Goal: Task Accomplishment & Management: Use online tool/utility

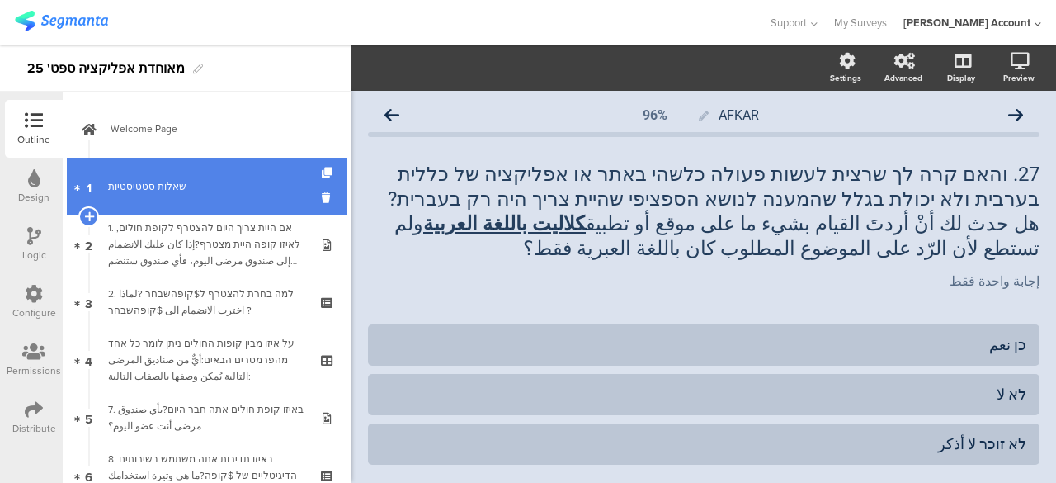
click at [203, 192] on div "שאלות סטטיסטיות" at bounding box center [206, 186] width 197 height 17
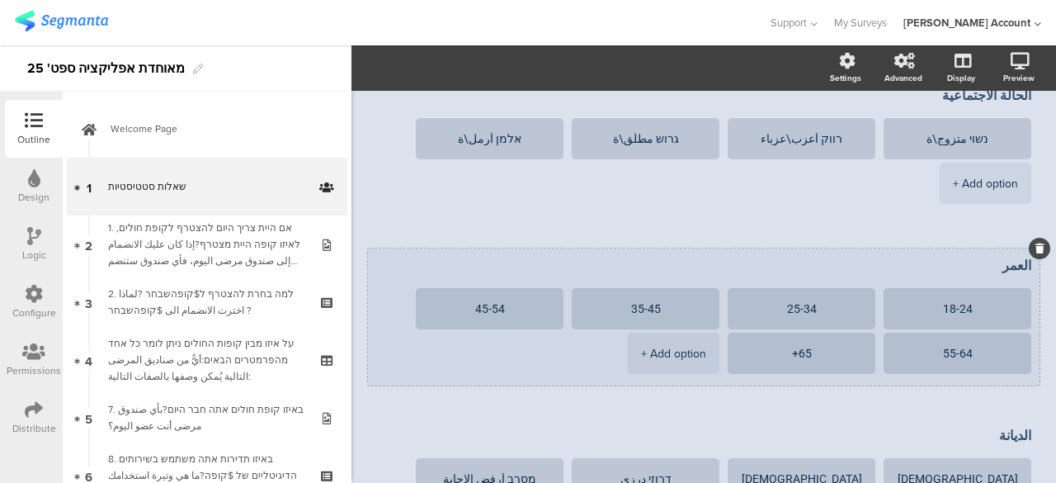
scroll to position [330, 0]
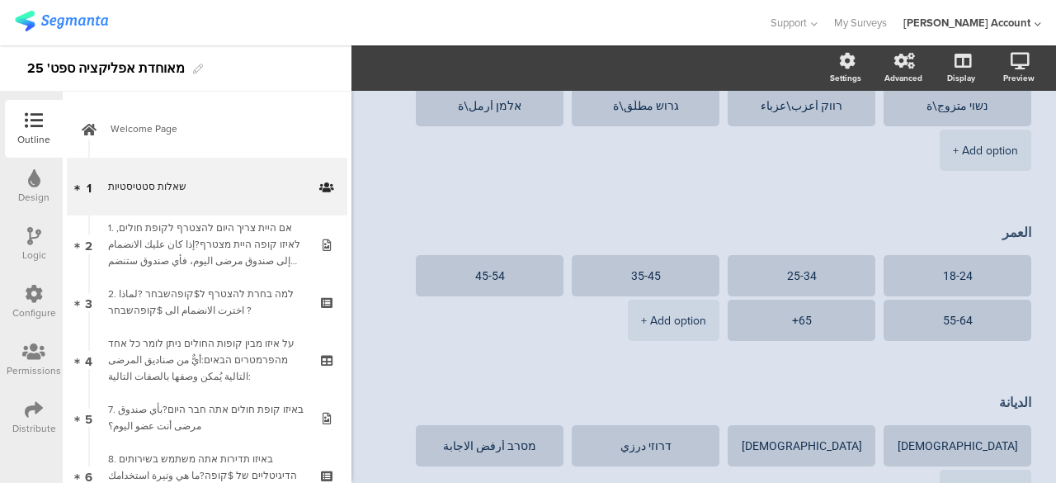
click at [33, 237] on icon at bounding box center [34, 236] width 14 height 18
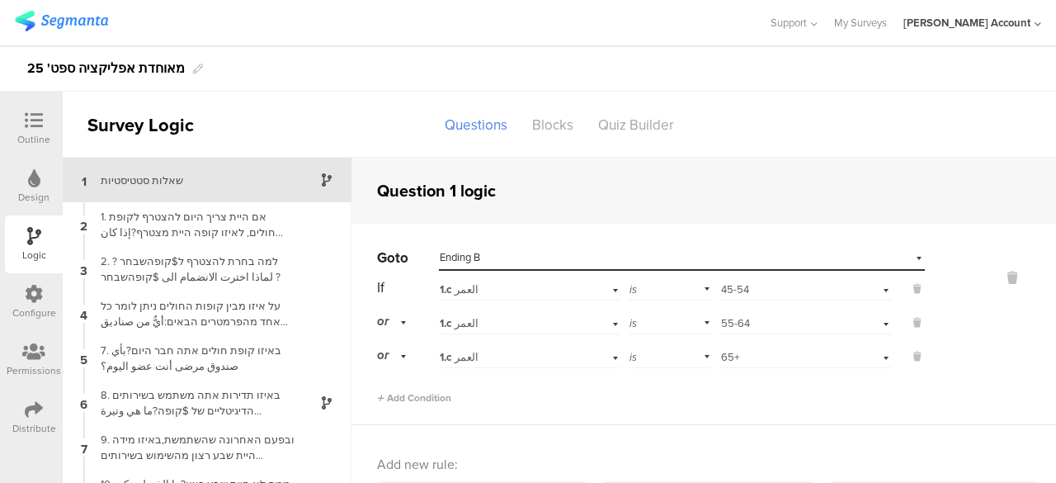
click at [36, 123] on icon at bounding box center [34, 120] width 18 height 18
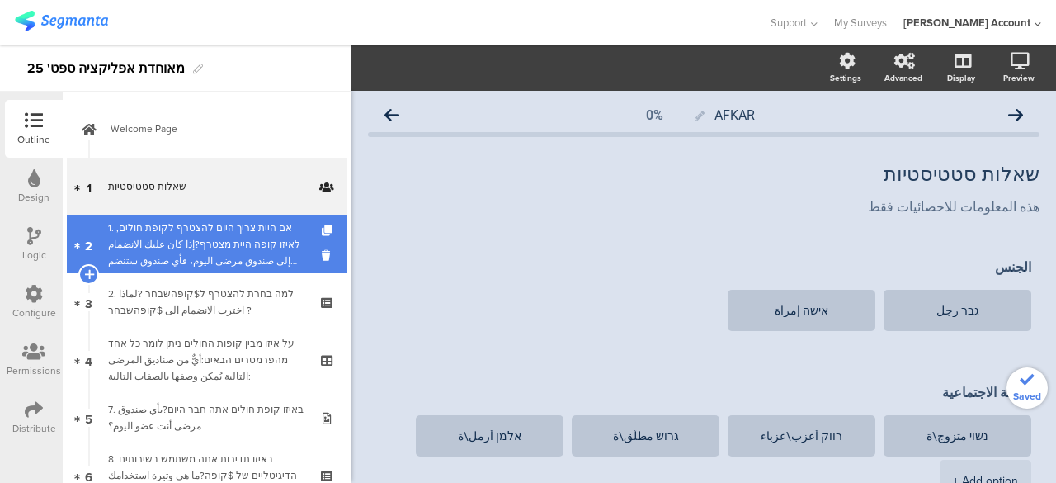
click at [221, 247] on div "1. אם היית צריך היום להצטרף לקופת חולים, לאיזו קופה היית מצטרף?إذا كان عليك الا…" at bounding box center [206, 244] width 197 height 50
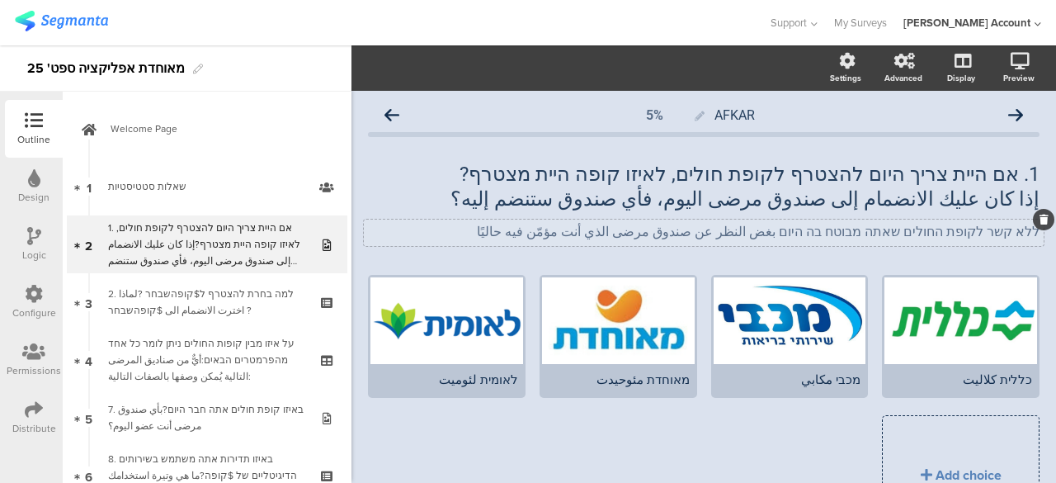
click at [797, 242] on div "ללא קשר לקופת החולים שאתה מבוטח בה היום بغض النظر عن صندوق مرضى الذي أنت مؤمّن …" at bounding box center [704, 232] width 680 height 26
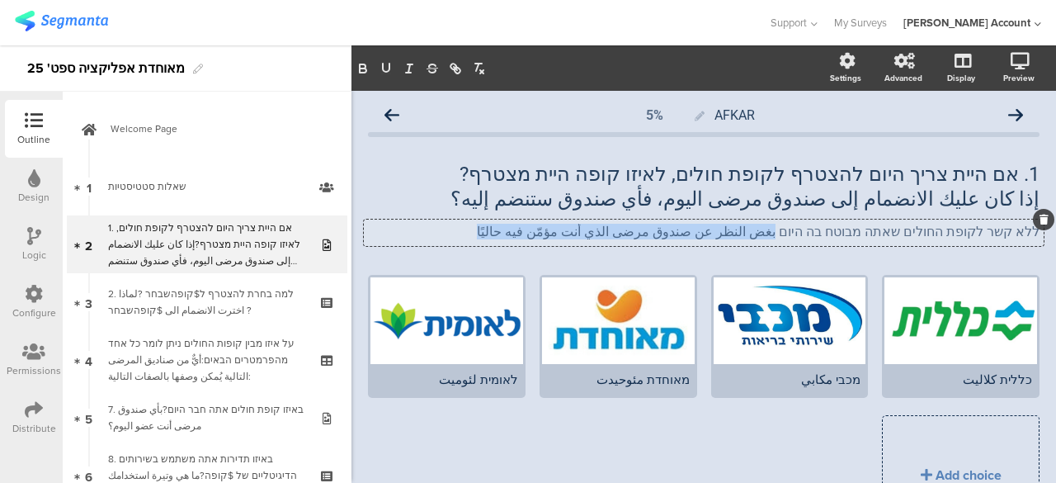
drag, startPoint x: 814, startPoint y: 234, endPoint x: 572, endPoint y: 239, distance: 242.6
click at [572, 239] on div "ללא קשר לקופת החולים שאתה מבוטח בה היום بغض النظر عن صندوق مرضى الذي أنت مؤمّن …" at bounding box center [704, 232] width 680 height 26
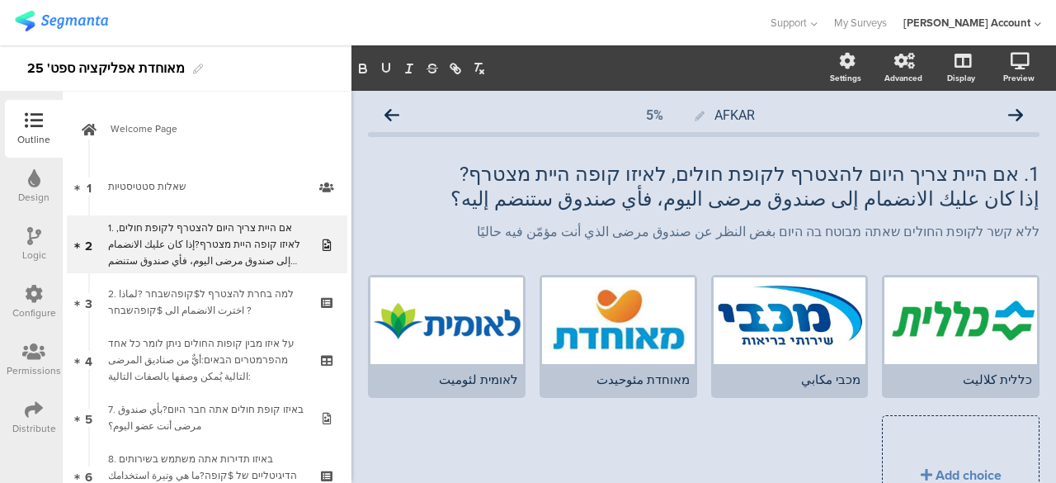
click at [814, 249] on div "1. אם היית צריך היום להצטרף לקופת חולים, לאיזו קופה היית מצטרף? إذا كان عليك ال…" at bounding box center [704, 201] width 672 height 113
click at [396, 115] on icon at bounding box center [392, 115] width 15 height 15
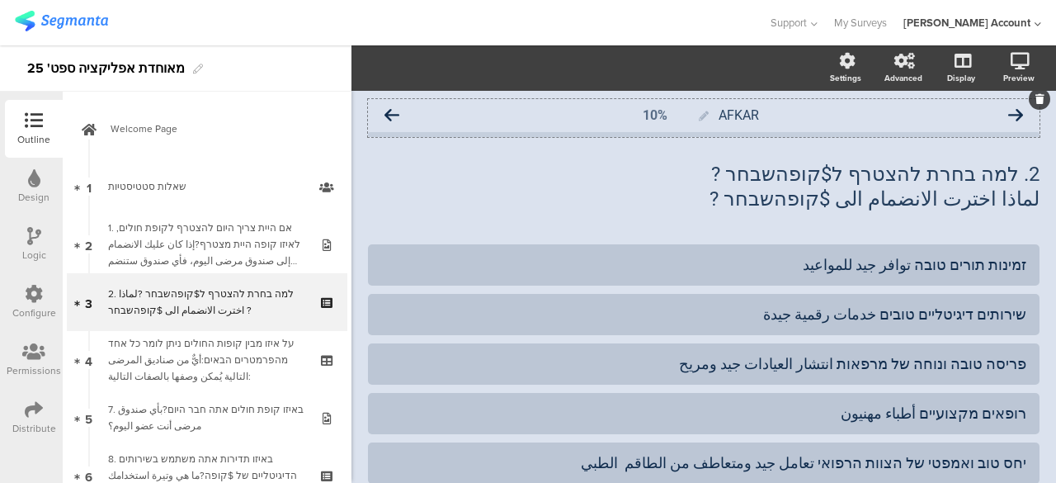
click at [394, 112] on icon at bounding box center [392, 115] width 15 height 15
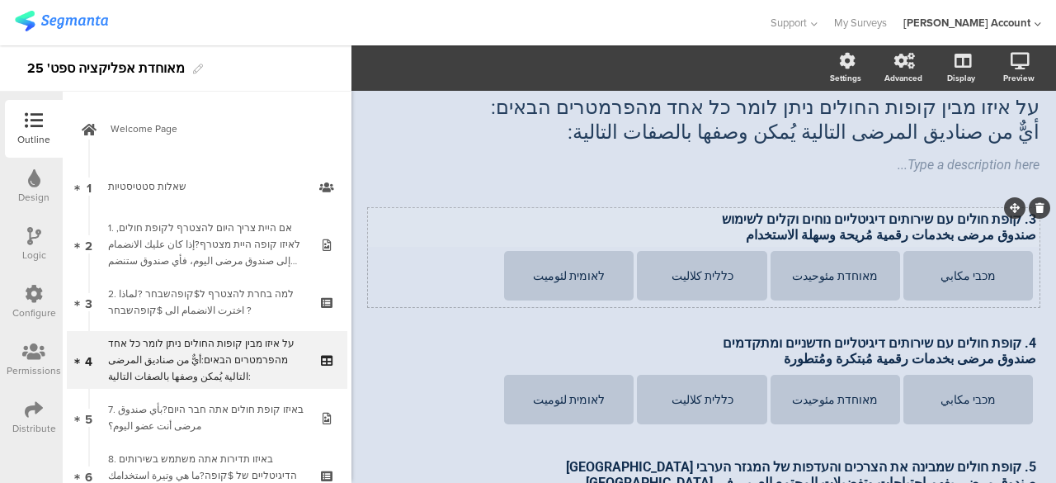
scroll to position [83, 0]
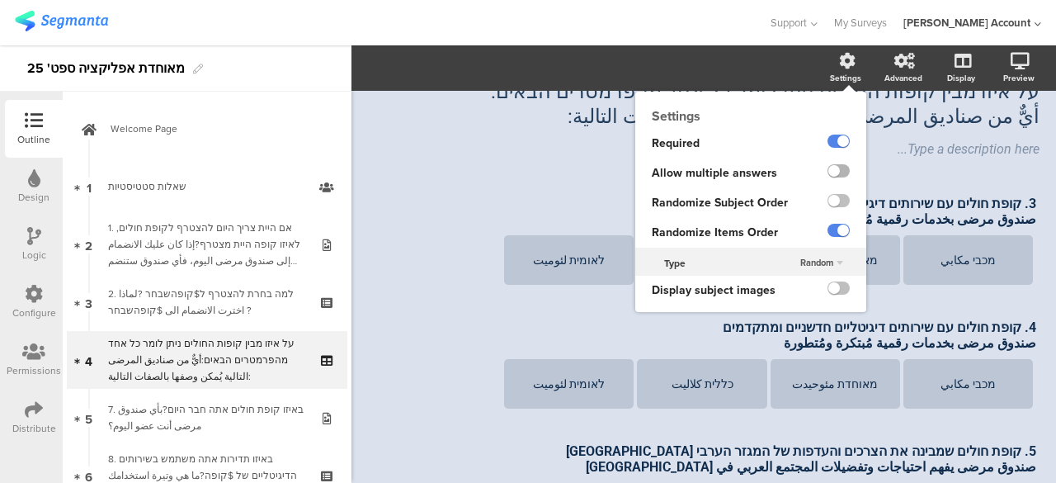
click at [832, 167] on label at bounding box center [839, 170] width 22 height 13
click at [0, 0] on input "checkbox" at bounding box center [0, 0] width 0 height 0
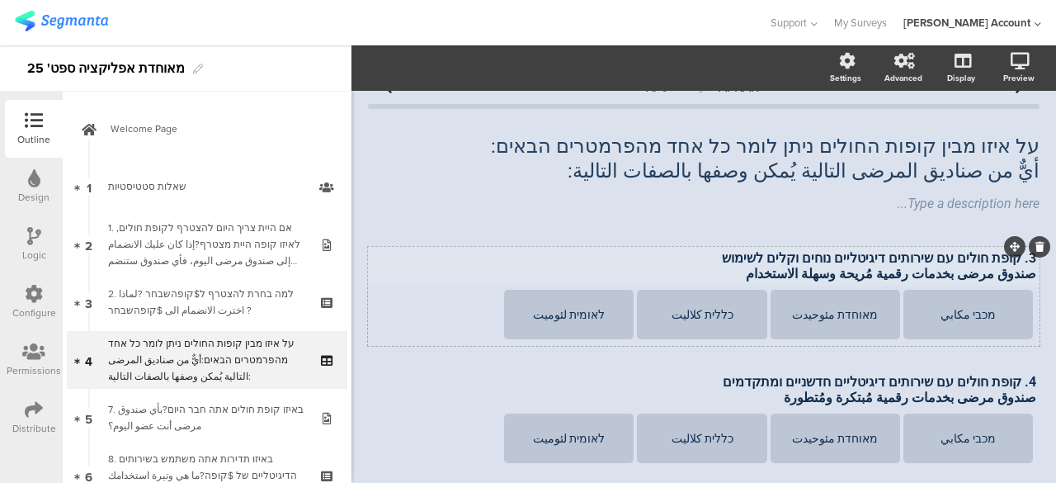
scroll to position [0, 0]
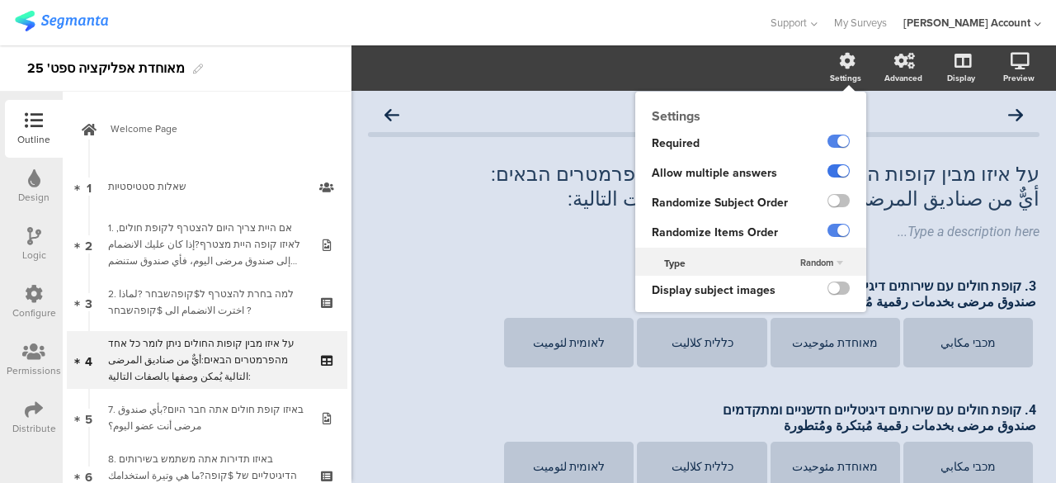
click at [830, 174] on label at bounding box center [839, 170] width 22 height 13
click at [0, 0] on input "checkbox" at bounding box center [0, 0] width 0 height 0
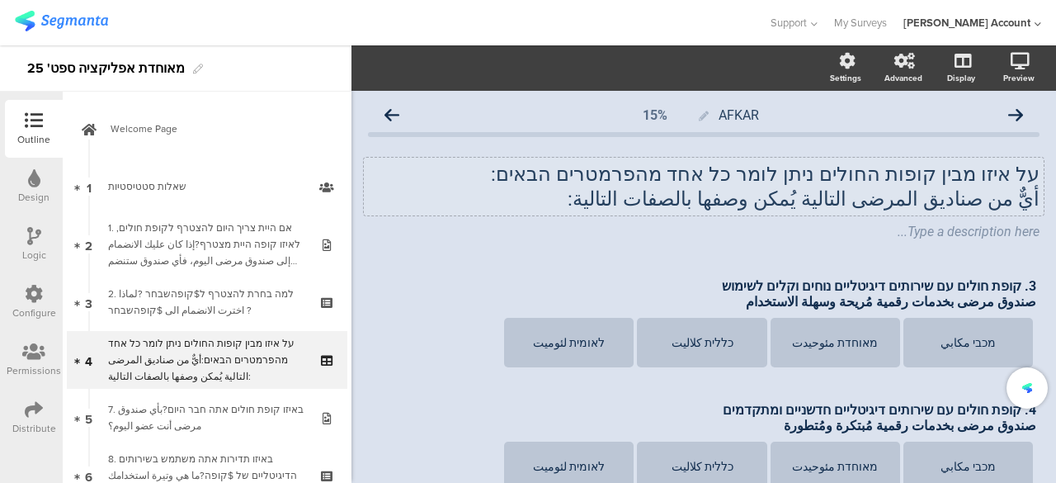
click at [510, 195] on div "על איזו מבין קופות החולים ניתן לומר כל אחד מהפרמטרים הבאים: أيٌّ من صناديق المر…" at bounding box center [704, 187] width 680 height 58
click at [399, 113] on icon at bounding box center [392, 115] width 15 height 15
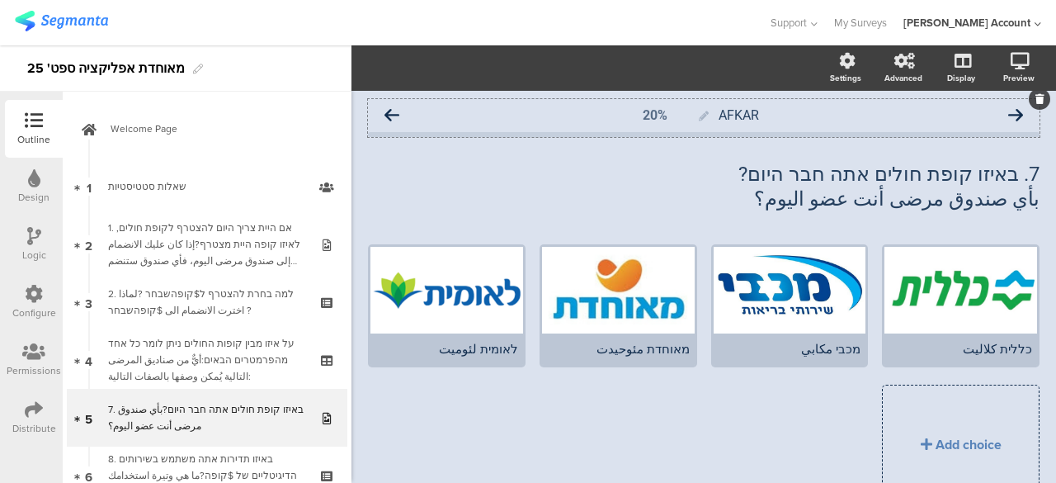
click at [392, 115] on icon at bounding box center [392, 115] width 15 height 15
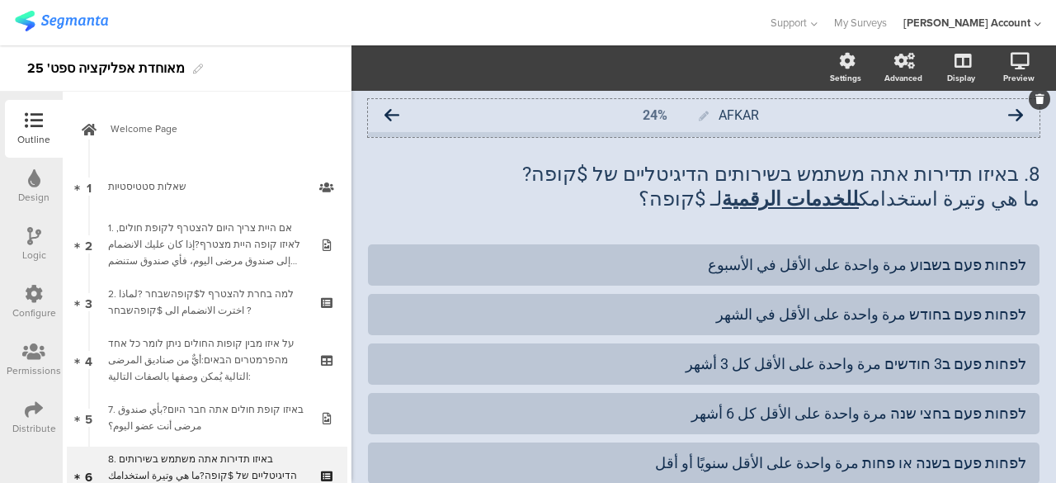
click at [397, 111] on icon at bounding box center [392, 115] width 15 height 15
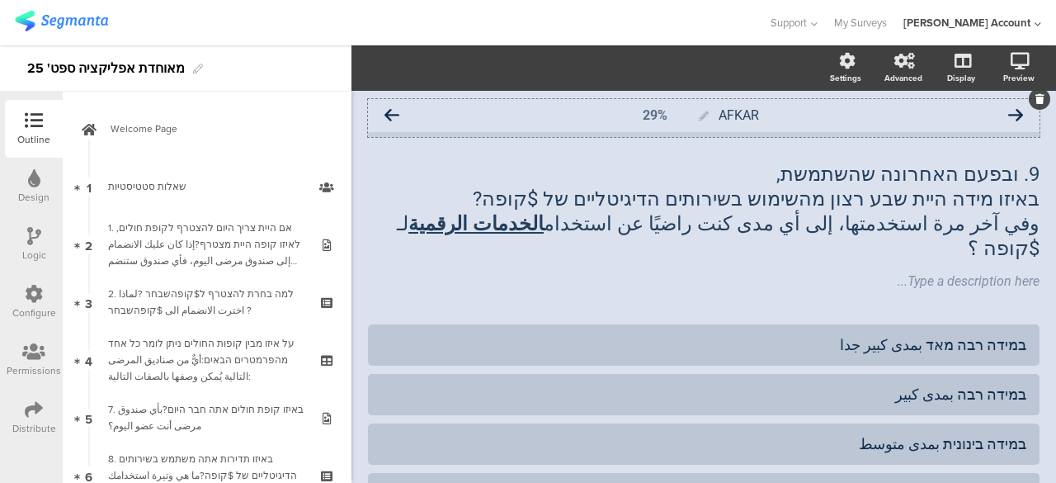
click at [396, 115] on icon at bounding box center [392, 115] width 15 height 15
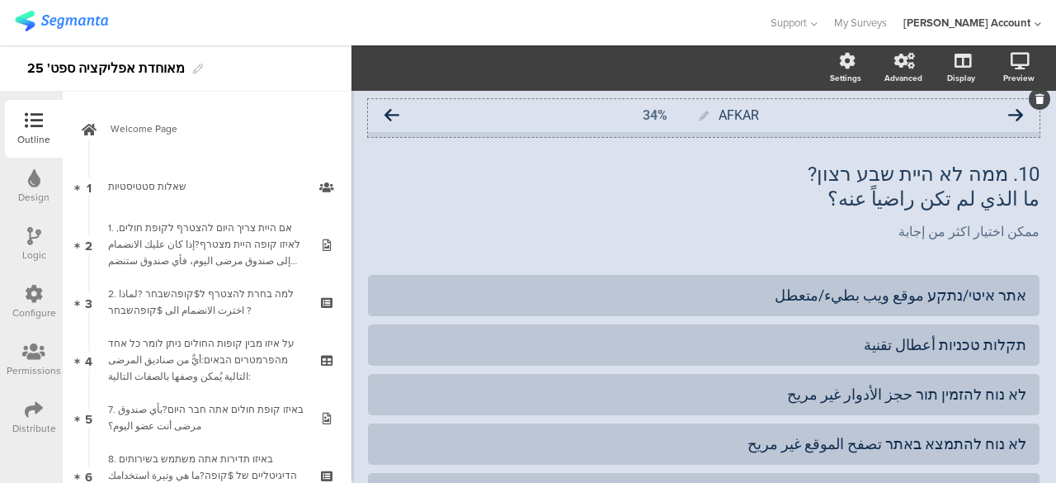
click at [394, 115] on icon at bounding box center [392, 115] width 15 height 15
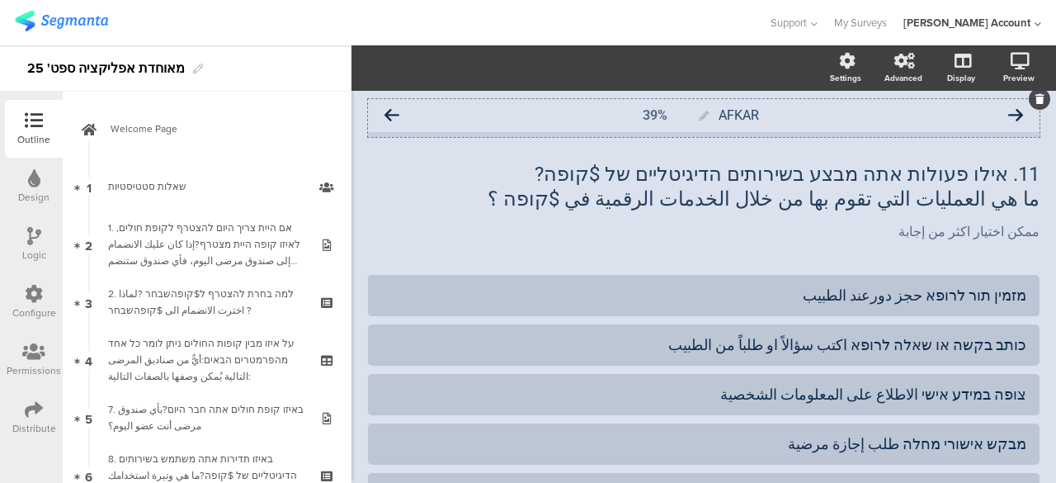
click at [395, 112] on icon at bounding box center [392, 115] width 15 height 15
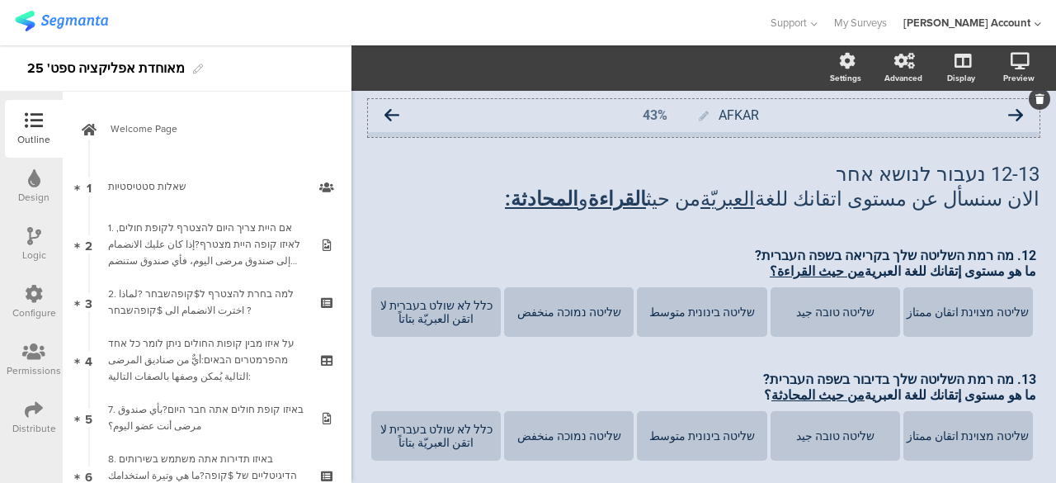
click at [391, 117] on icon at bounding box center [392, 115] width 15 height 15
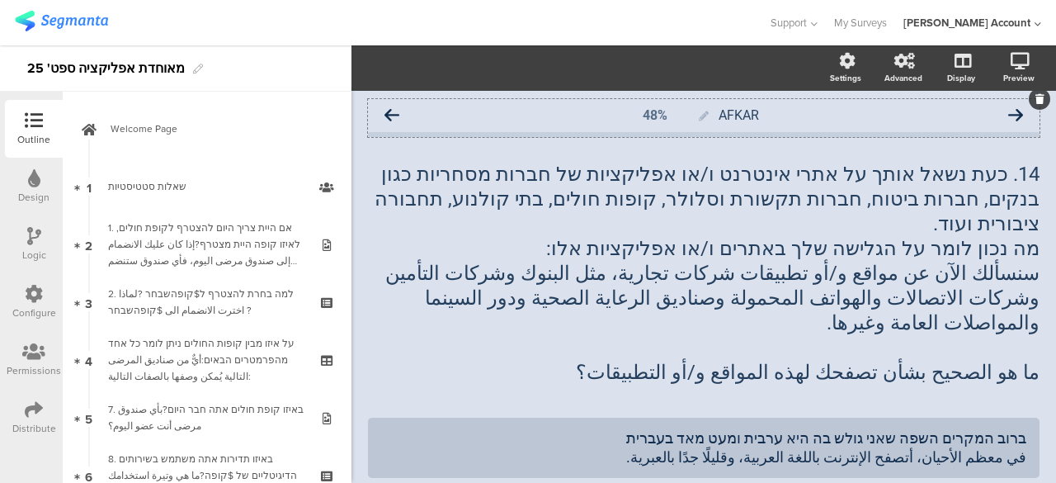
click at [393, 113] on icon at bounding box center [392, 115] width 15 height 15
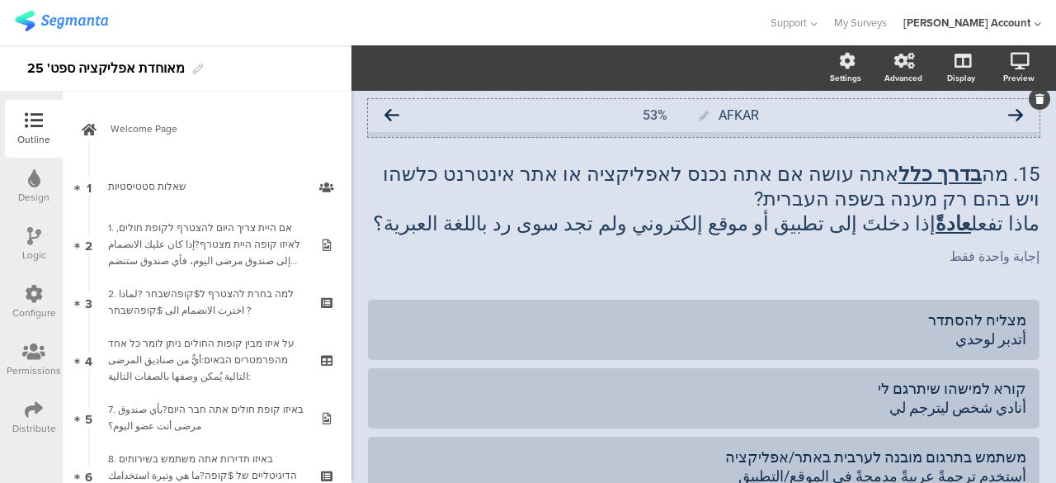
click at [389, 114] on icon at bounding box center [392, 115] width 15 height 15
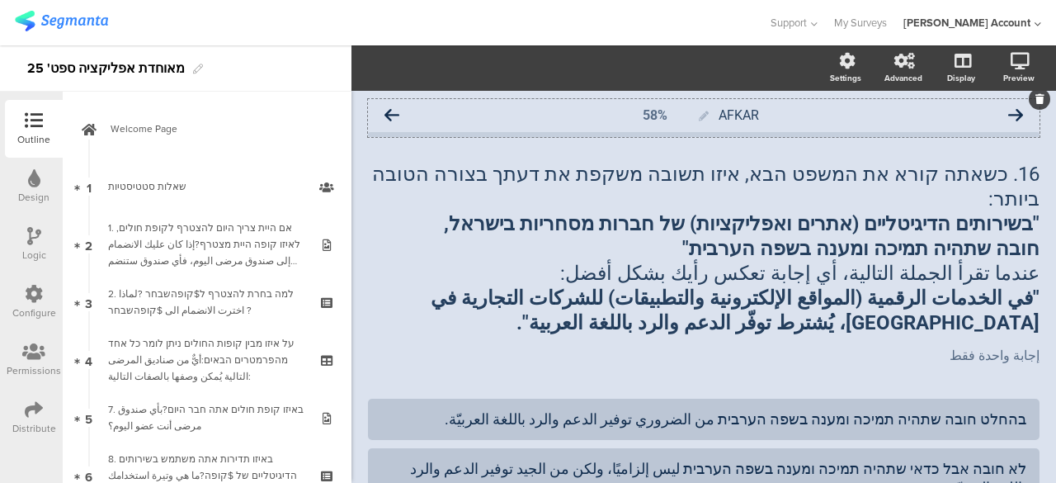
click at [396, 116] on icon at bounding box center [392, 115] width 15 height 15
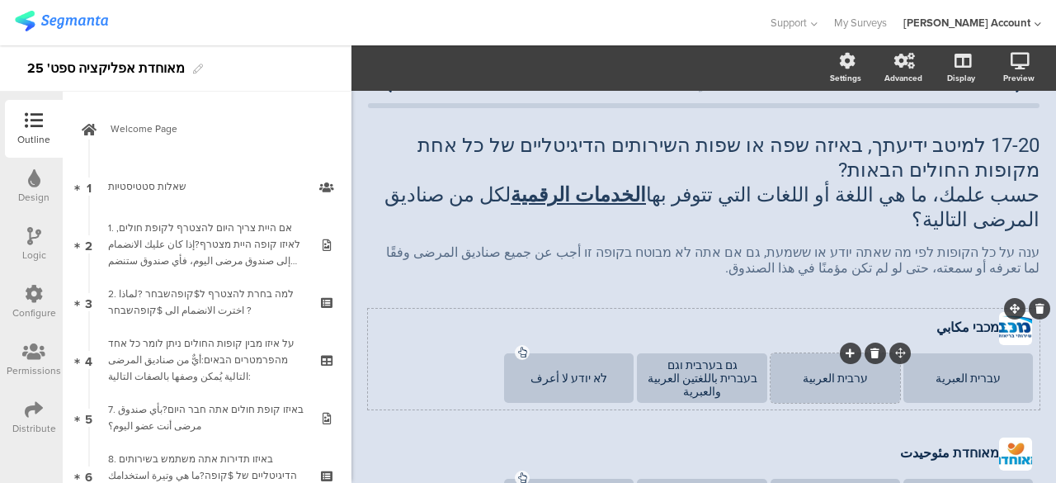
scroll to position [4, 0]
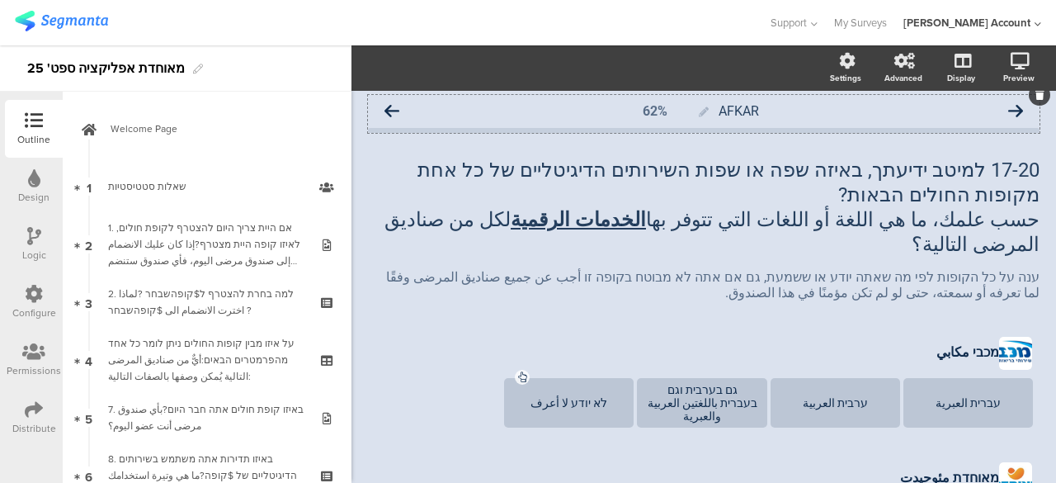
click at [389, 109] on icon at bounding box center [392, 111] width 15 height 15
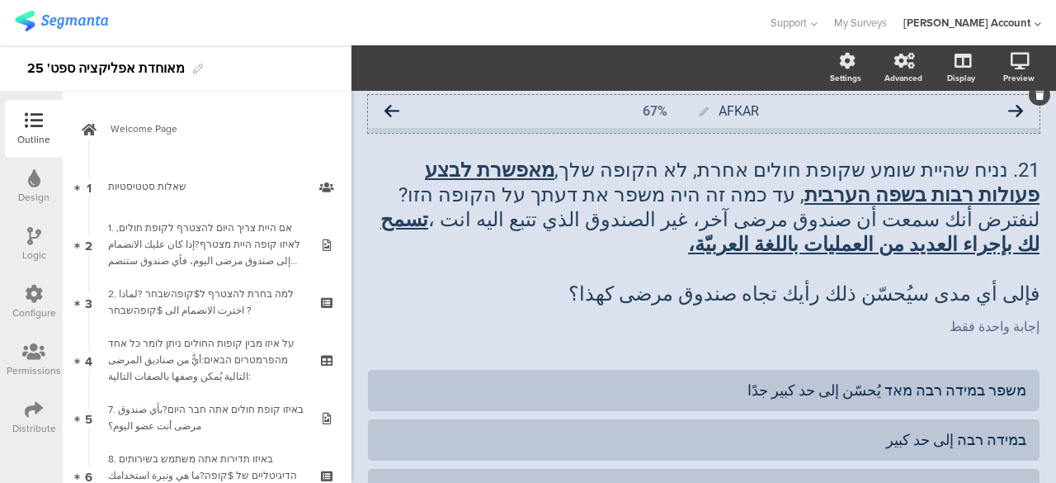
click at [1008, 109] on icon at bounding box center [1015, 111] width 15 height 15
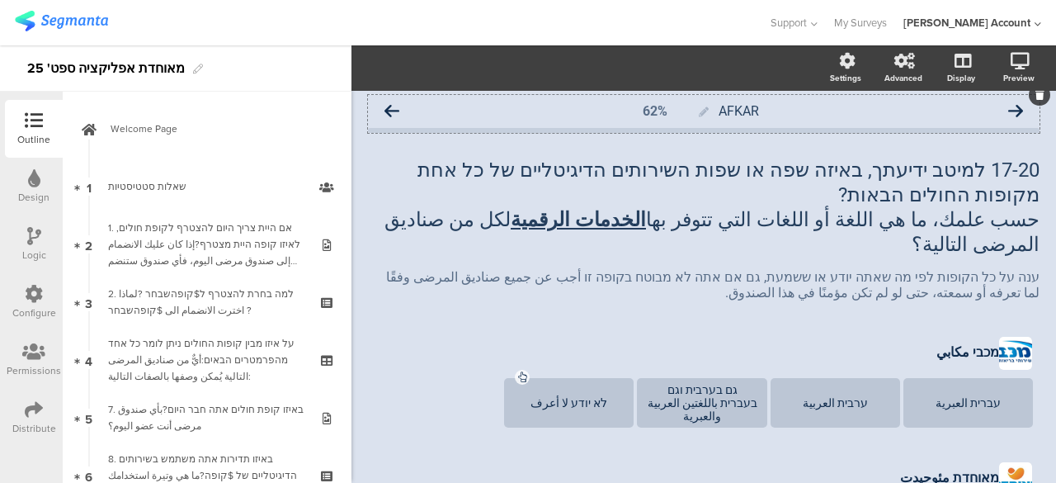
click at [394, 111] on icon at bounding box center [392, 111] width 15 height 15
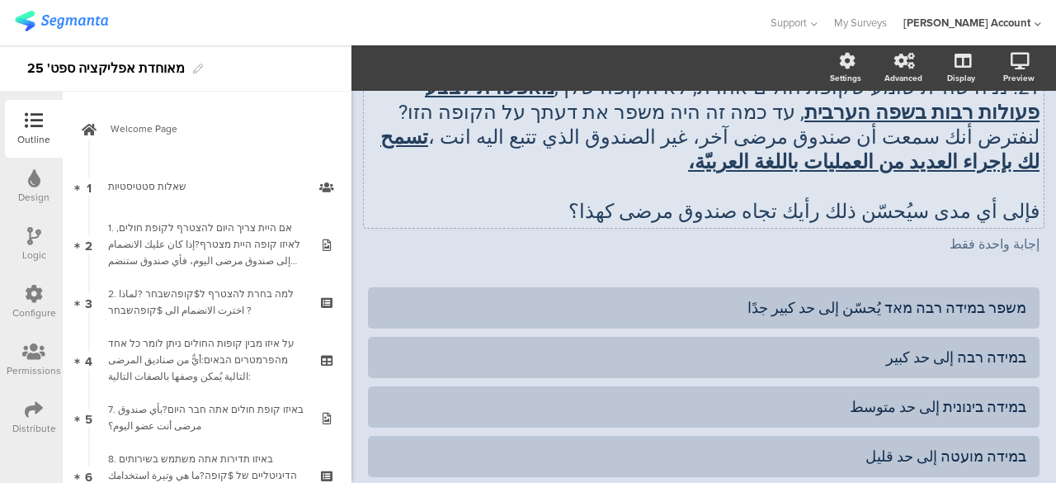
scroll to position [4, 0]
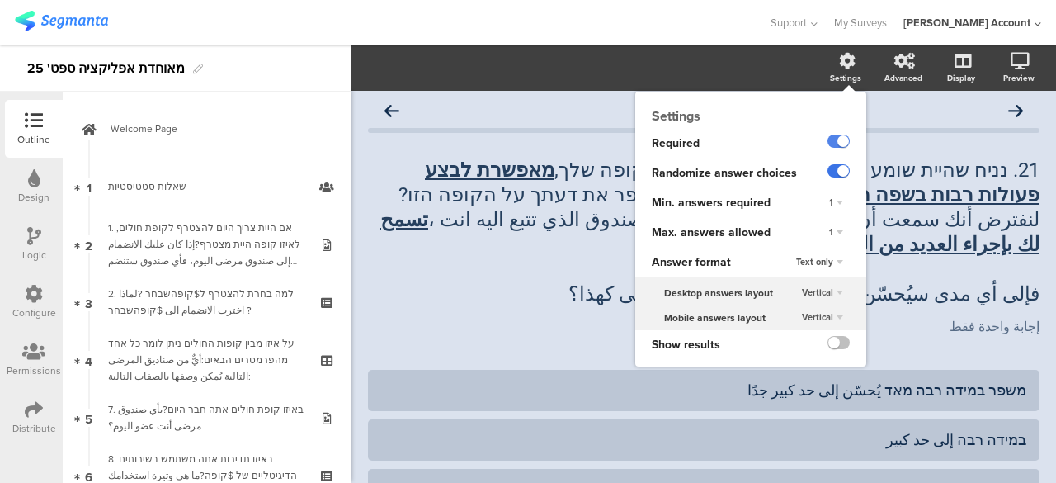
click at [829, 169] on label at bounding box center [839, 170] width 22 height 13
click at [0, 0] on input "checkbox" at bounding box center [0, 0] width 0 height 0
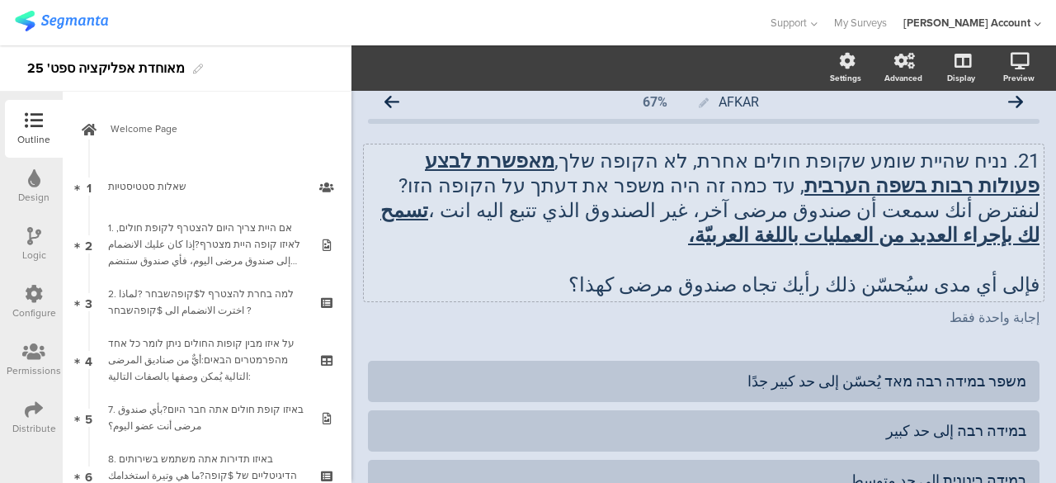
scroll to position [0, 0]
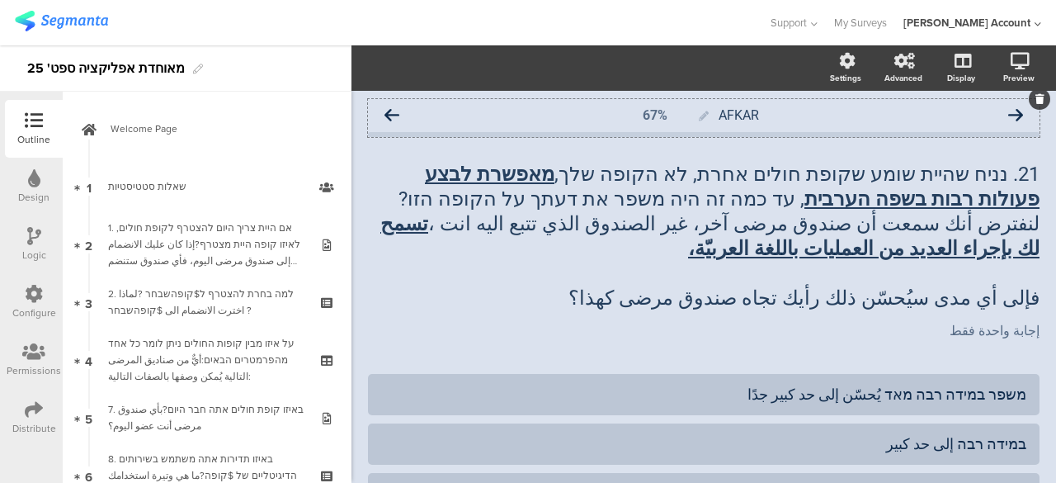
click at [394, 112] on icon at bounding box center [392, 115] width 15 height 15
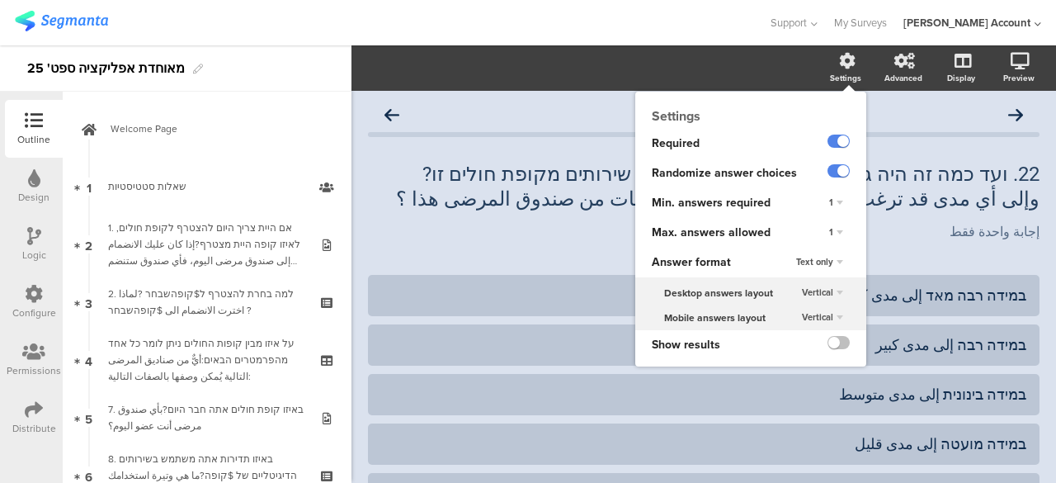
click at [837, 170] on div at bounding box center [842, 173] width 49 height 30
click at [830, 171] on label at bounding box center [839, 170] width 22 height 13
click at [0, 0] on input "checkbox" at bounding box center [0, 0] width 0 height 0
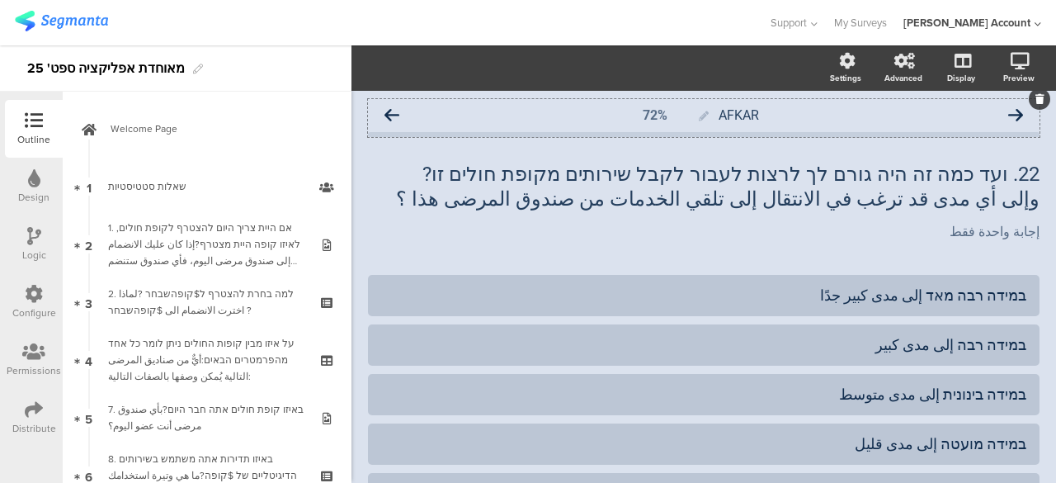
click at [393, 113] on icon at bounding box center [392, 115] width 15 height 15
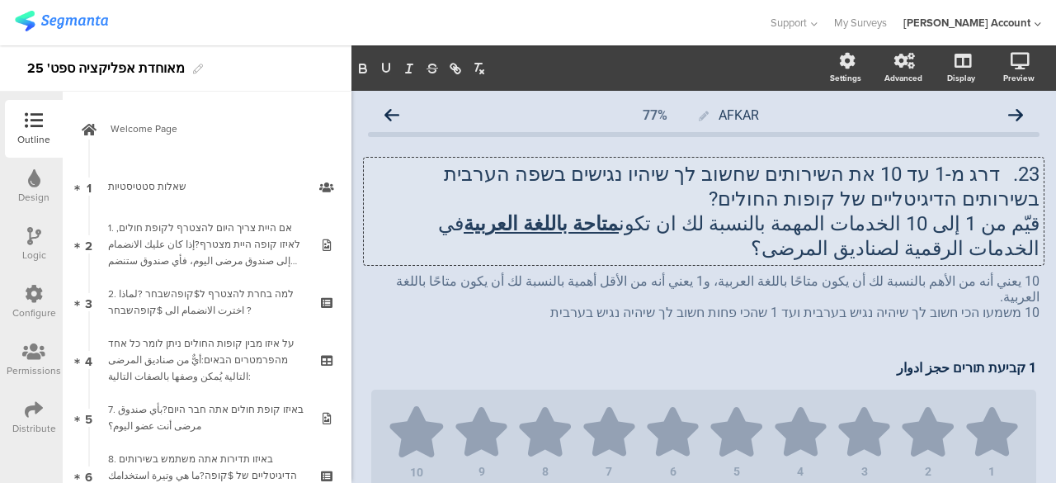
click at [733, 229] on div "23. דרג מ-1 עד 10 את השירותים שחשוב לך שיהיו נגישים בשפה הערבית בשירותים הדיגיט…" at bounding box center [704, 211] width 680 height 107
click at [749, 222] on p "قيّم من 1 إلى 10 الخدمات المهمة بالنسبة لك ان تكون متاحة باللغة العربية في الخد…" at bounding box center [704, 236] width 672 height 50
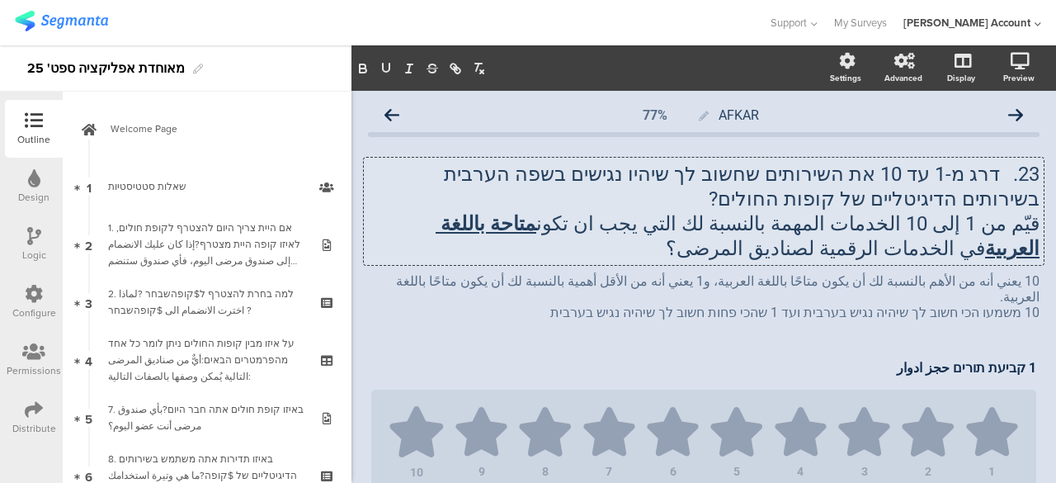
click at [710, 229] on p "قيّم من 1 إلى 10 الخدمات المهمة بالنسبة لك التي يجب ان تكون متاحة باللغة العربي…" at bounding box center [704, 236] width 672 height 50
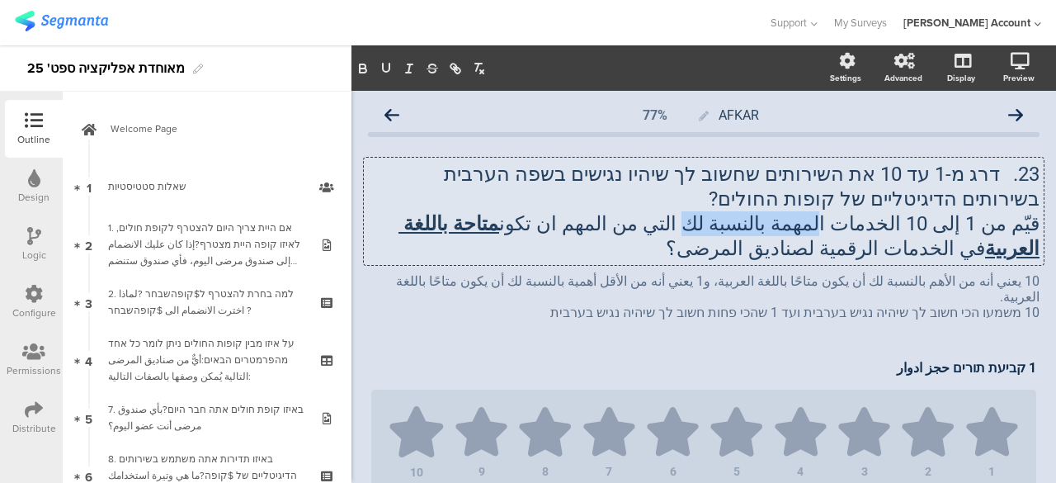
drag, startPoint x: 753, startPoint y: 227, endPoint x: 852, endPoint y: 227, distance: 99.8
click at [852, 227] on p "قيّم من 1 إلى 10 الخدمات المهمة بالنسبة لك التي من المهم ان تكون متاحة باللغة ا…" at bounding box center [704, 236] width 672 height 50
click at [667, 230] on p "قيّم من 1 إلى 10 الخدمات المهمة بالنسبة لك التي من المهم ان تكون متاحة باللغة ا…" at bounding box center [704, 236] width 672 height 50
click at [659, 226] on p "قيّم من 1 إلى 10 الخدمات المهمة بالنسبة لك التي من المهم ان تكون متاحة باللغة ا…" at bounding box center [704, 236] width 672 height 50
drag, startPoint x: 753, startPoint y: 226, endPoint x: 855, endPoint y: 227, distance: 101.5
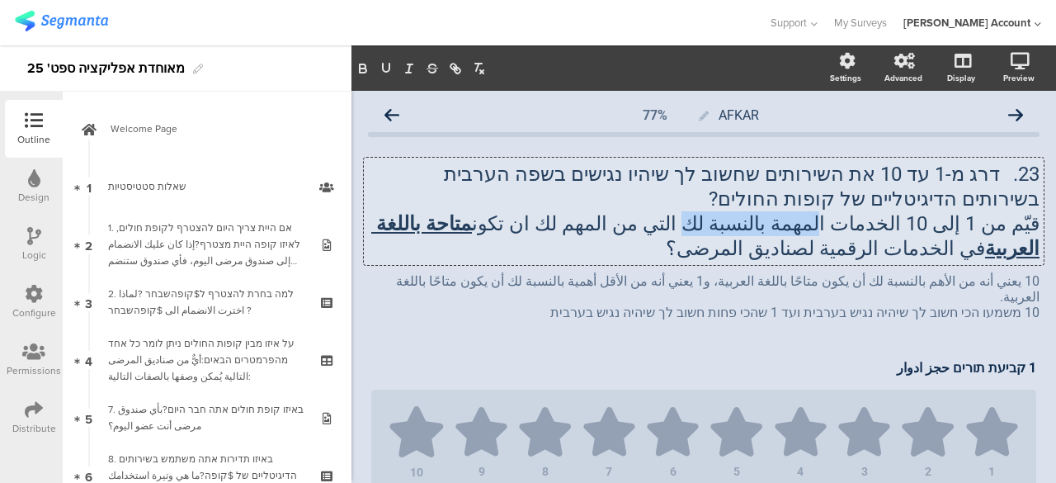
click at [855, 227] on p "قيّم من 1 إلى 10 الخدمات المهمة بالنسبة لك التي من المهم لك ان تكون متاحة باللغ…" at bounding box center [704, 236] width 672 height 50
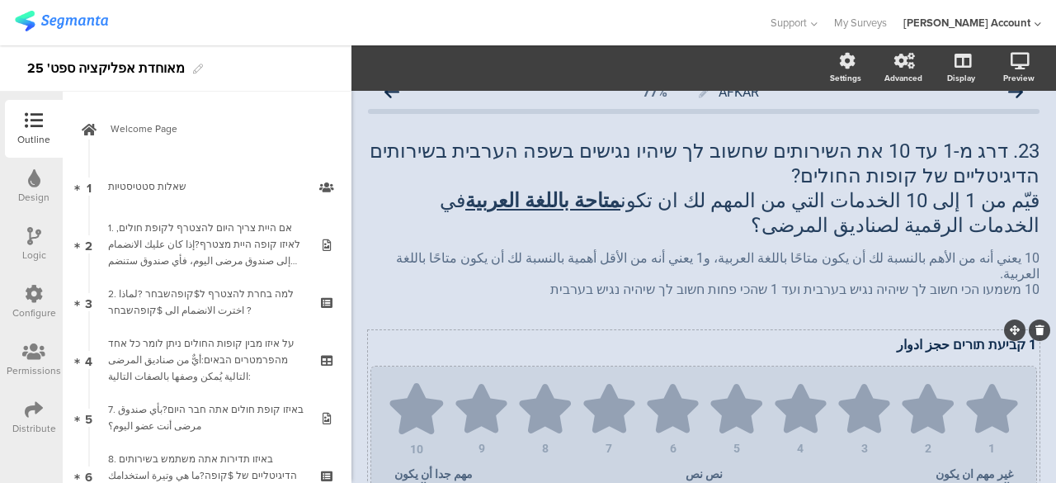
scroll to position [21, 0]
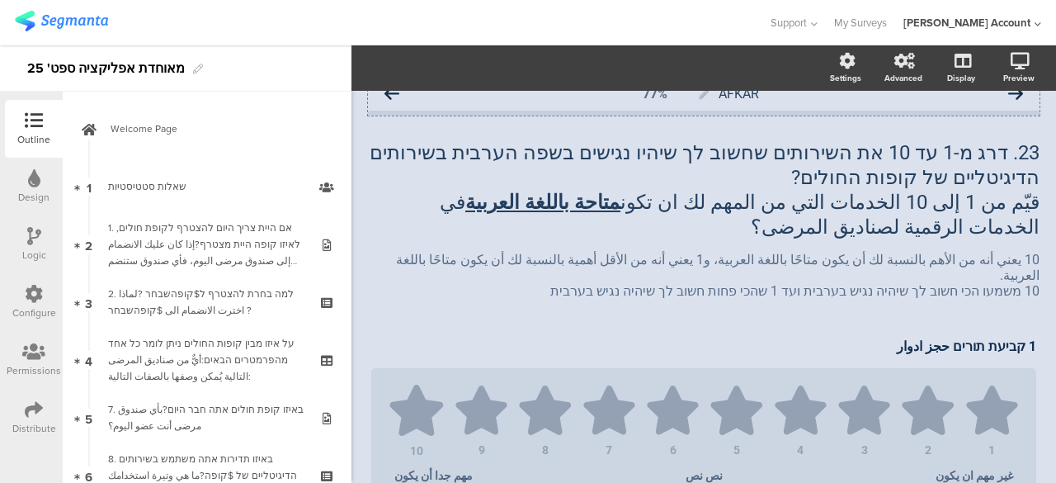
click at [394, 92] on icon at bounding box center [392, 94] width 15 height 15
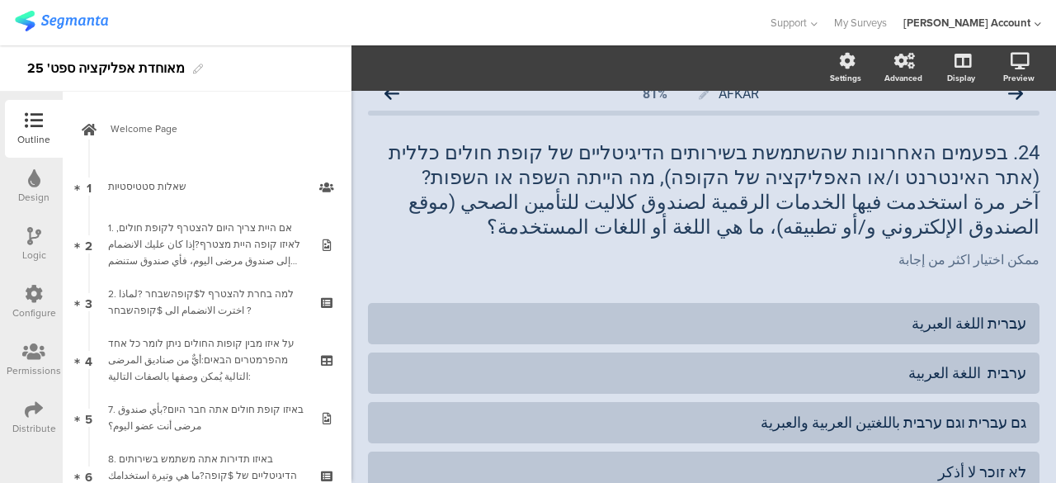
click at [33, 228] on icon at bounding box center [34, 236] width 14 height 18
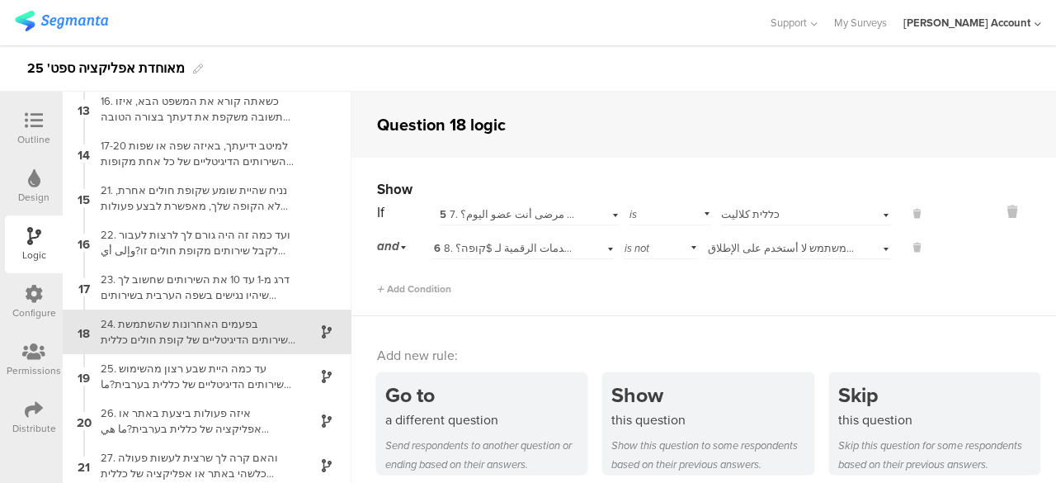
scroll to position [544, 0]
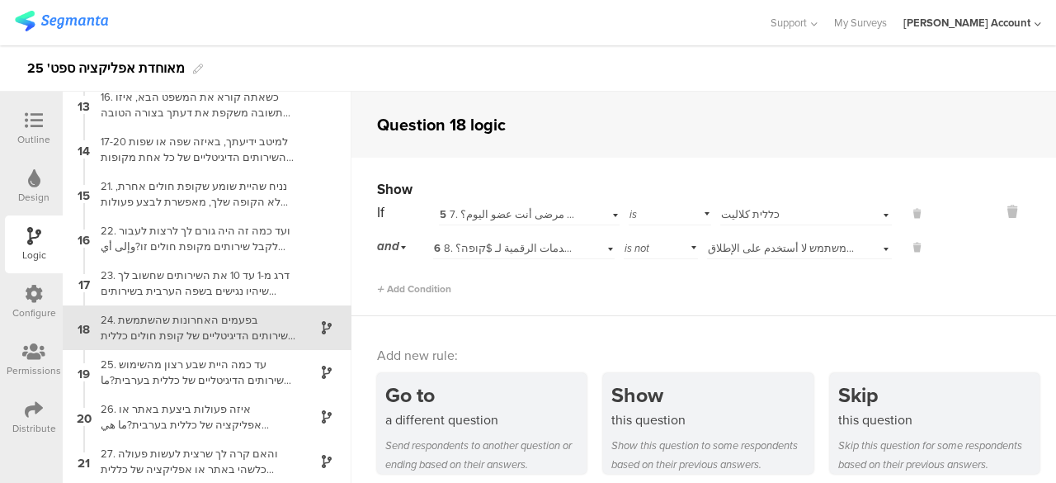
click at [35, 118] on icon at bounding box center [34, 120] width 18 height 18
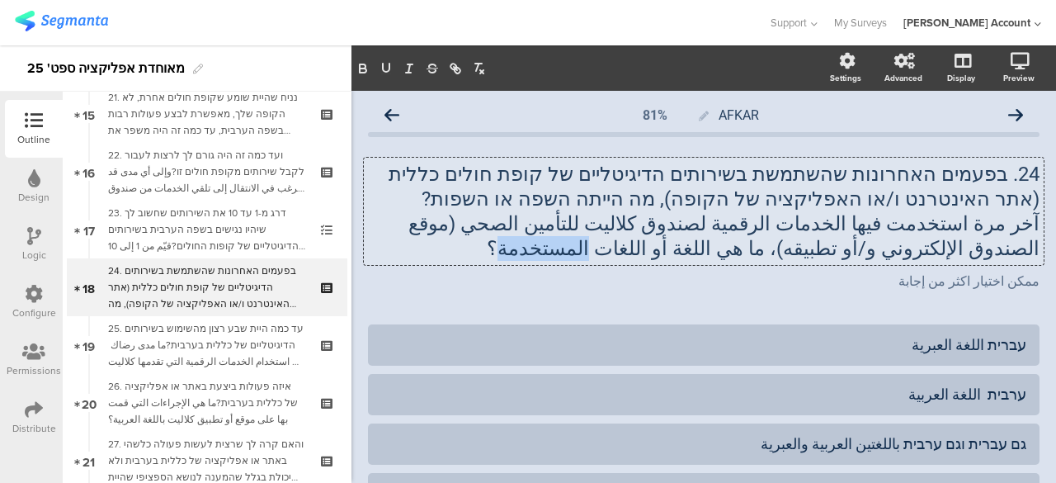
drag, startPoint x: 814, startPoint y: 248, endPoint x: 752, endPoint y: 251, distance: 62.8
click at [752, 251] on div "24. בפעמים האחרונות שהשתמשת בשירותים הדיגיטליים של קופת חולים כללית (אתר האינטר…" at bounding box center [704, 211] width 680 height 107
drag, startPoint x: 825, startPoint y: 252, endPoint x: 870, endPoint y: 254, distance: 45.4
click at [877, 250] on p "آخر مرة استخدمت فيها الخدمات الرقمية لصندوق كلاليت للتأمين الصحي (موقع الصندوق …" at bounding box center [704, 236] width 672 height 50
click at [840, 278] on div "ممكن اختيار اكثر من إجابة ممكن اختيار اكثر من إجابة ممكن اختيار اكثر من إجابة" at bounding box center [704, 282] width 680 height 26
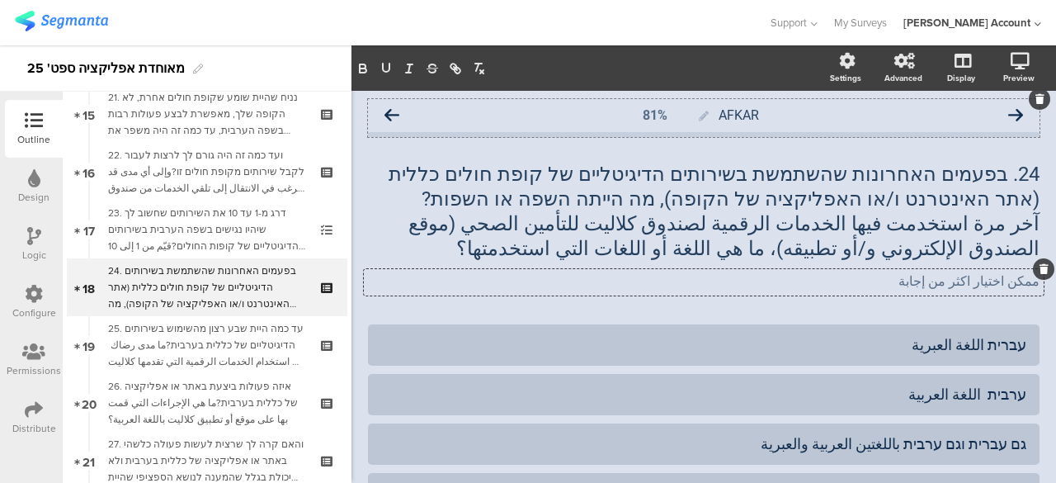
click at [396, 111] on icon at bounding box center [392, 115] width 15 height 15
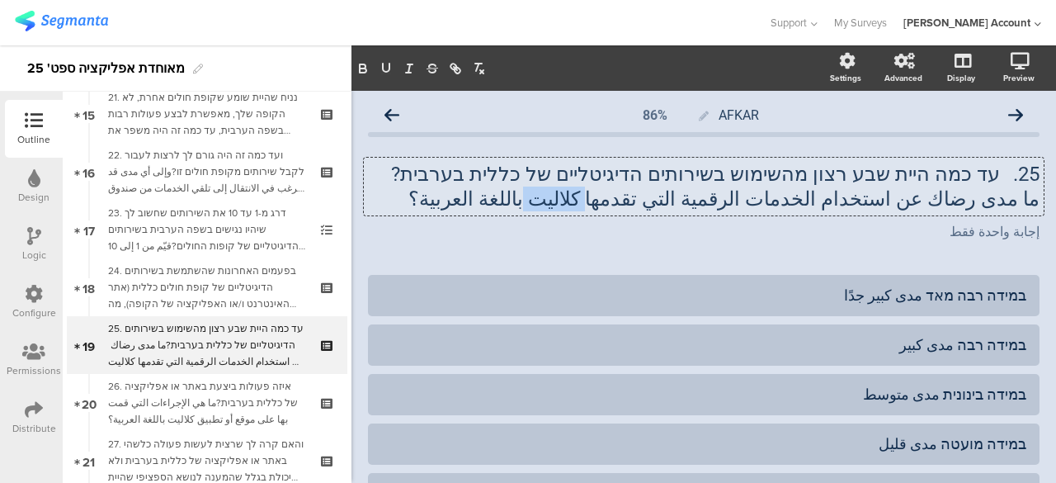
drag, startPoint x: 681, startPoint y: 201, endPoint x: 630, endPoint y: 202, distance: 51.2
click at [630, 202] on div "25. עד כמה היית שבע רצון מהשימוש בשירותים הדיגיטליים של כללית בערבית? ما مدى رض…" at bounding box center [704, 187] width 680 height 58
drag, startPoint x: 390, startPoint y: 62, endPoint x: 380, endPoint y: 70, distance: 13.5
click at [389, 62] on icon "button" at bounding box center [386, 68] width 15 height 15
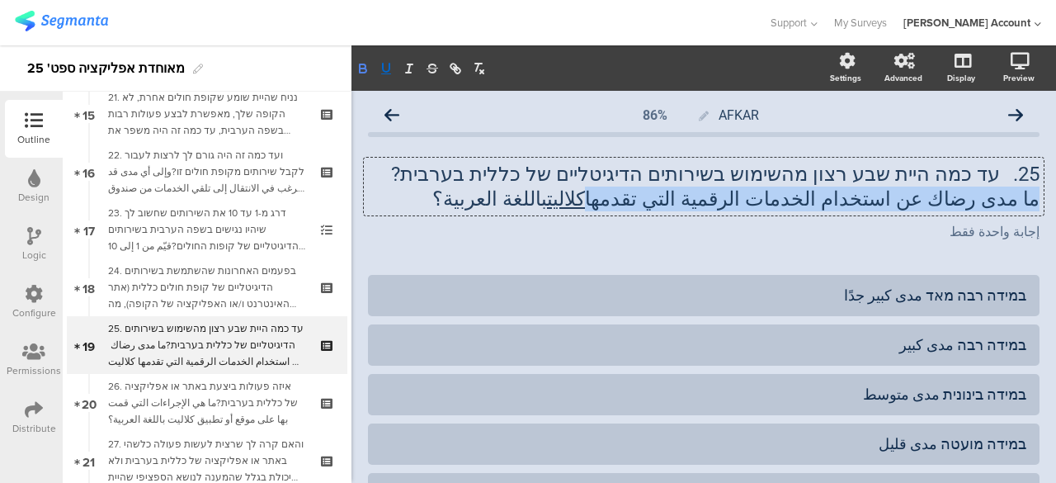
click at [366, 69] on icon "button" at bounding box center [363, 70] width 7 height 4
click at [710, 238] on div "إجابة واحدة فقط إجابة واحدة فقط" at bounding box center [704, 232] width 680 height 26
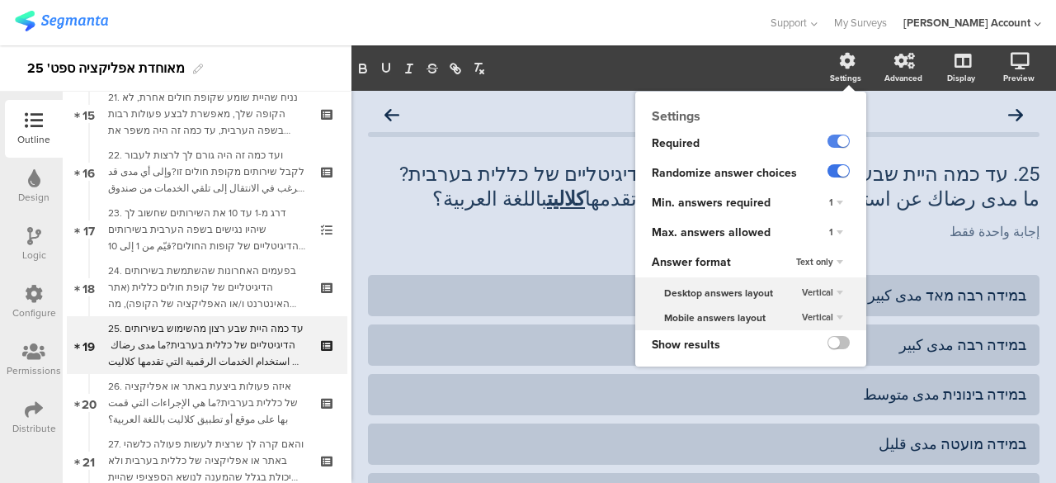
click at [831, 171] on label at bounding box center [839, 170] width 22 height 13
click at [0, 0] on input "checkbox" at bounding box center [0, 0] width 0 height 0
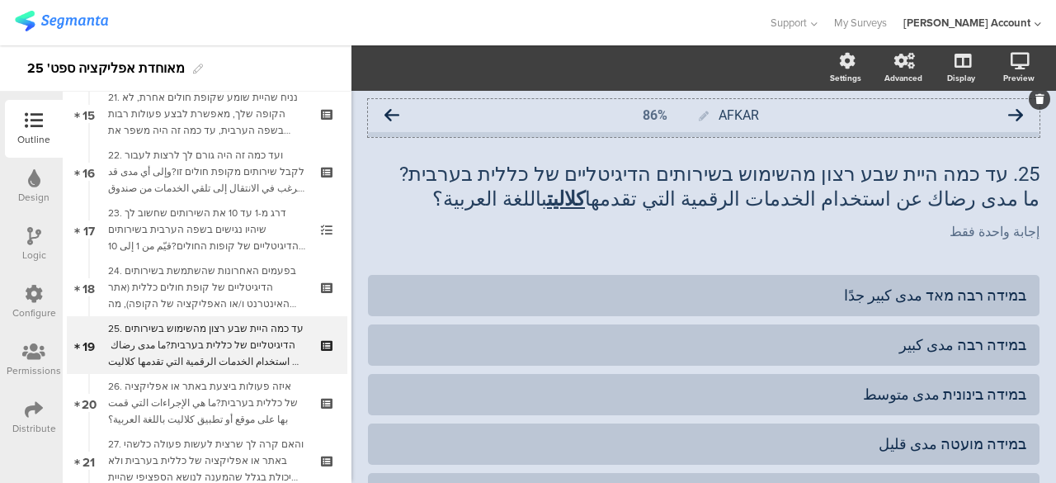
click at [390, 114] on icon at bounding box center [392, 115] width 15 height 15
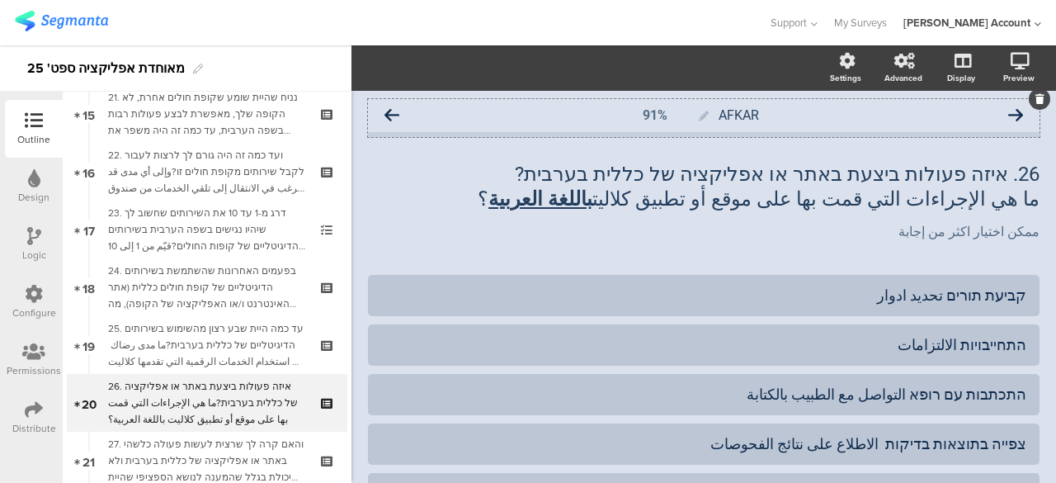
click at [391, 115] on icon at bounding box center [392, 115] width 15 height 15
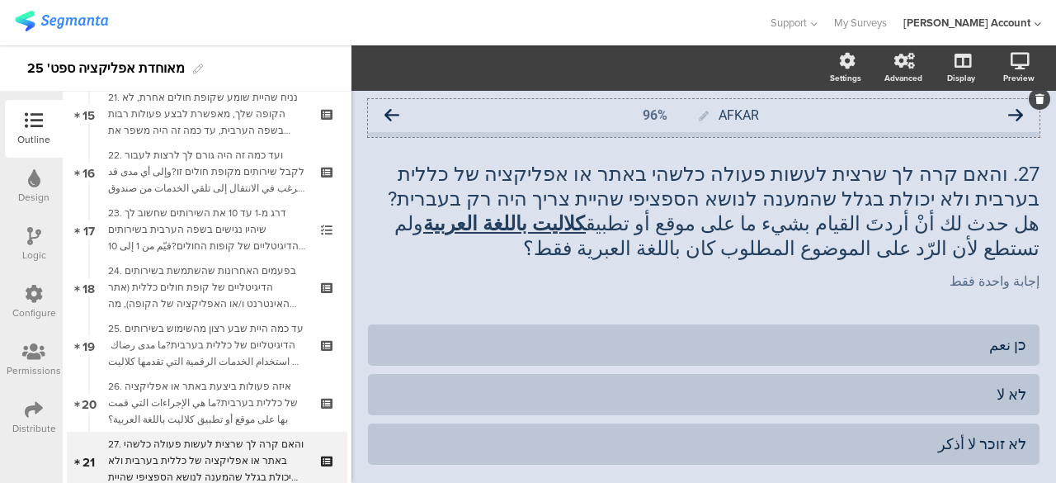
click at [1008, 111] on icon at bounding box center [1015, 115] width 15 height 15
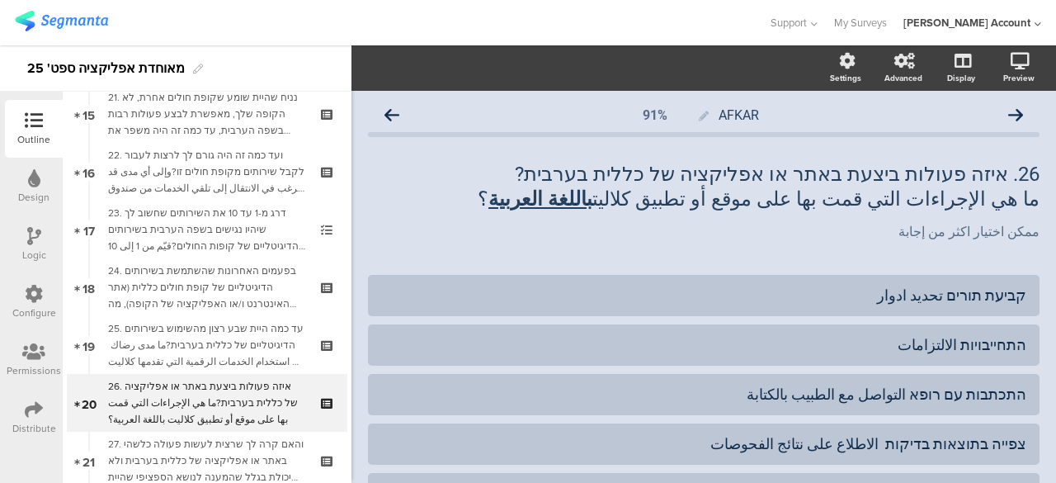
click at [41, 236] on div "Logic" at bounding box center [34, 244] width 58 height 58
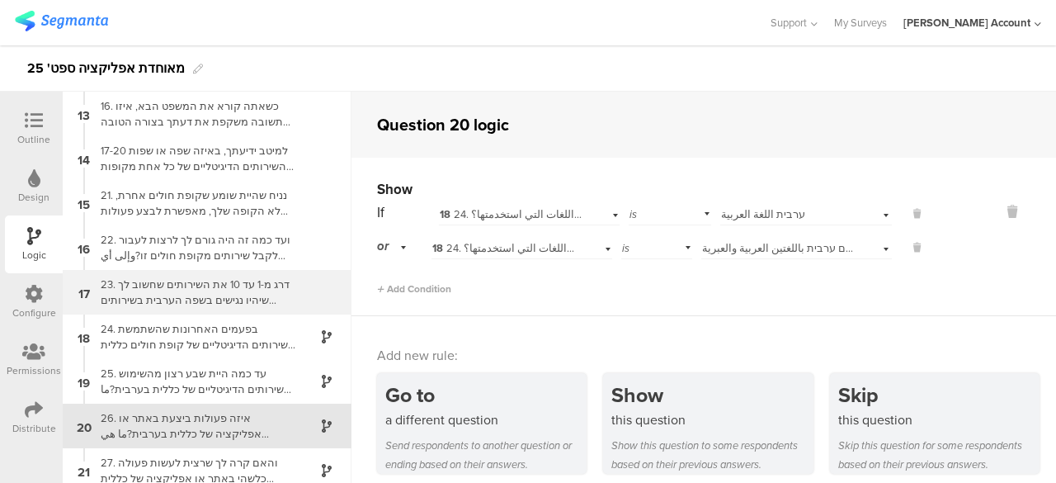
scroll to position [544, 0]
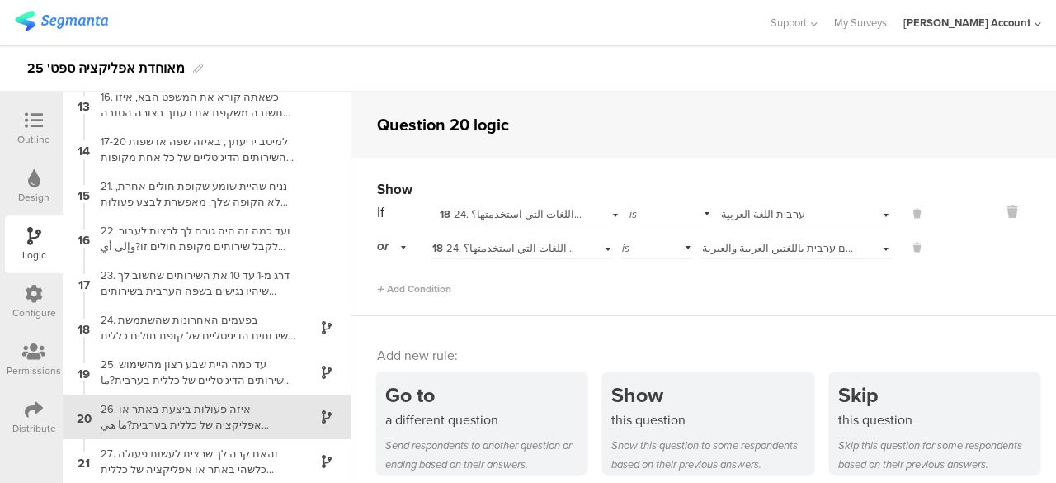
click at [40, 117] on icon at bounding box center [34, 120] width 18 height 18
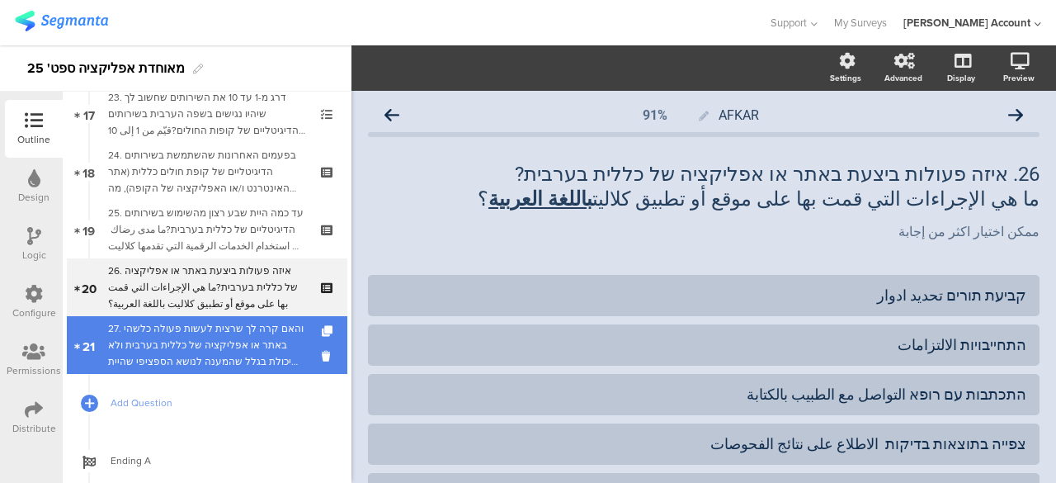
click at [210, 351] on div "27. והאם קרה לך שרצית לעשות פעולה כלשהי באתר או אפליקציה של כללית בערבית ולא יכ…" at bounding box center [206, 345] width 197 height 50
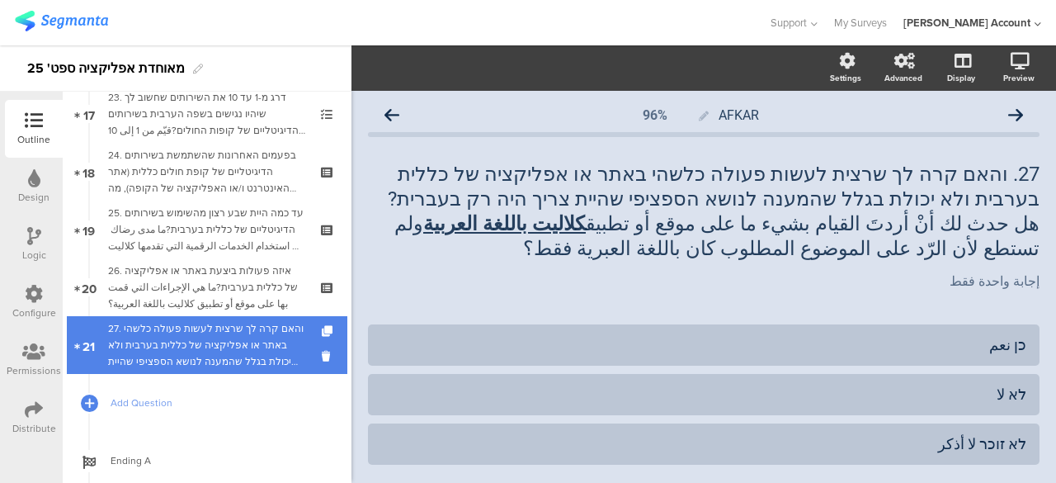
click at [206, 337] on div "27. והאם קרה לך שרצית לעשות פעולה כלשהי באתר או אפליקציה של כללית בערבית ולא יכ…" at bounding box center [206, 345] width 197 height 50
click at [197, 342] on div "27. והאם קרה לך שרצית לעשות פעולה כלשהי באתר או אפליקציה של כללית בערבית ולא יכ…" at bounding box center [206, 345] width 197 height 50
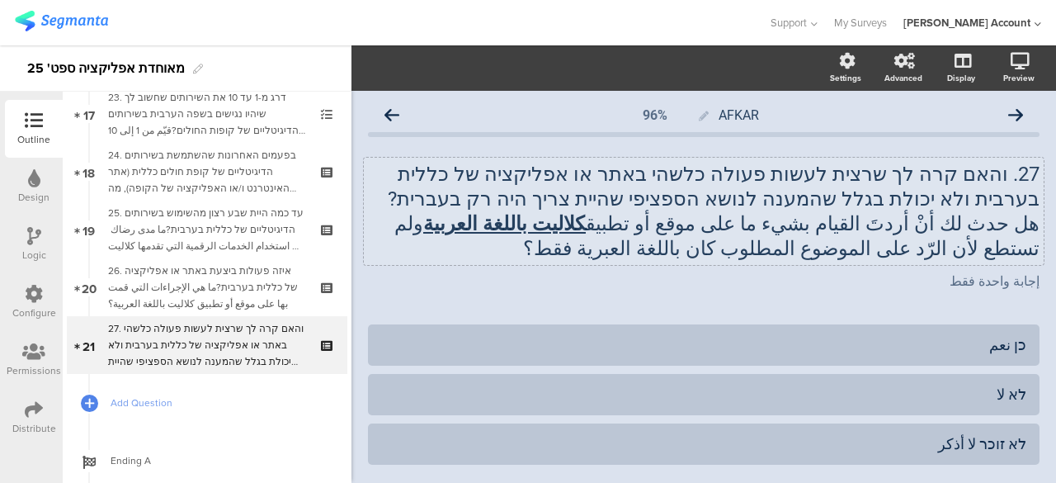
click at [813, 252] on p "هل حدث لك أنْ أردتَ القيام بشيء ما على موقع أو تطبيق كلاليت باللغة العربية ولم …" at bounding box center [704, 236] width 672 height 50
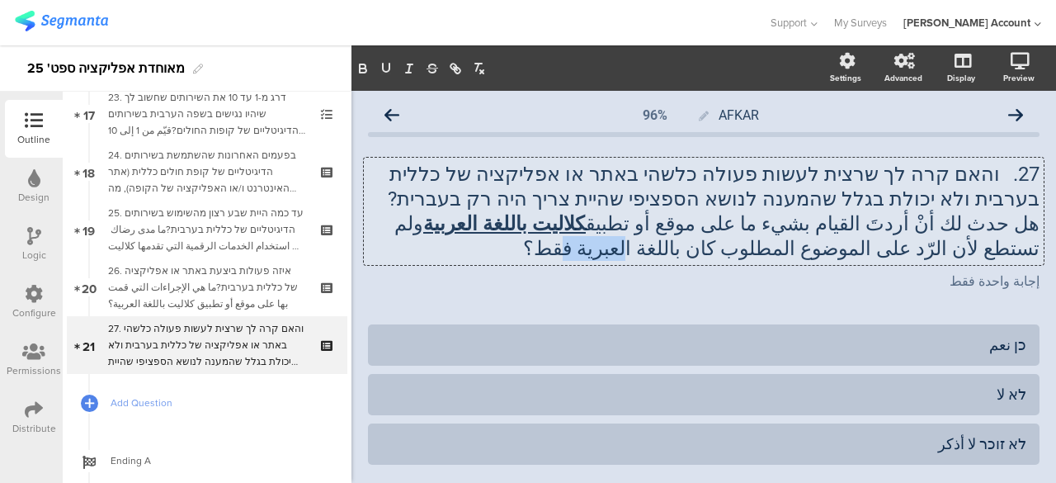
click at [813, 252] on p "هل حدث لك أنْ أردتَ القيام بشيء ما على موقع أو تطبيق كلاليت باللغة العربية ولم …" at bounding box center [704, 236] width 672 height 50
click at [384, 68] on icon "button" at bounding box center [386, 68] width 15 height 15
click at [437, 282] on div "إجابة واحدة فقط إجابة واحدة فقط" at bounding box center [704, 282] width 680 height 26
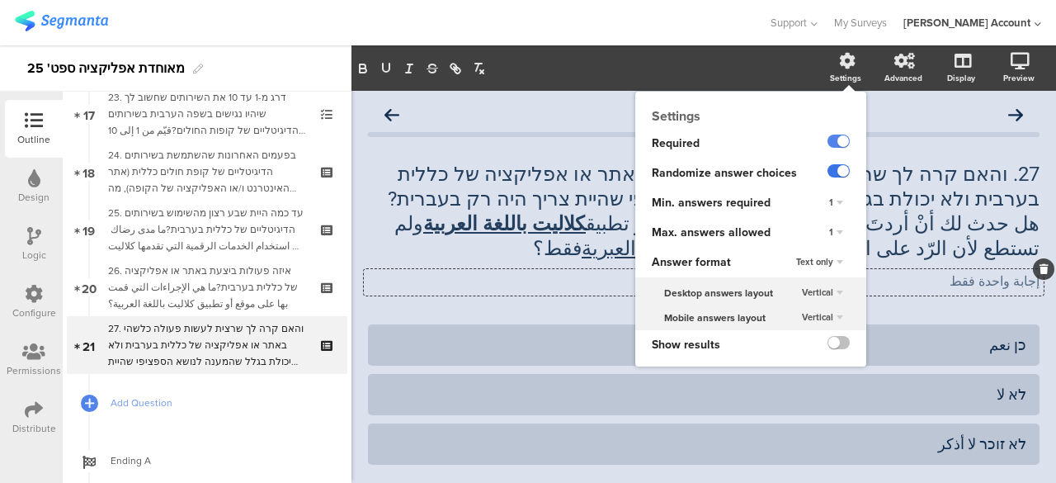
click at [828, 167] on label at bounding box center [839, 170] width 22 height 13
click at [0, 0] on input "checkbox" at bounding box center [0, 0] width 0 height 0
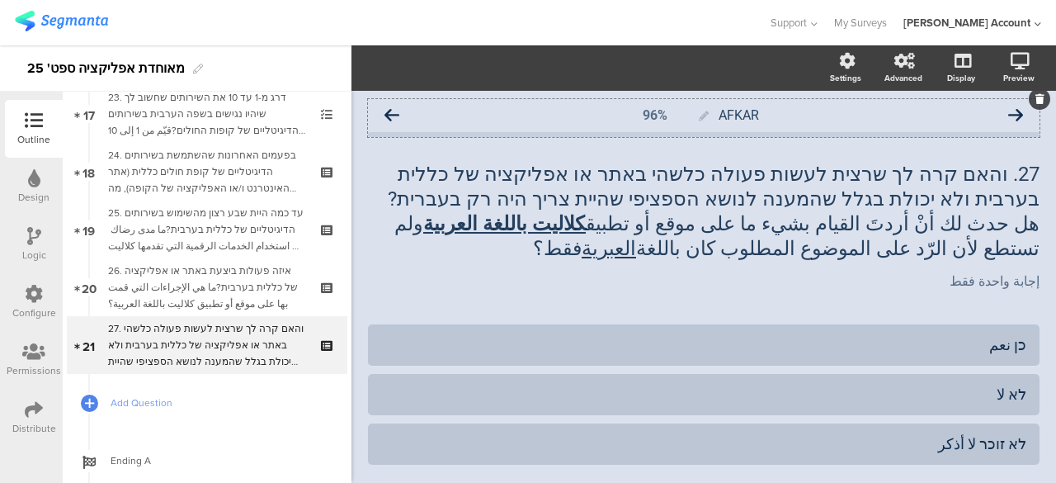
click at [1008, 113] on icon at bounding box center [1015, 115] width 15 height 15
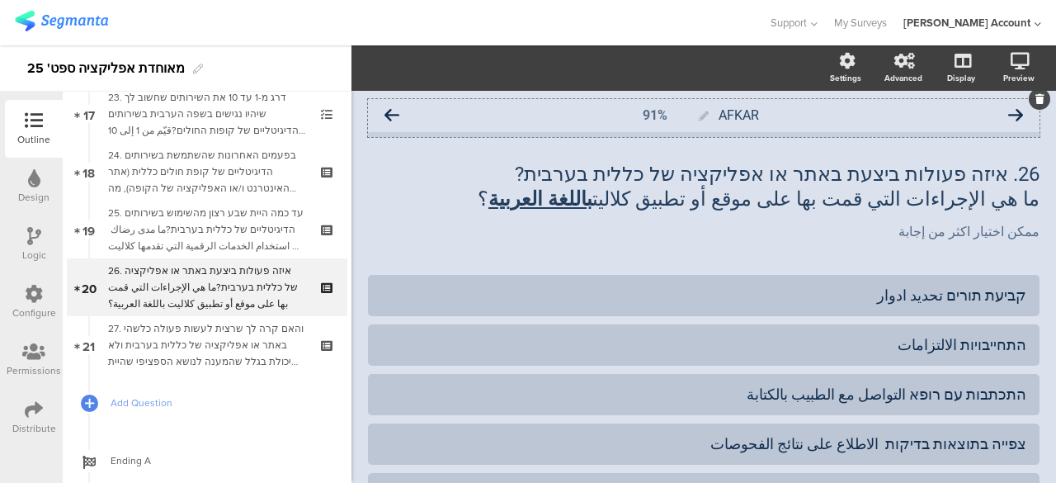
click at [1008, 111] on icon at bounding box center [1015, 115] width 15 height 15
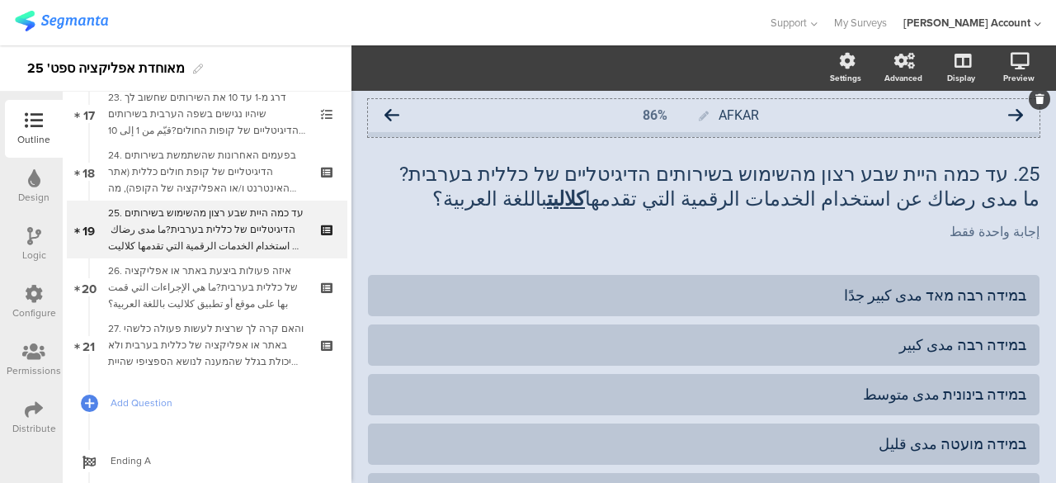
click at [1008, 116] on icon at bounding box center [1015, 115] width 15 height 15
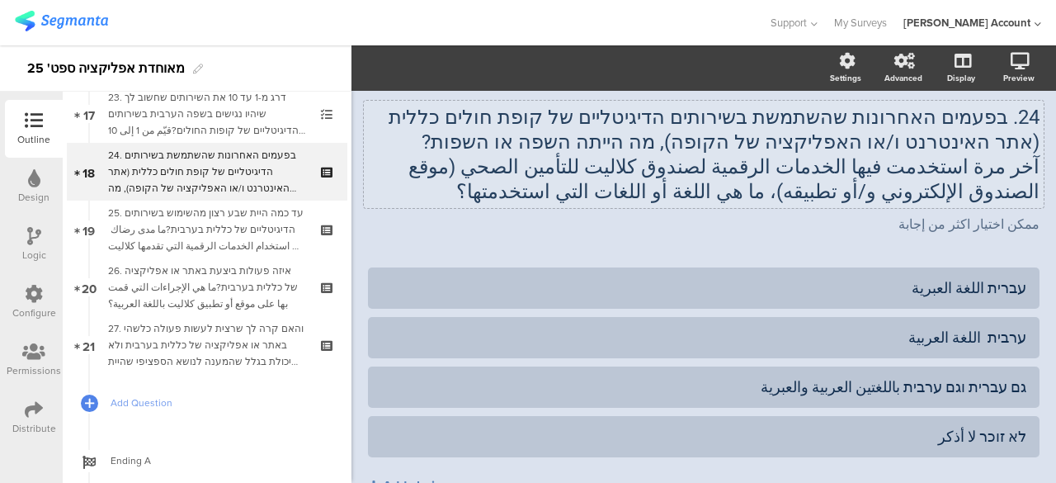
scroll to position [83, 0]
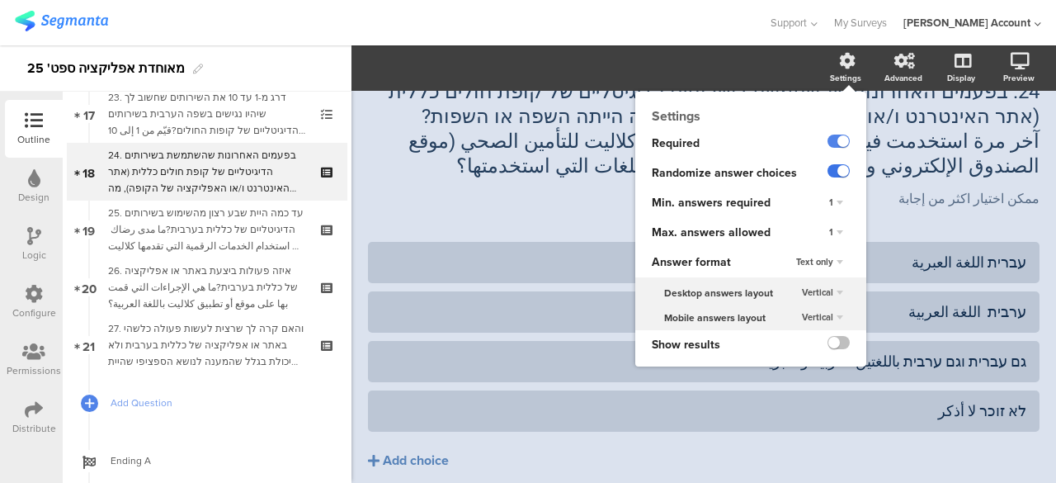
click at [828, 169] on label at bounding box center [839, 170] width 22 height 13
click at [0, 0] on input "checkbox" at bounding box center [0, 0] width 0 height 0
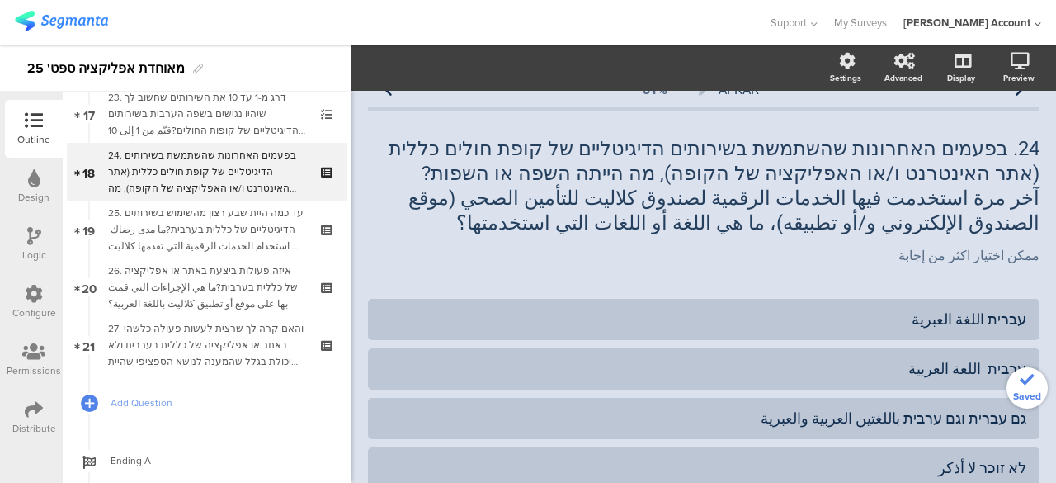
scroll to position [0, 0]
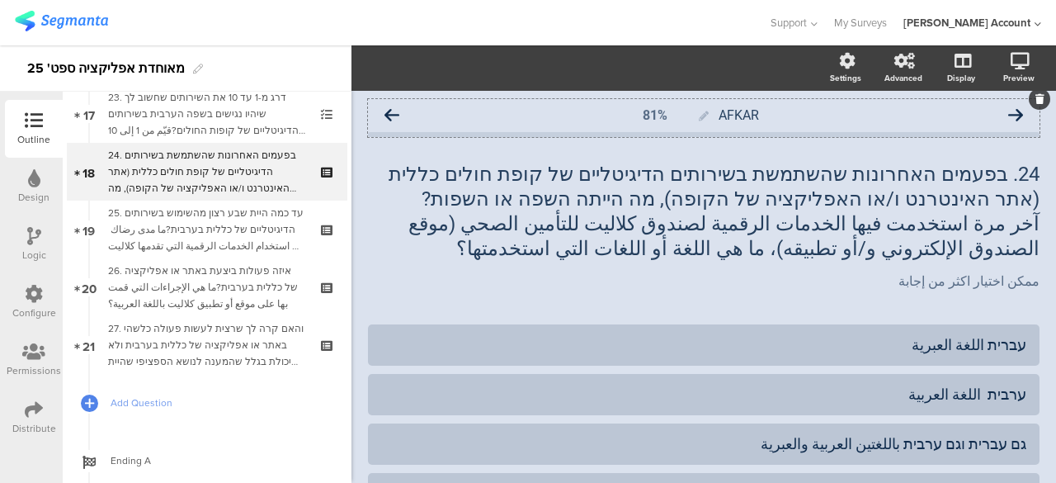
click at [1008, 113] on icon at bounding box center [1015, 115] width 15 height 15
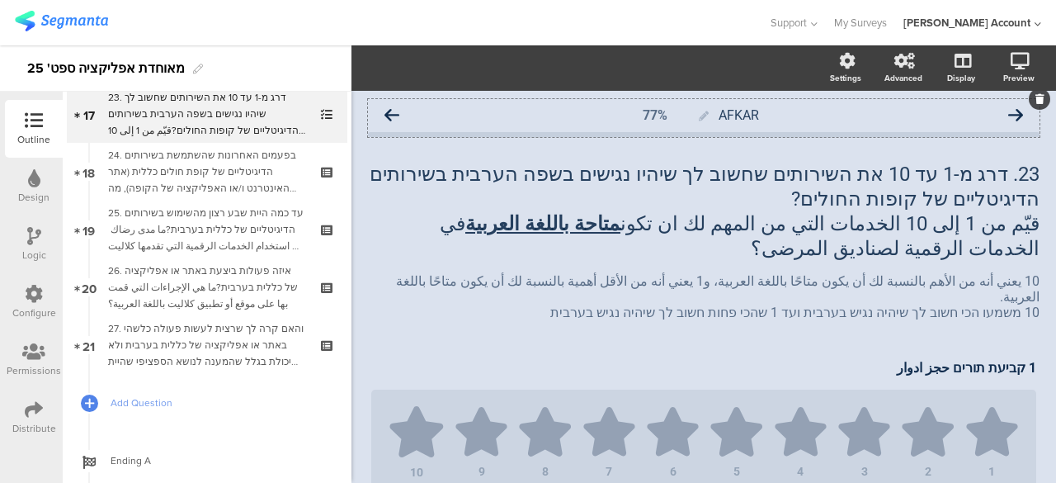
click at [1008, 113] on icon at bounding box center [1015, 115] width 15 height 15
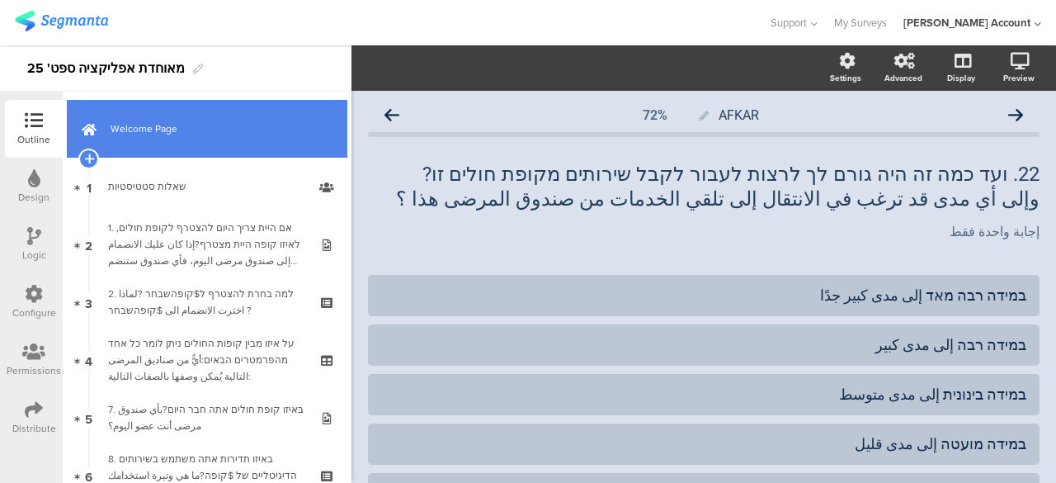
click at [239, 128] on span "Welcome Page" at bounding box center [216, 128] width 211 height 17
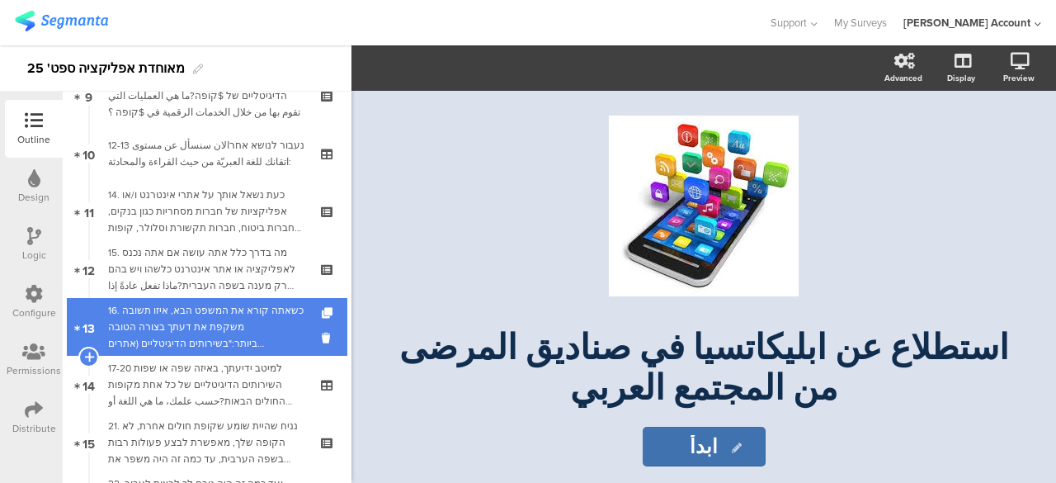
scroll to position [578, 0]
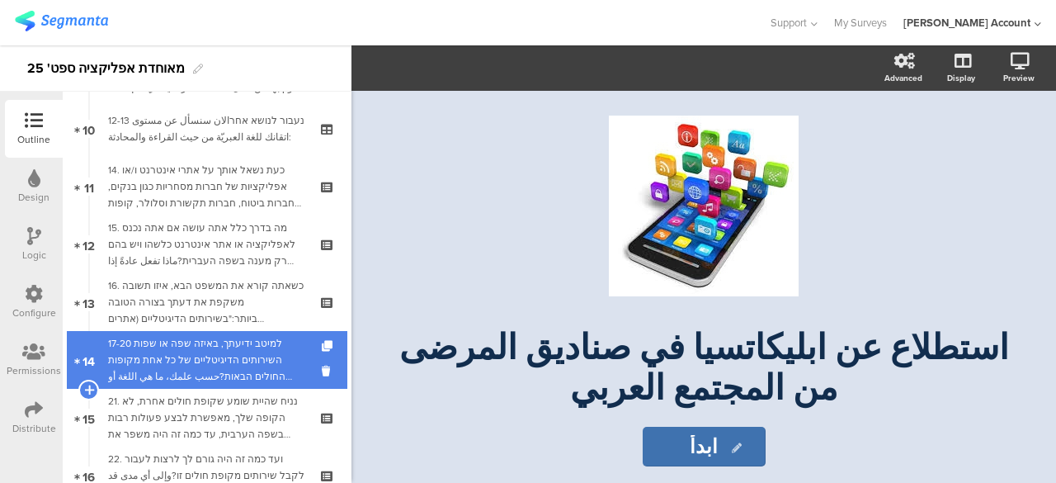
drag, startPoint x: 216, startPoint y: 354, endPoint x: 224, endPoint y: 356, distance: 8.4
click at [216, 354] on div "17-20 למיטב ידיעתך, באיזה שפה או שפות השירותים הדיגיטליים של כל אחת מקופות החול…" at bounding box center [206, 360] width 197 height 50
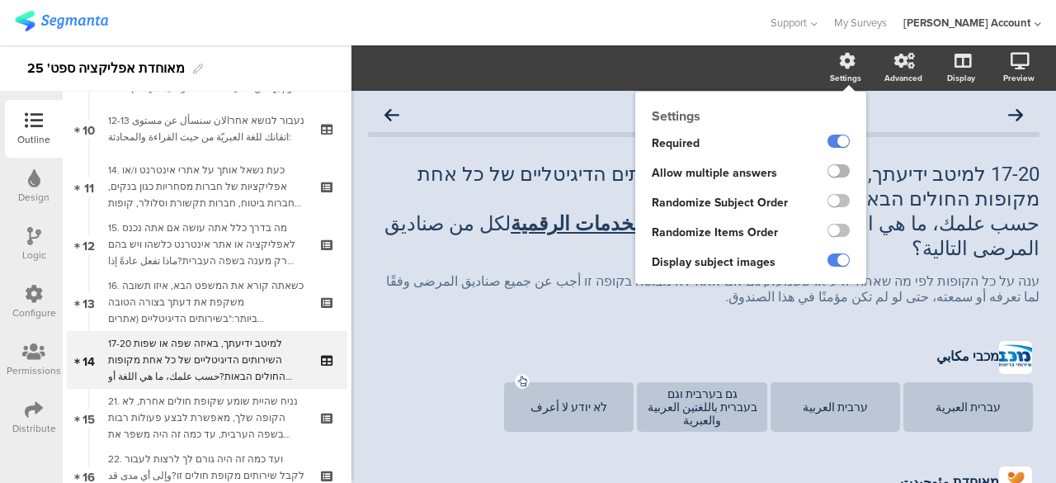
click at [828, 171] on label at bounding box center [839, 170] width 22 height 13
click at [0, 0] on input "checkbox" at bounding box center [0, 0] width 0 height 0
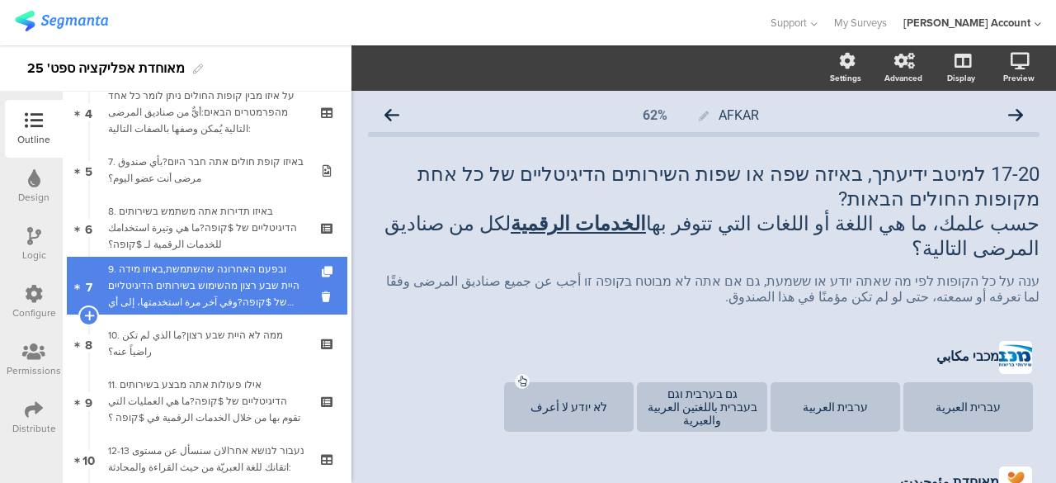
scroll to position [83, 0]
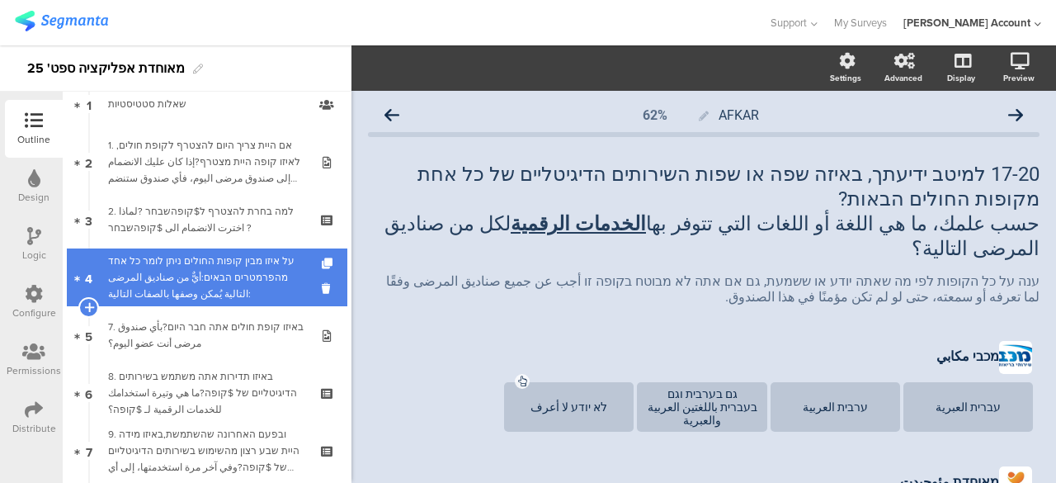
click at [209, 279] on div "על איזו מבין קופות החולים ניתן לומר כל אחד מהפרמטרים הבאים:أيٌّ من صناديق المرض…" at bounding box center [206, 277] width 197 height 50
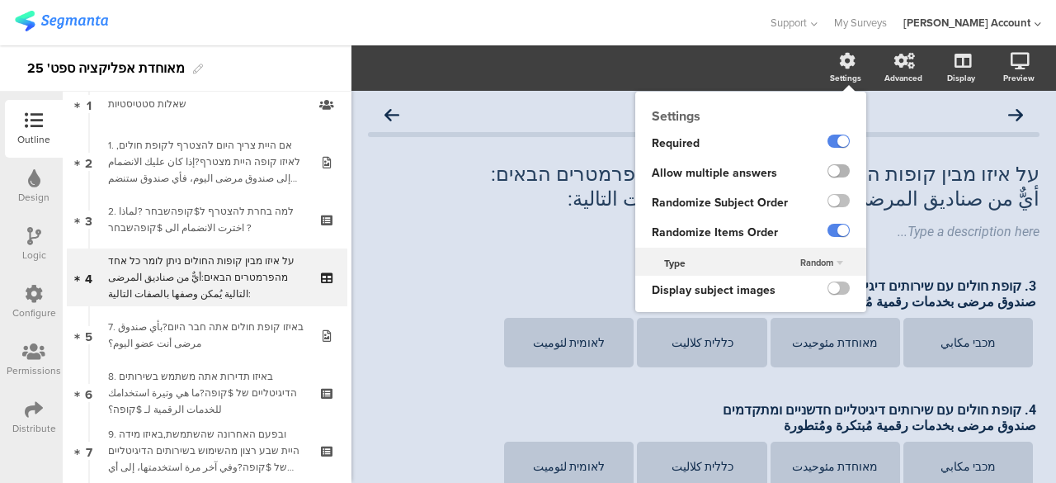
click at [828, 167] on label at bounding box center [839, 170] width 22 height 13
click at [0, 0] on input "checkbox" at bounding box center [0, 0] width 0 height 0
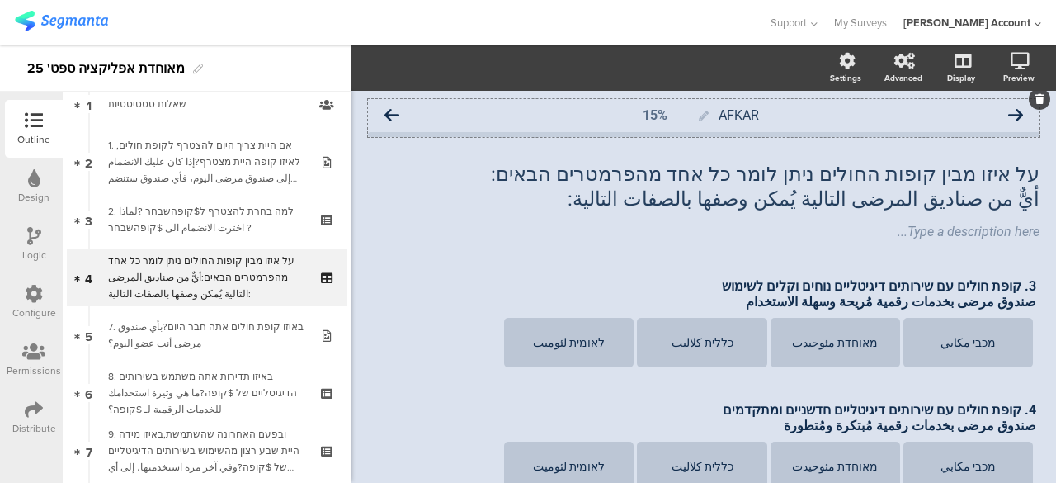
click at [394, 110] on icon at bounding box center [392, 115] width 15 height 15
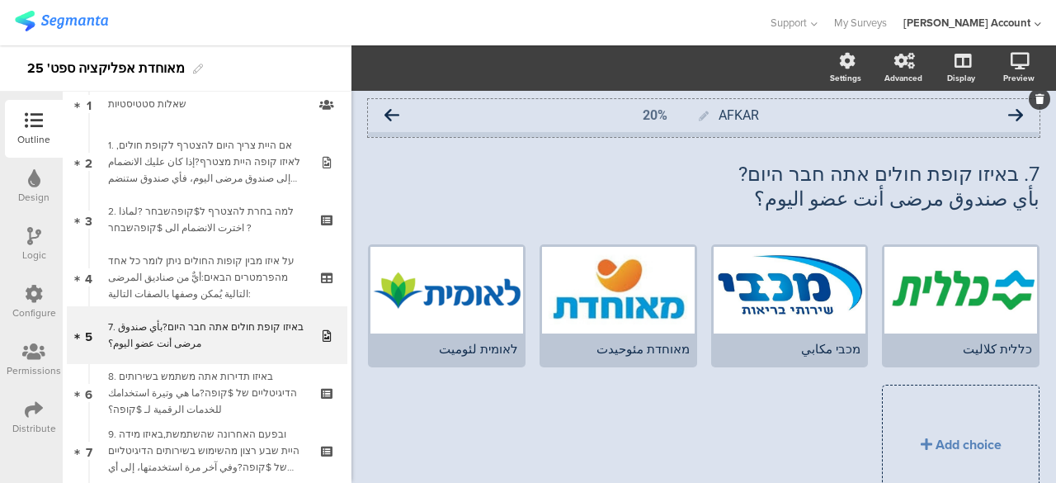
click at [396, 115] on icon at bounding box center [392, 115] width 15 height 15
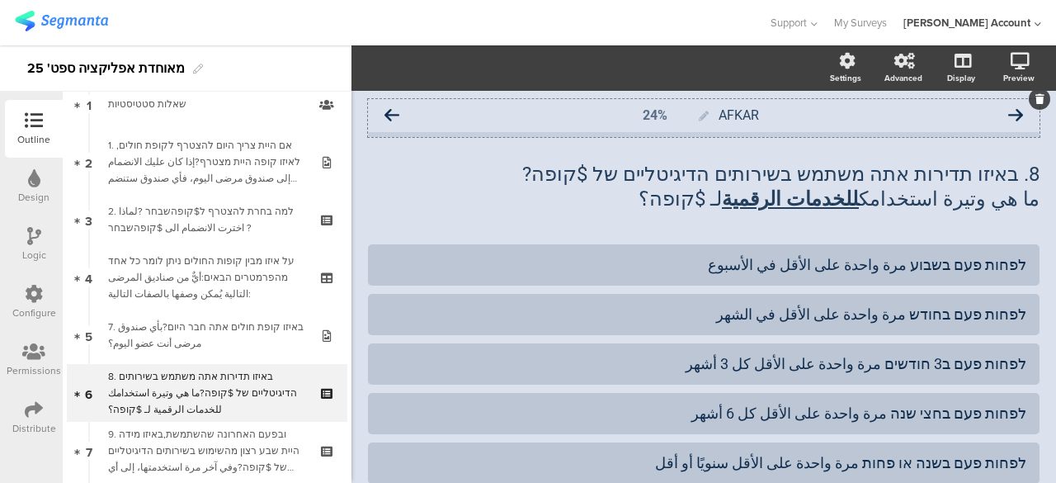
click at [392, 113] on icon at bounding box center [392, 115] width 15 height 15
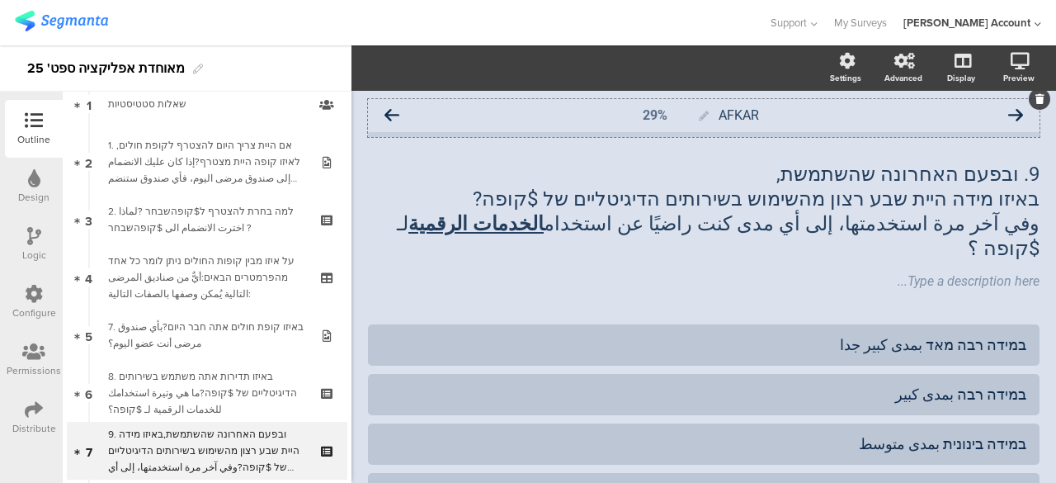
click at [394, 114] on icon at bounding box center [392, 115] width 15 height 15
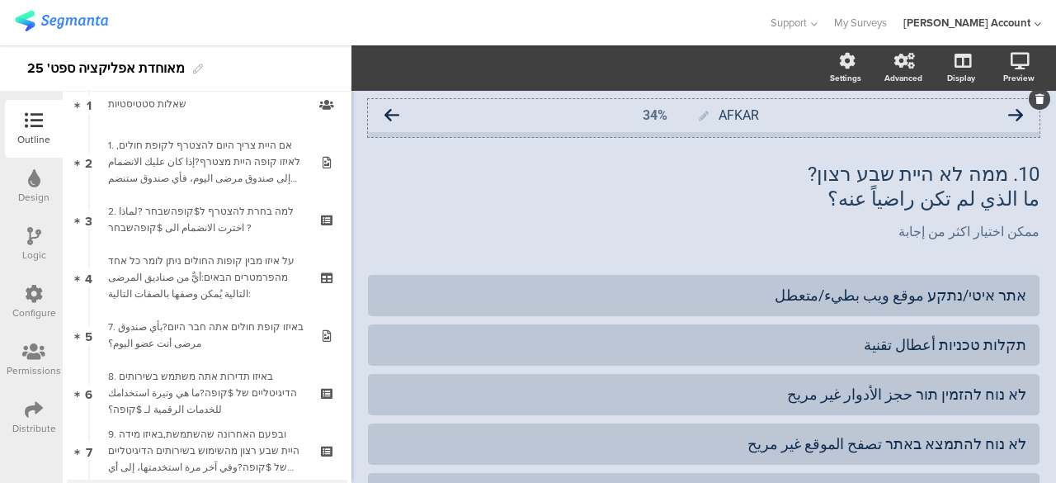
click at [395, 112] on icon at bounding box center [392, 115] width 15 height 15
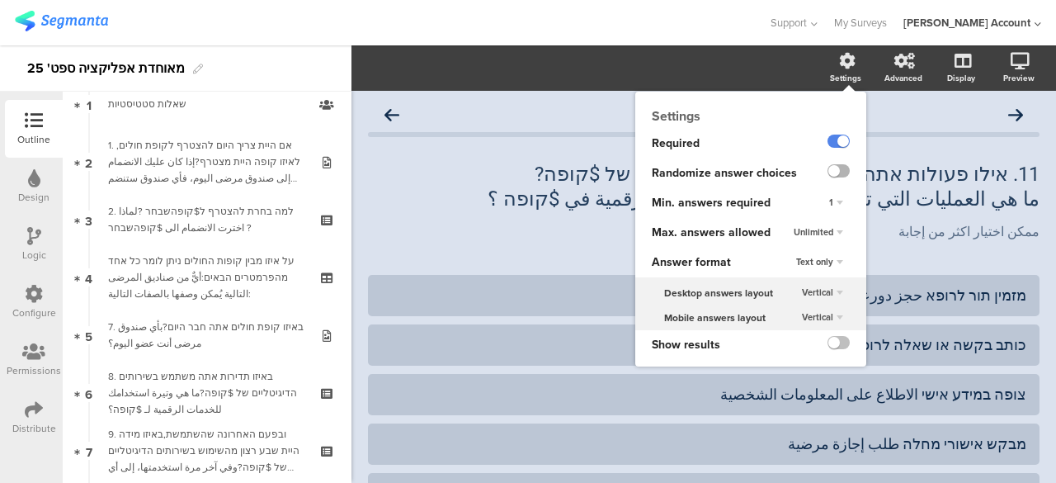
click at [828, 167] on label at bounding box center [839, 170] width 22 height 13
click at [0, 0] on input "checkbox" at bounding box center [0, 0] width 0 height 0
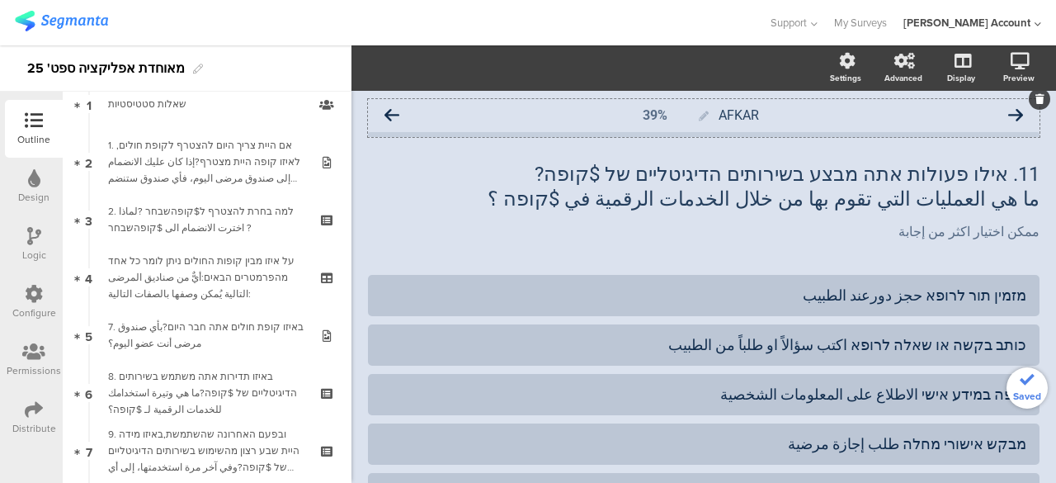
click at [1008, 116] on icon at bounding box center [1015, 115] width 15 height 15
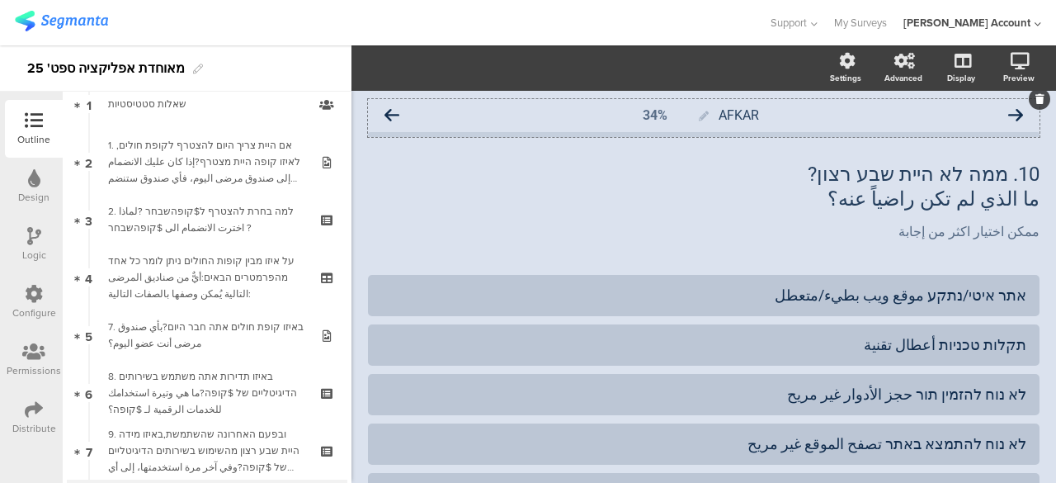
click at [394, 115] on icon at bounding box center [392, 115] width 15 height 15
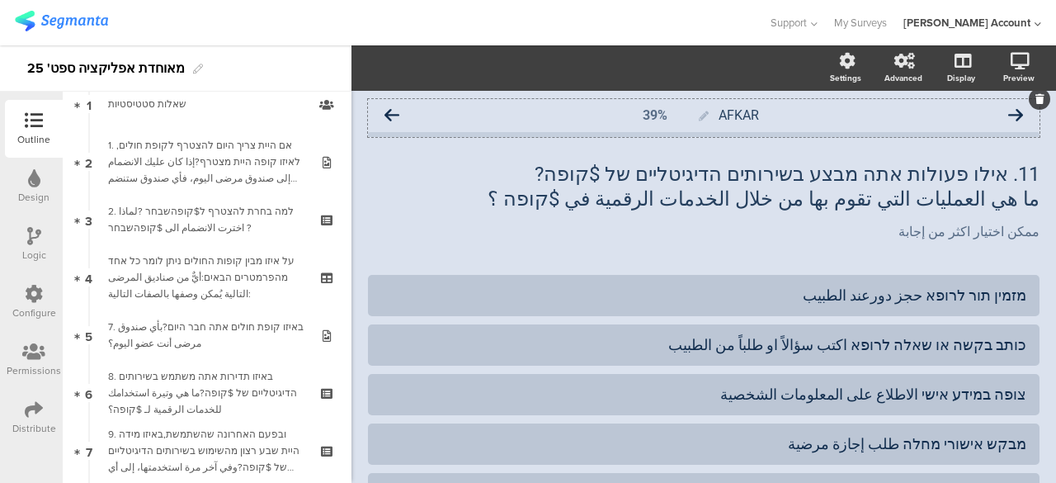
click at [394, 112] on icon at bounding box center [392, 115] width 15 height 15
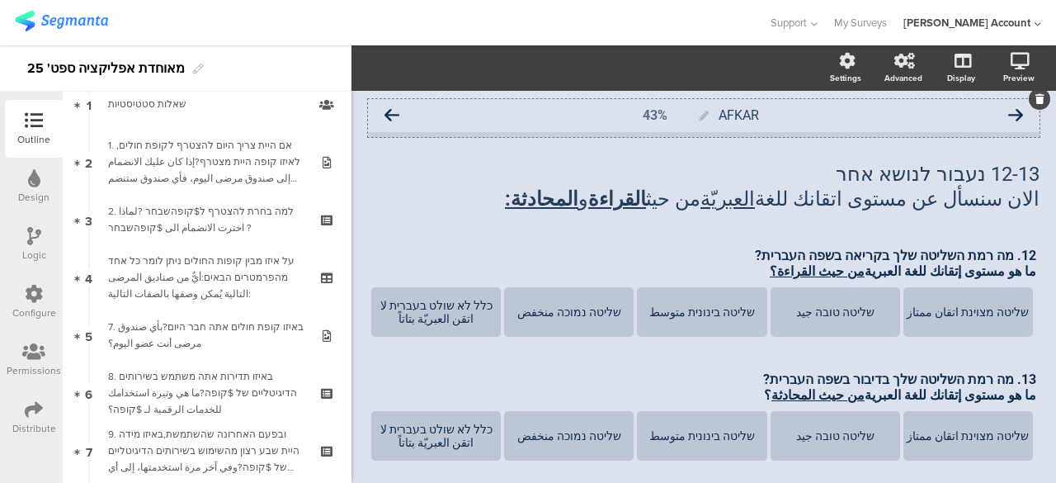
click at [391, 114] on icon at bounding box center [392, 115] width 15 height 15
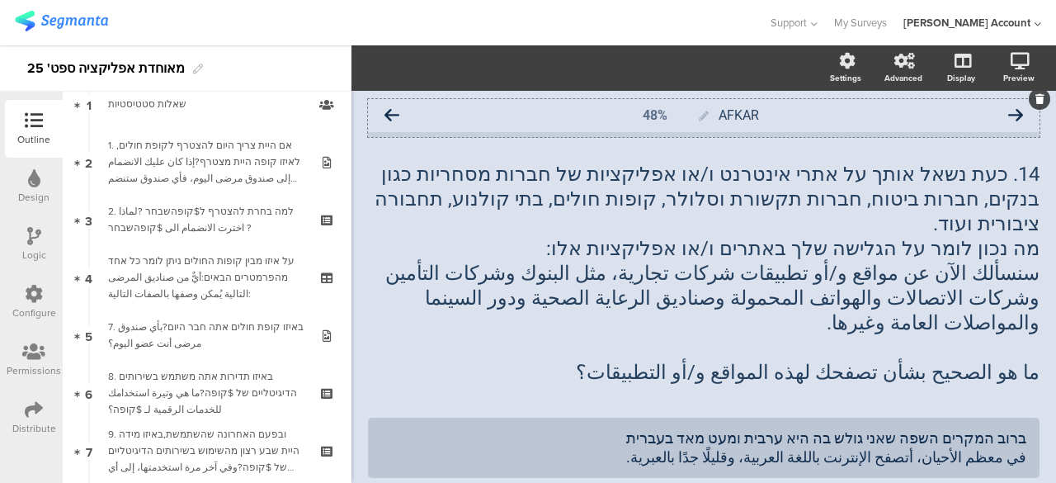
click at [393, 113] on icon at bounding box center [392, 115] width 15 height 15
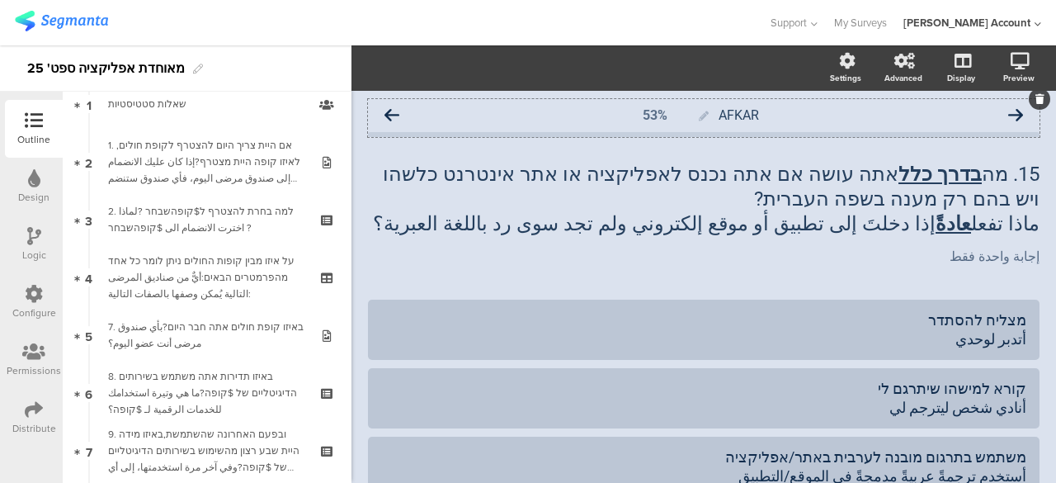
click at [393, 111] on icon at bounding box center [392, 115] width 15 height 15
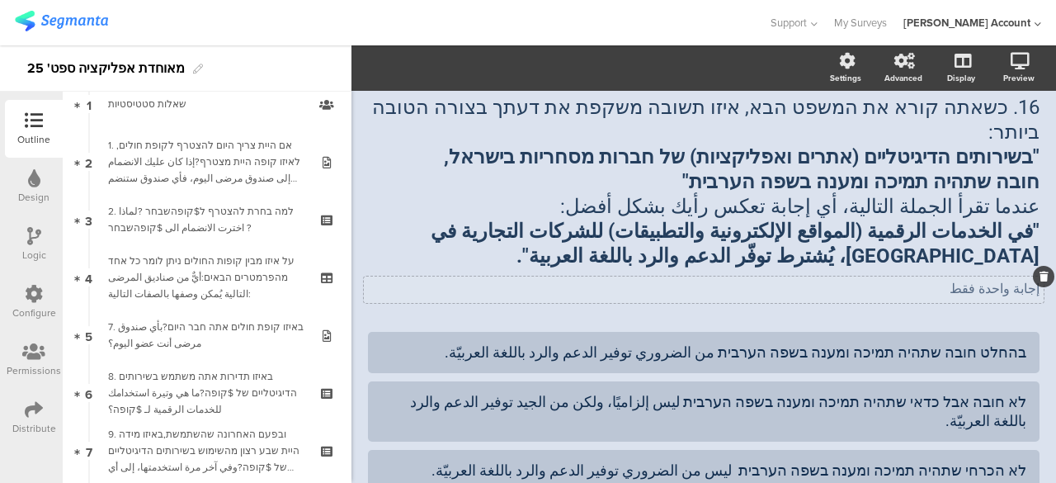
scroll to position [83, 0]
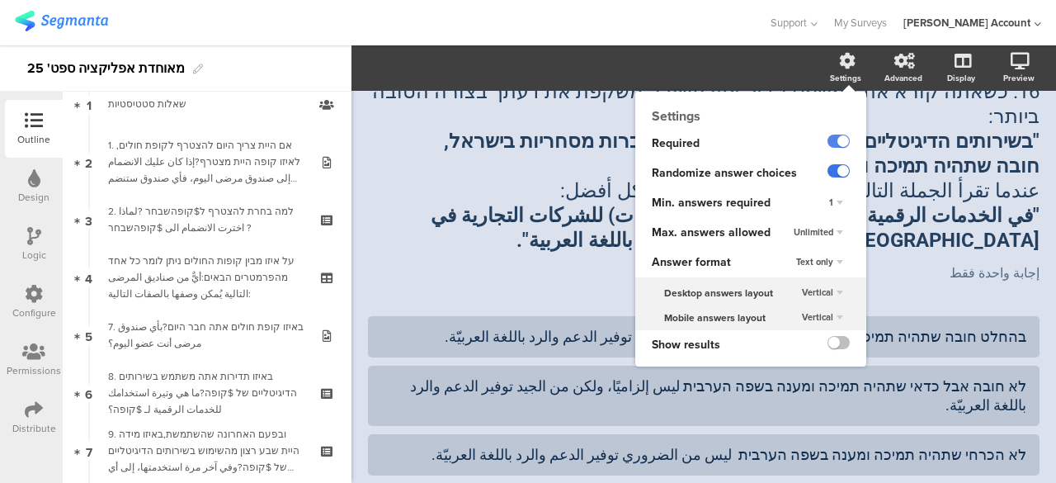
click at [830, 171] on label at bounding box center [839, 170] width 22 height 13
click at [0, 0] on input "checkbox" at bounding box center [0, 0] width 0 height 0
click at [825, 231] on div "Unlimited" at bounding box center [818, 233] width 63 height 20
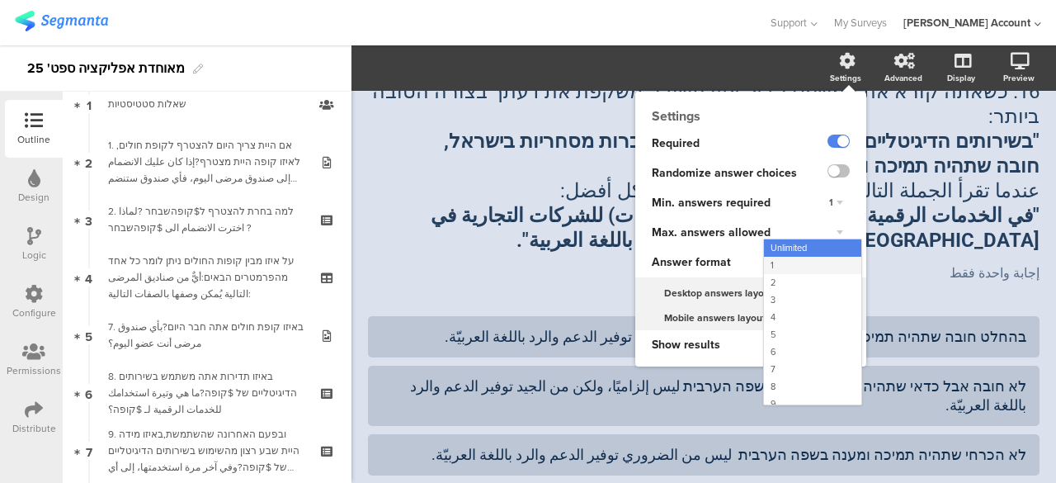
click at [771, 264] on span "1" at bounding box center [772, 264] width 3 height 13
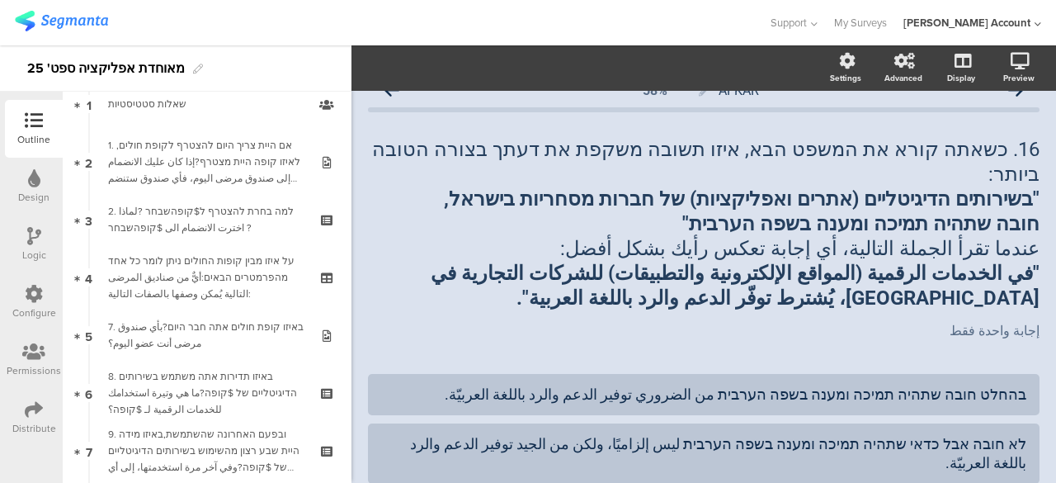
scroll to position [0, 0]
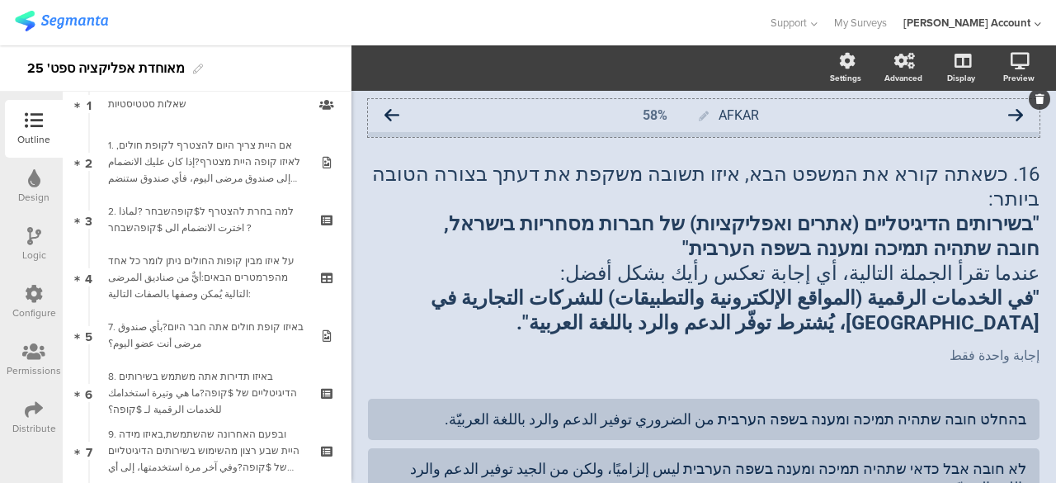
click at [389, 115] on icon at bounding box center [392, 115] width 15 height 15
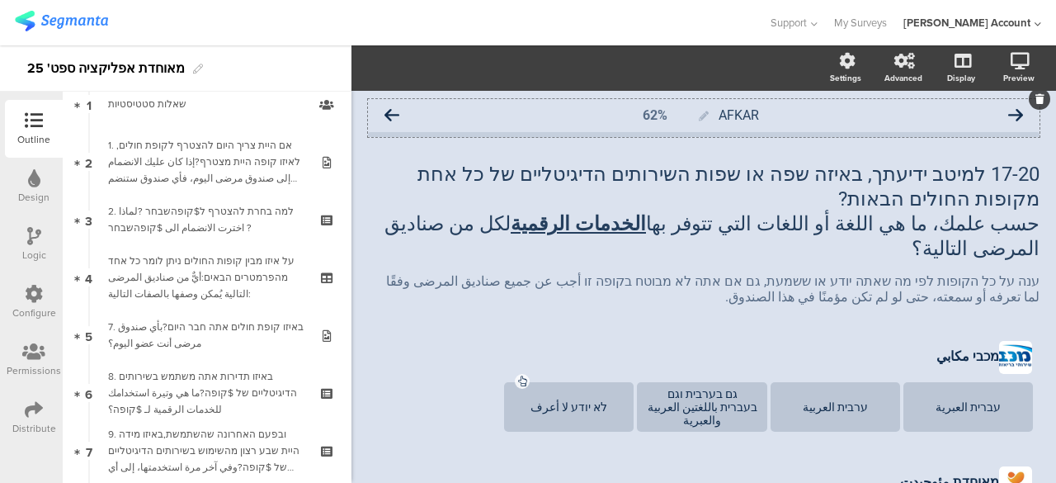
click at [393, 113] on icon at bounding box center [392, 115] width 15 height 15
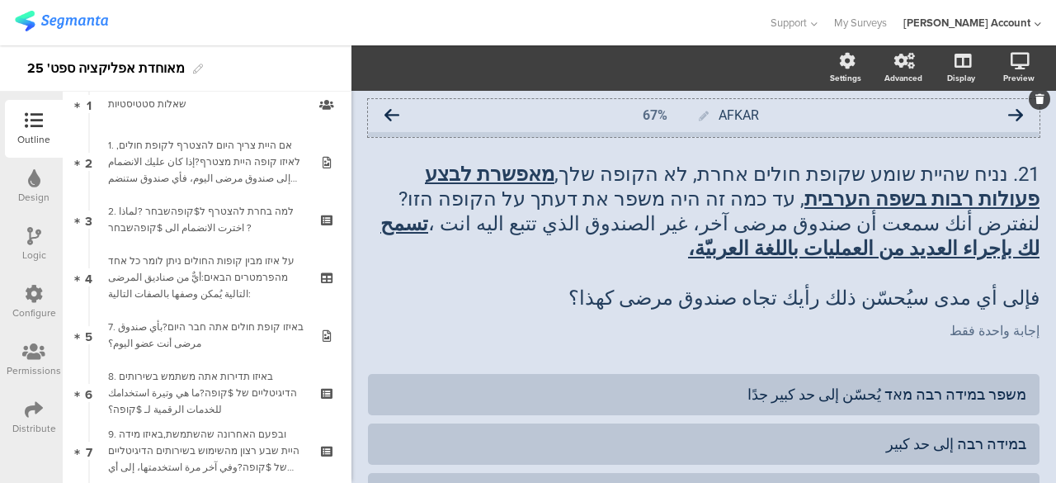
click at [389, 115] on icon at bounding box center [392, 115] width 15 height 15
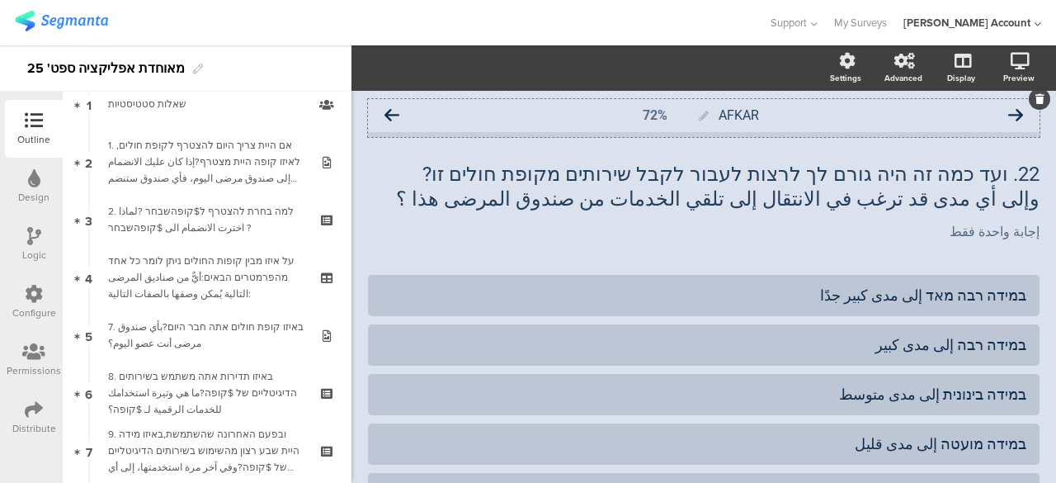
click at [390, 116] on icon at bounding box center [392, 115] width 15 height 15
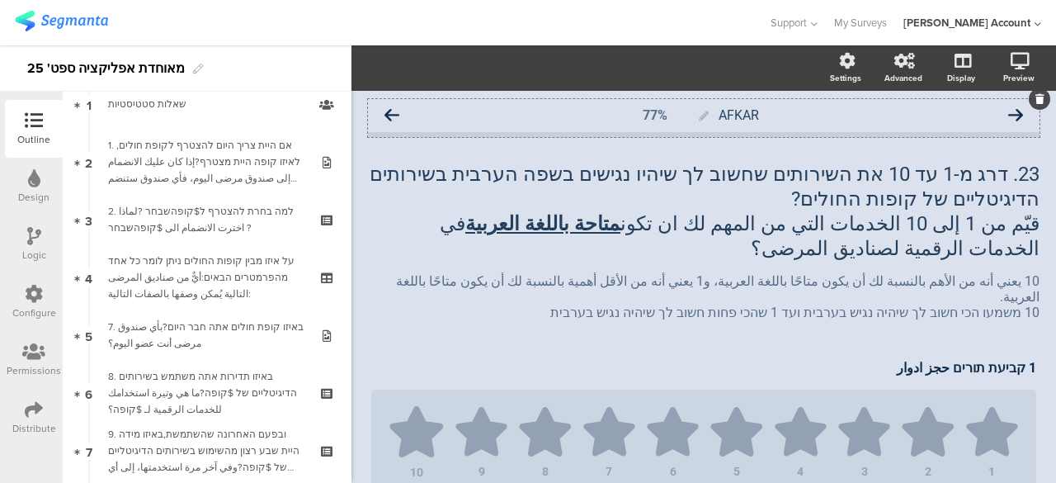
click at [389, 113] on icon at bounding box center [392, 115] width 15 height 15
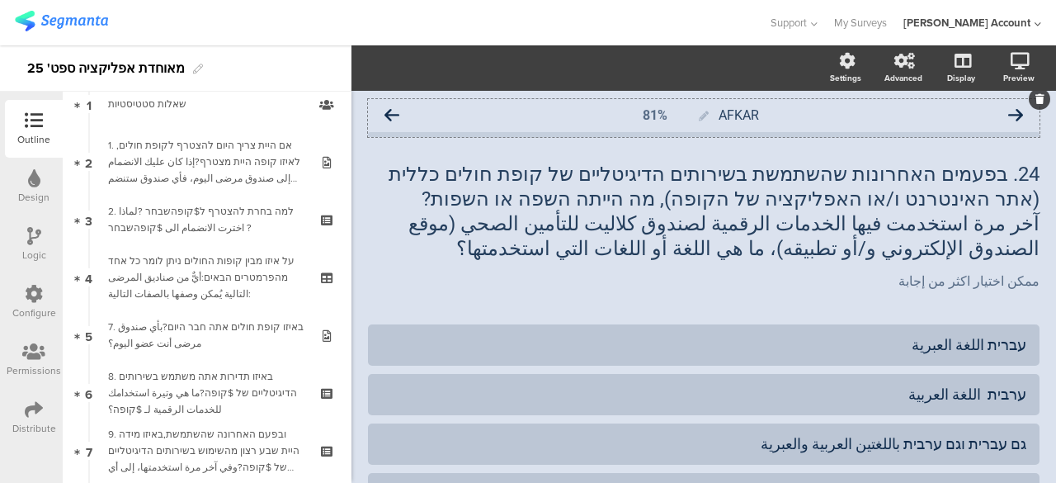
click at [388, 111] on icon at bounding box center [392, 115] width 15 height 15
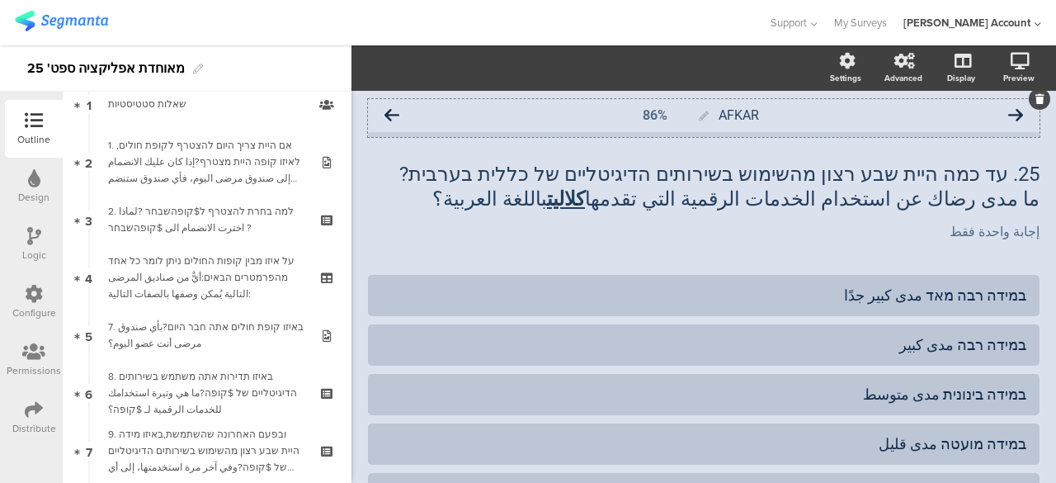
click at [396, 113] on icon at bounding box center [392, 115] width 15 height 15
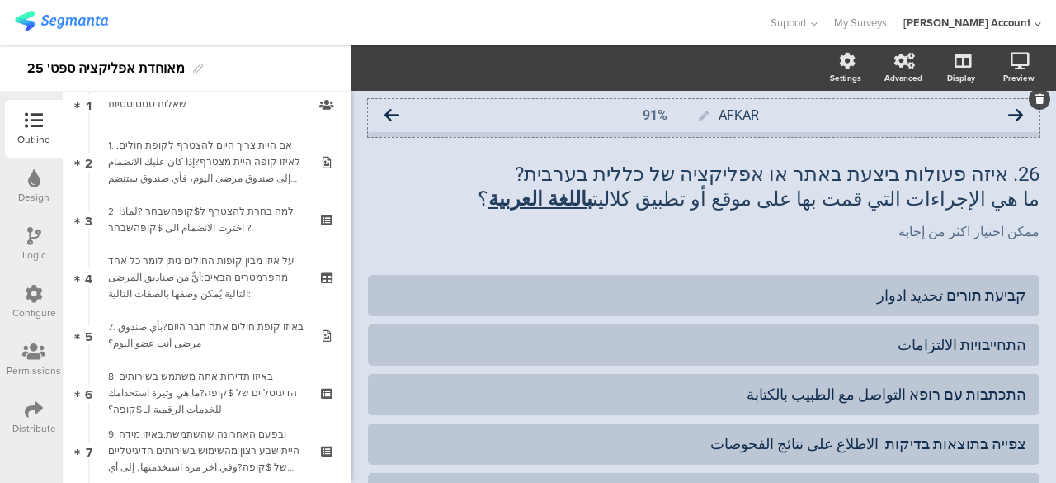
click at [393, 113] on icon at bounding box center [392, 115] width 15 height 15
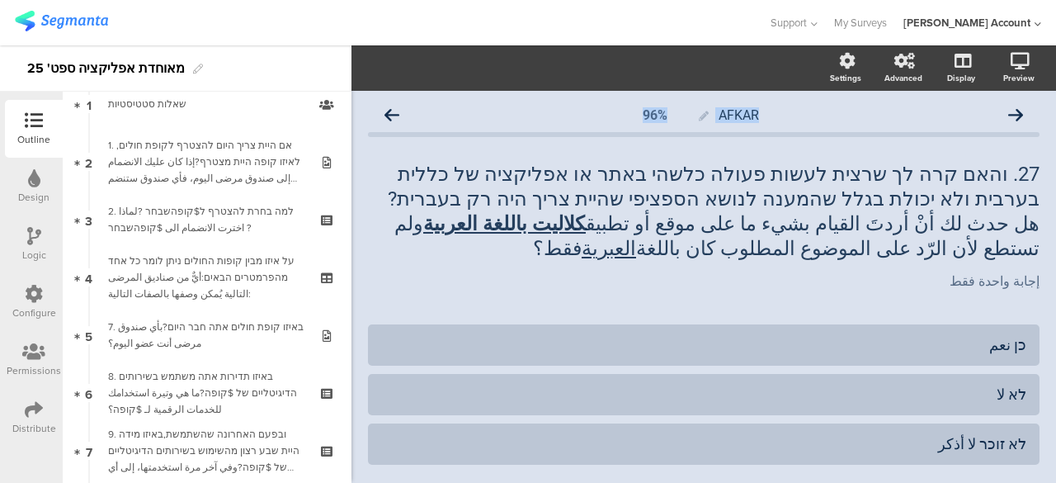
drag, startPoint x: 392, startPoint y: 113, endPoint x: 843, endPoint y: 91, distance: 451.9
click at [861, 99] on div "AFKAR 96%" at bounding box center [704, 115] width 672 height 33
click at [33, 225] on div "Logic" at bounding box center [34, 244] width 58 height 58
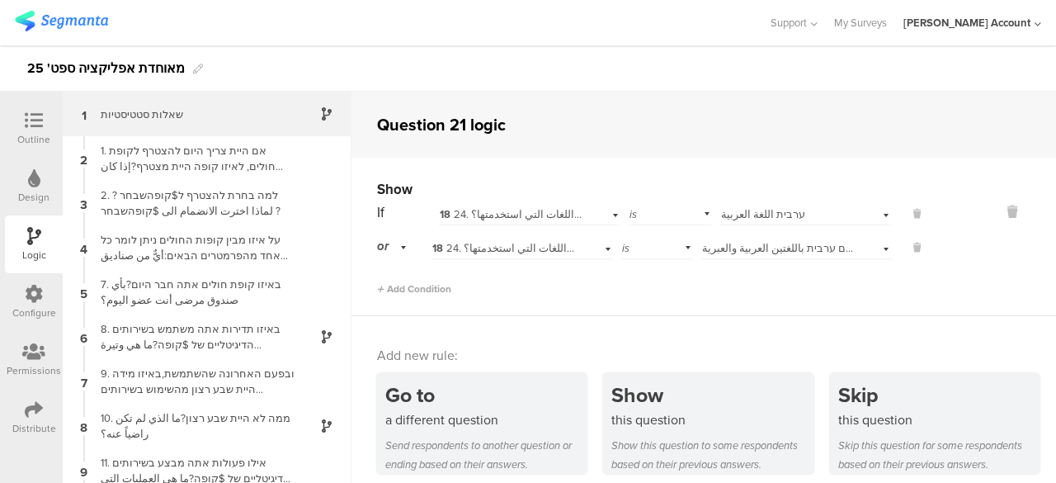
click at [271, 121] on div "1 שאלות סטטיסטיות" at bounding box center [207, 114] width 289 height 45
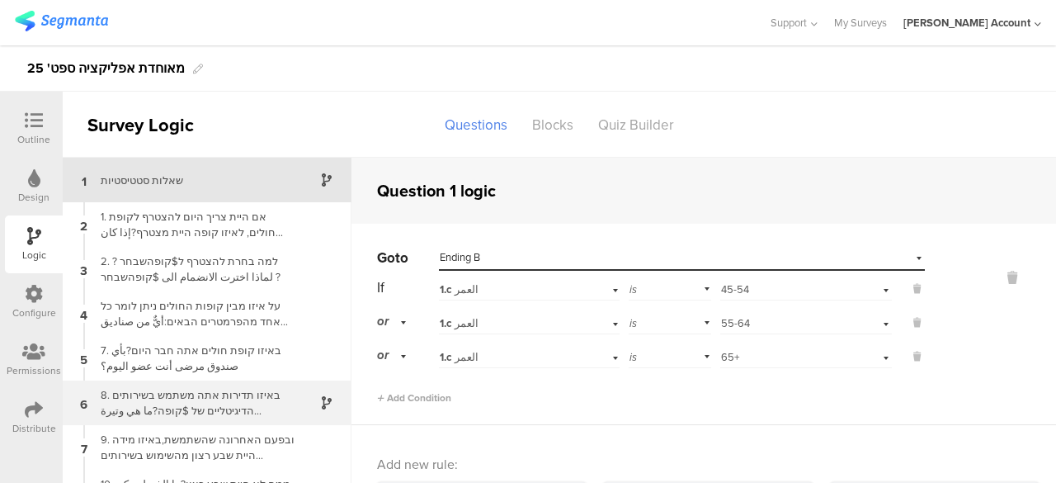
click at [229, 403] on div "8. באיזו תדירות אתה משתמש בשירותים הדיגיטליים של $קופה?ما هي وتيرة استخدامك للخ…" at bounding box center [194, 402] width 206 height 31
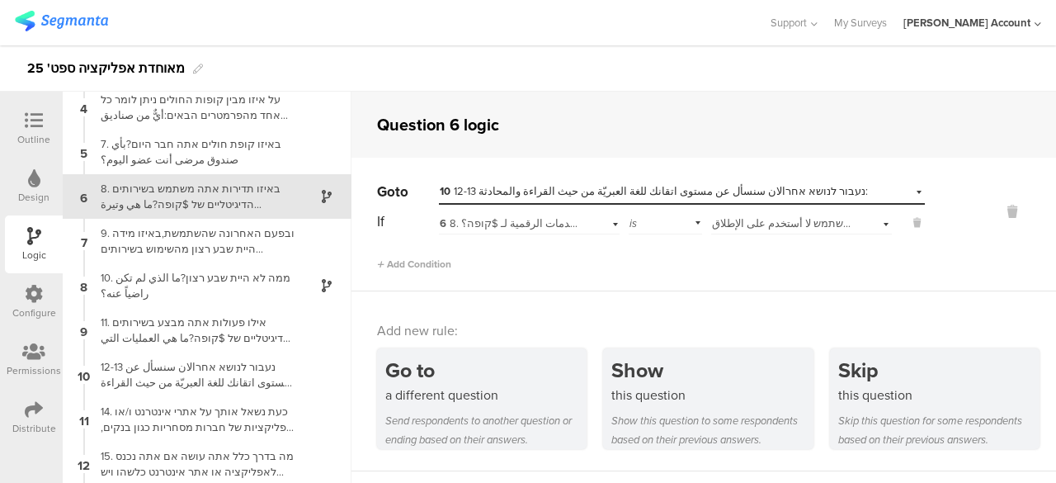
scroll to position [215, 0]
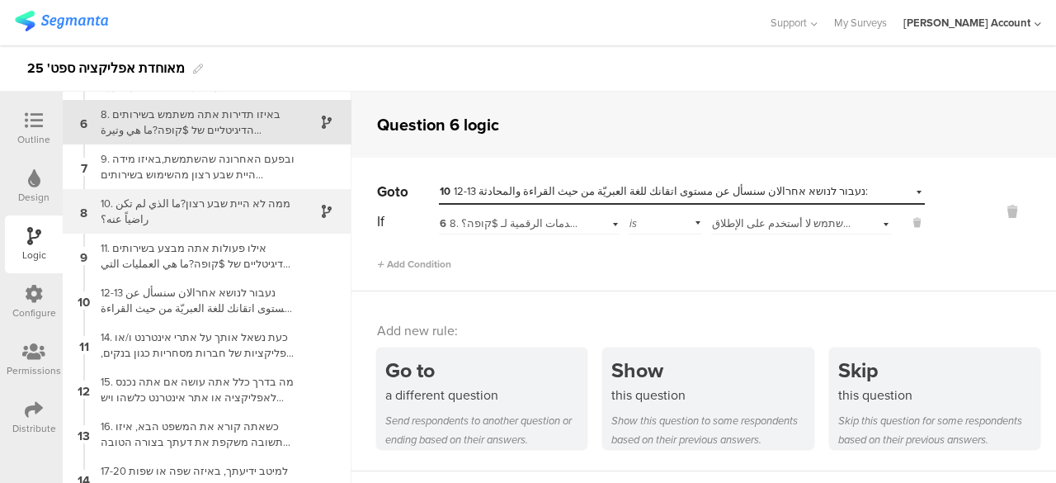
click at [243, 215] on div "10. ממה לא היית שבע רצון?ما الذي لم تكن راضياً عنه؟" at bounding box center [194, 211] width 206 height 31
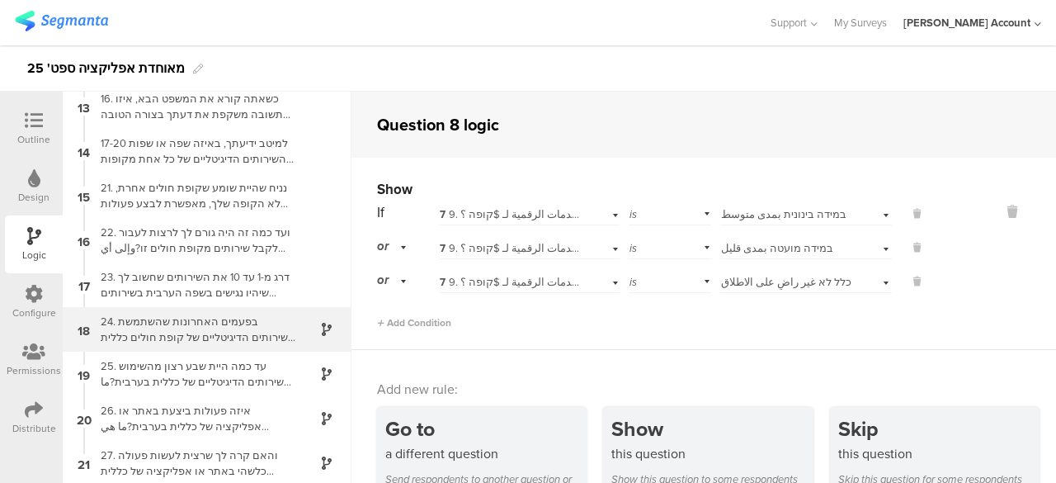
scroll to position [544, 0]
click at [205, 333] on div "24. בפעמים האחרונות שהשתמשת בשירותים הדיגיטליים של קופת חולים כללית (אתר האינטר…" at bounding box center [194, 327] width 206 height 31
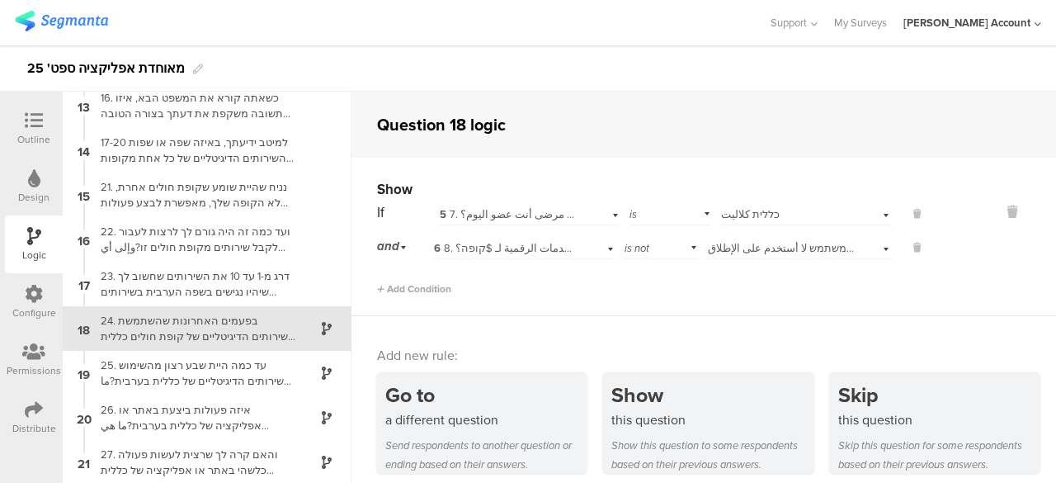
scroll to position [544, 0]
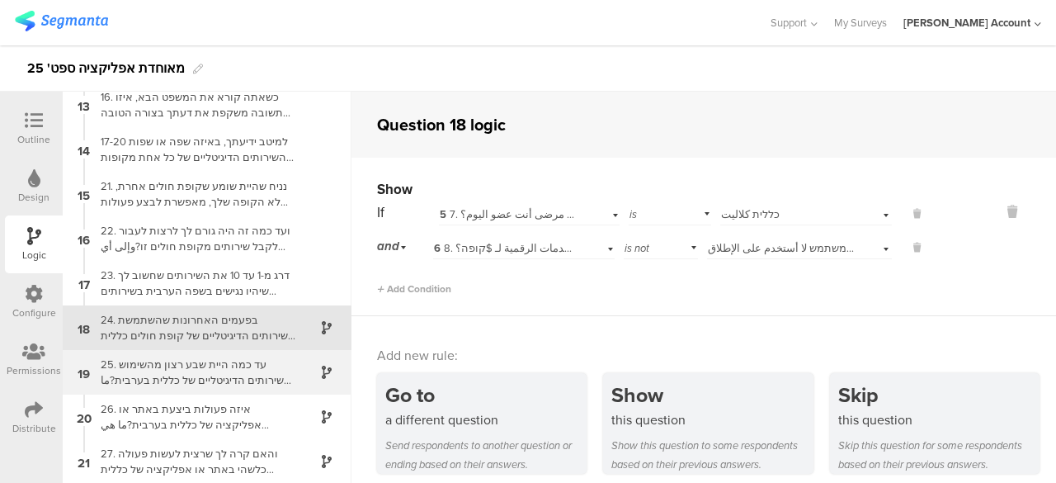
click at [182, 375] on div "25. עד כמה היית שבע רצון מהשימוש בשירותים הדיגיטליים של כללית בערבית?ما مدى رضا…" at bounding box center [194, 371] width 206 height 31
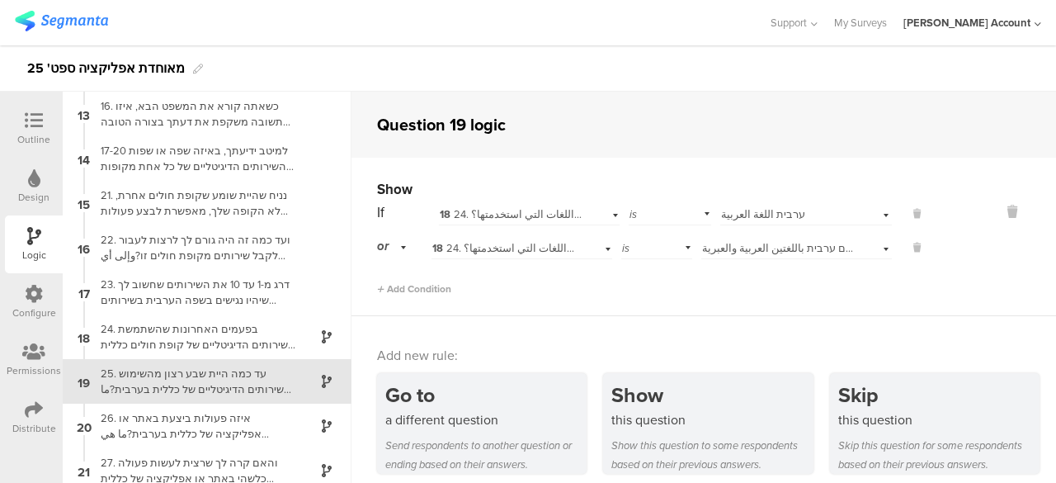
scroll to position [544, 0]
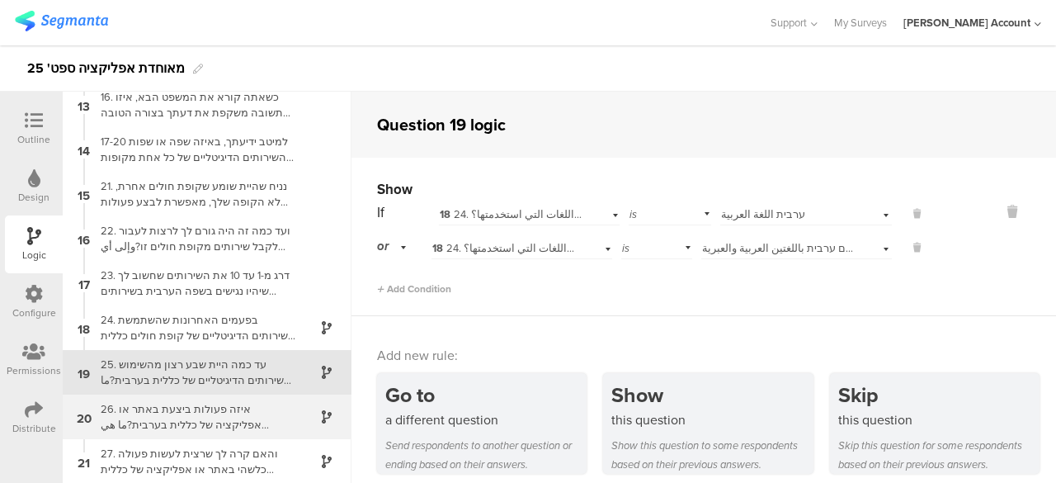
click at [196, 419] on div "26. איזה פעולות ביצעת באתר או אפליקציה של כללית בערבית?ما هي الإجراءات التي قمت…" at bounding box center [194, 416] width 206 height 31
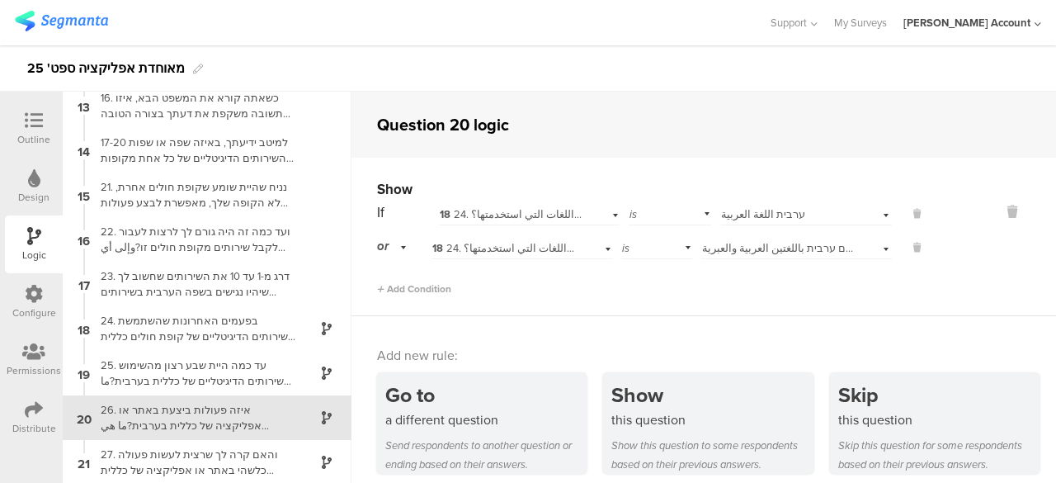
scroll to position [544, 0]
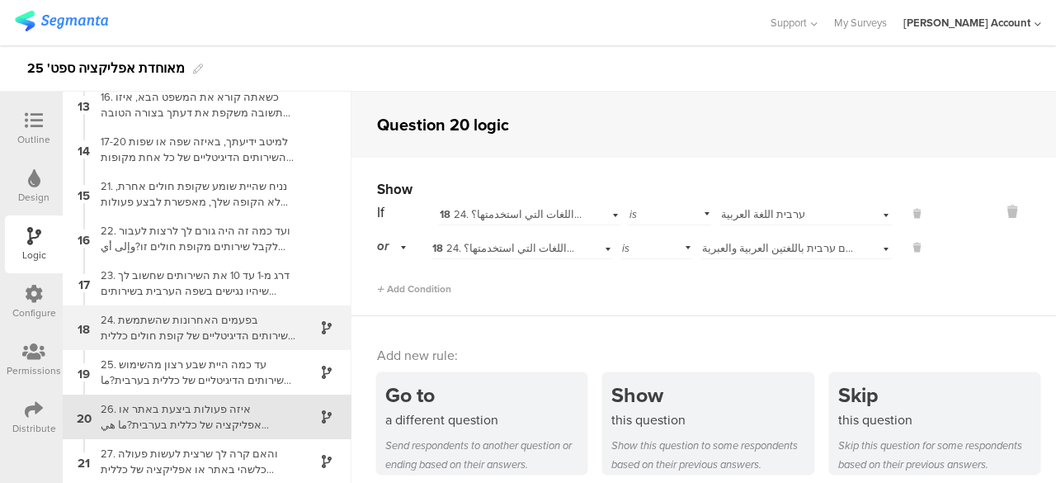
click at [234, 333] on div "24. בפעמים האחרונות שהשתמשת בשירותים הדיגיטליים של קופת חולים כללית (אתר האינטר…" at bounding box center [194, 327] width 206 height 31
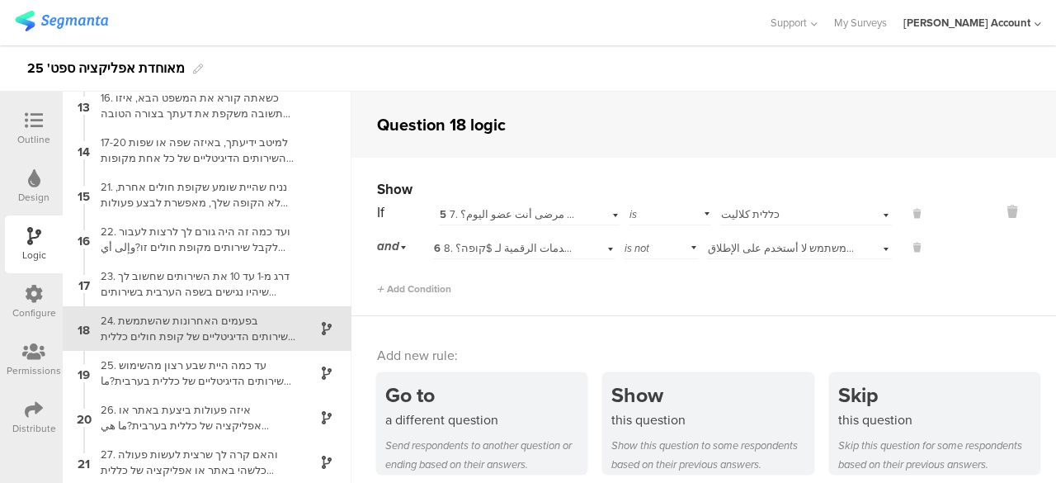
scroll to position [544, 0]
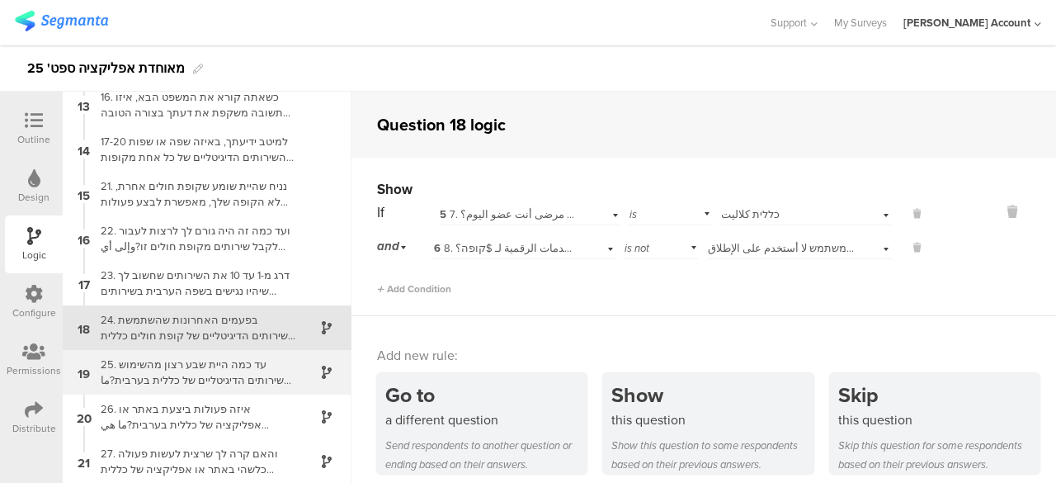
click at [232, 366] on div "25. עד כמה היית שבע רצון מהשימוש בשירותים הדיגיטליים של כללית בערבית?ما مدى رضا…" at bounding box center [194, 371] width 206 height 31
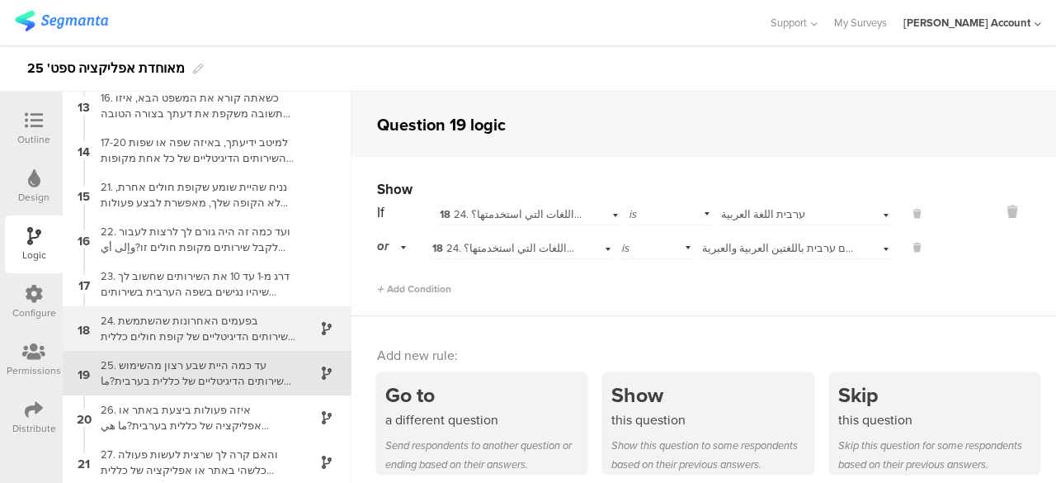
scroll to position [544, 0]
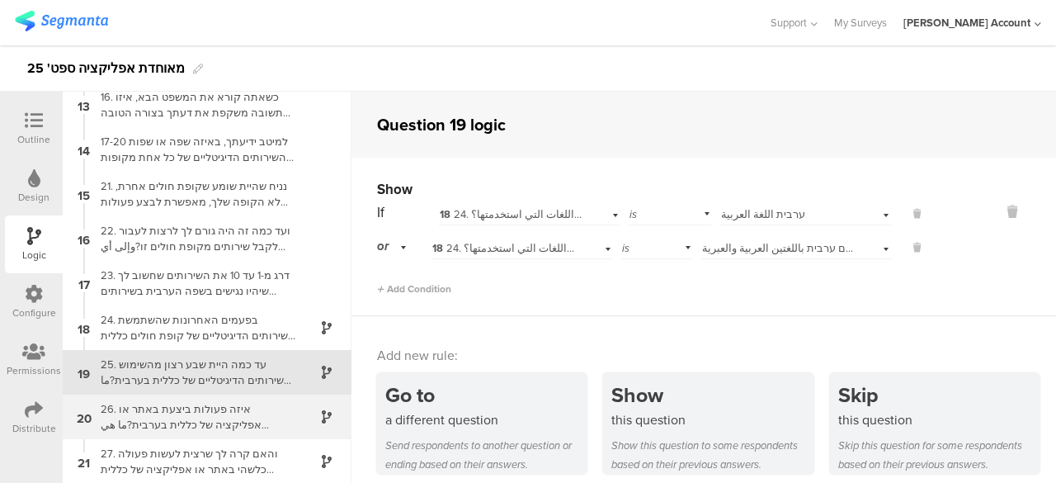
click at [234, 414] on div "26. איזה פעולות ביצעת באתר או אפליקציה של כללית בערבית?ما هي الإجراءات التي قمت…" at bounding box center [194, 416] width 206 height 31
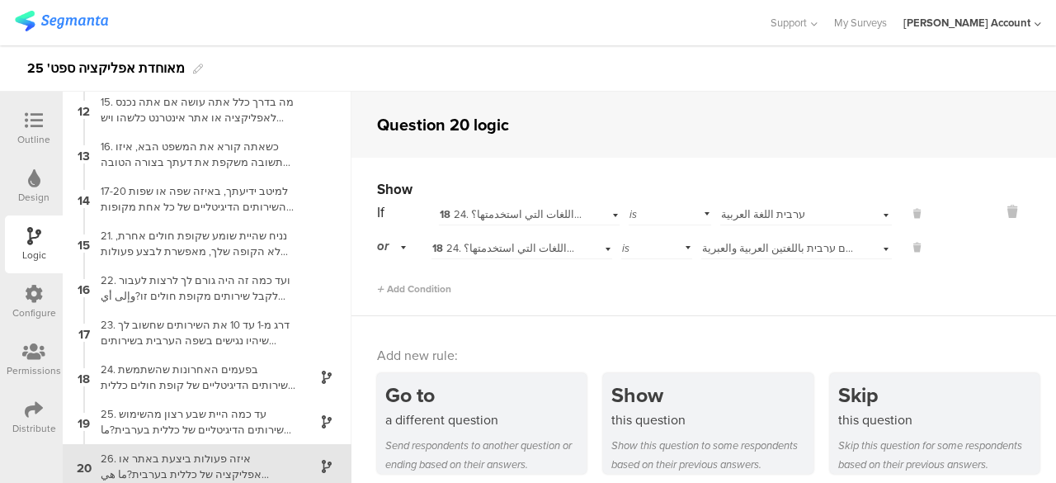
scroll to position [544, 0]
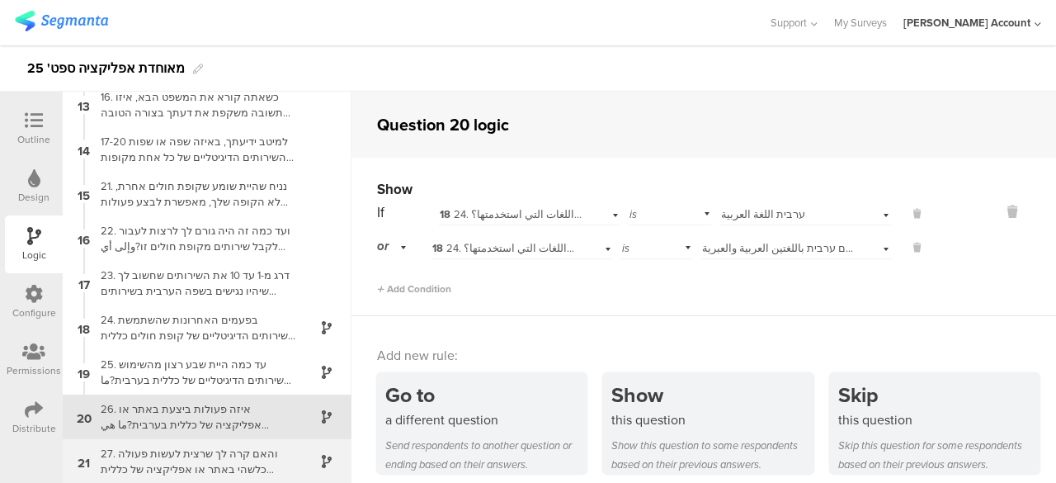
click at [219, 453] on div "27. והאם קרה לך שרצית לעשות פעולה כלשהי באתר או אפליקציה של כללית בערבית ולא יכ…" at bounding box center [194, 461] width 206 height 31
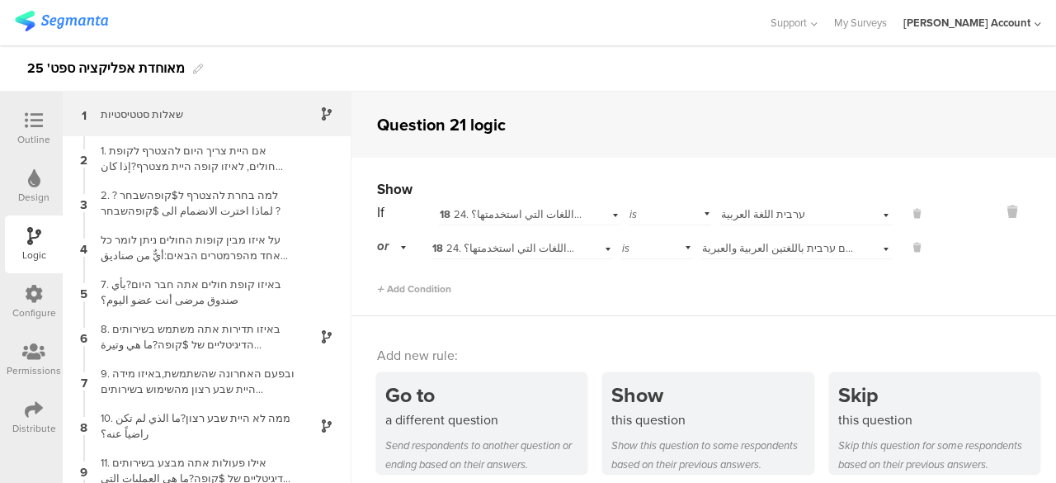
click at [203, 118] on div "שאלות סטטיסטיות" at bounding box center [194, 114] width 206 height 16
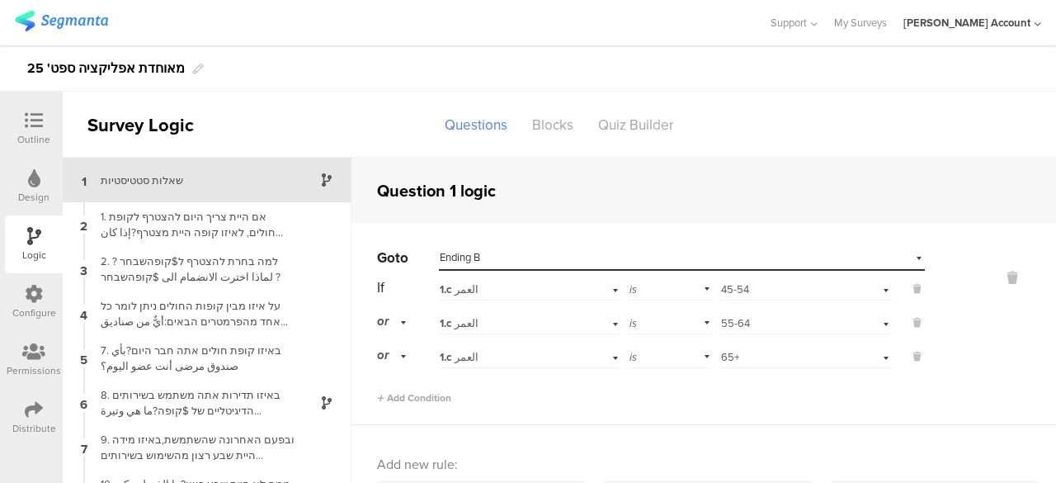
click at [38, 118] on icon at bounding box center [34, 120] width 18 height 18
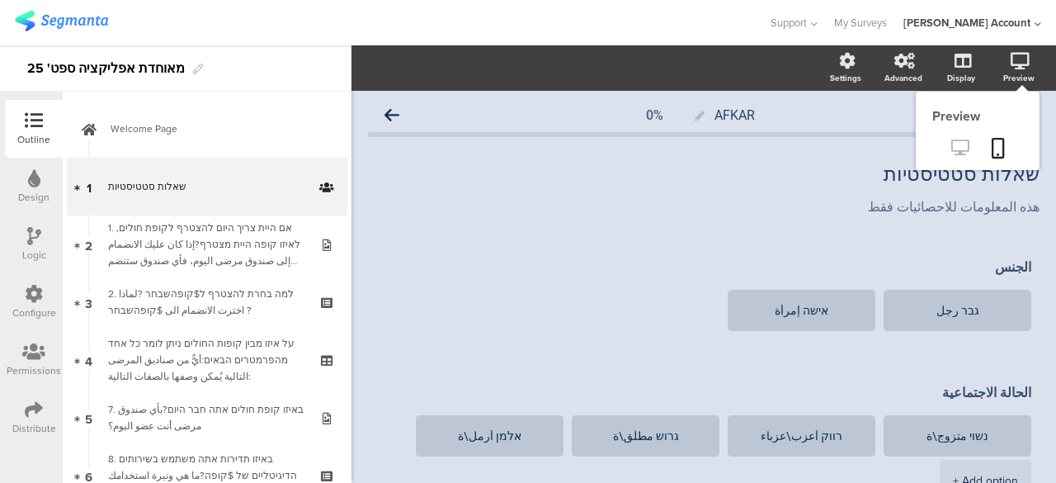
click at [951, 144] on icon at bounding box center [959, 147] width 17 height 16
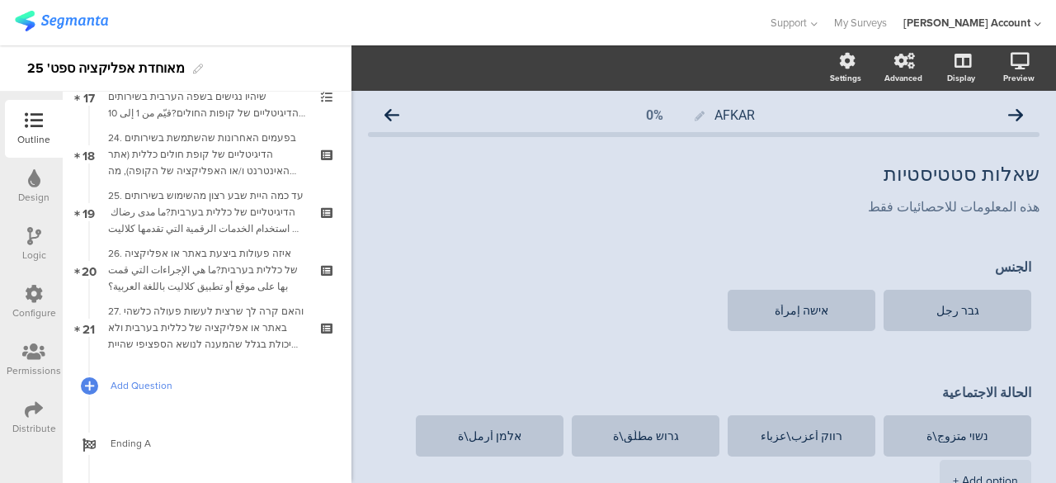
scroll to position [990, 0]
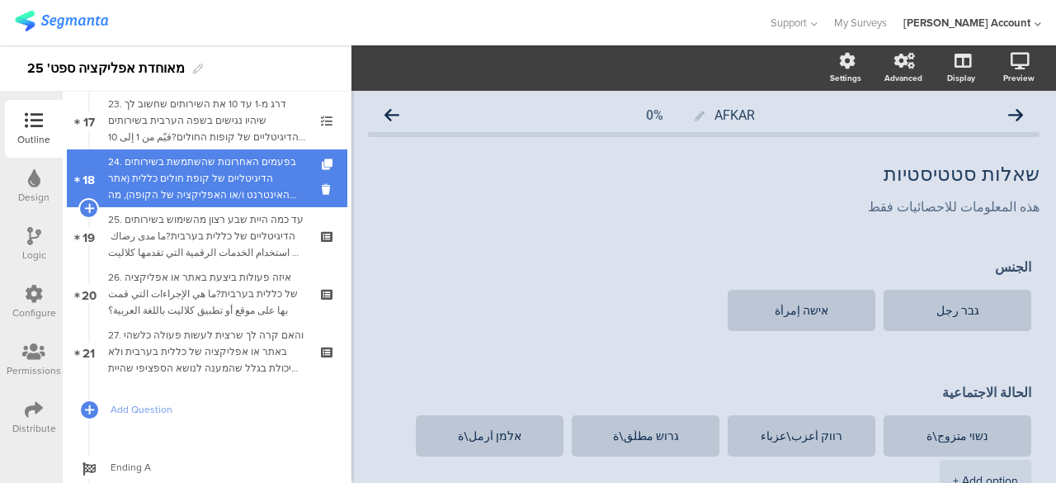
click at [243, 169] on div "24. בפעמים האחרונות שהשתמשת בשירותים הדיגיטליים של קופת חולים כללית (אתר האינטר…" at bounding box center [206, 178] width 197 height 50
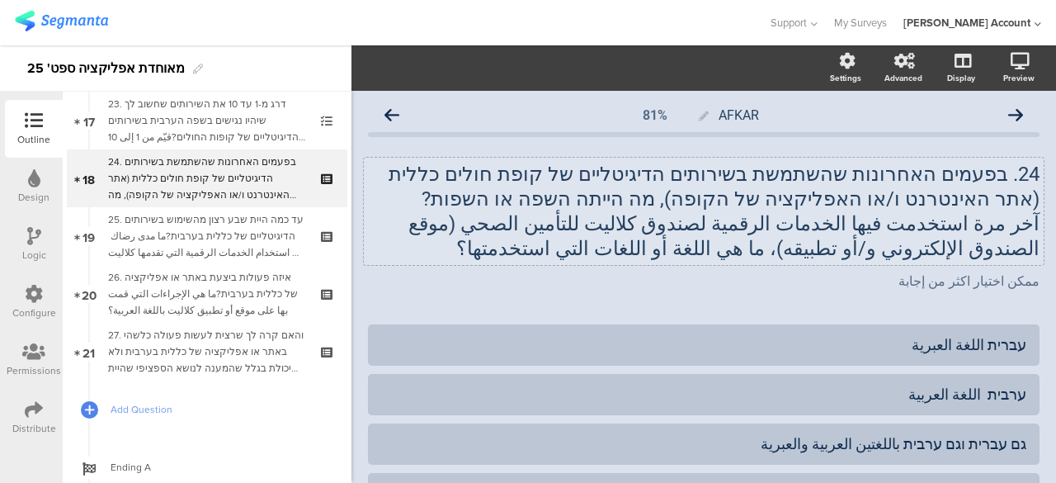
click at [698, 220] on p "آخر مرة استخدمت فيها الخدمات الرقمية لصندوق كلاليت للتأمين الصحي (موقع الصندوق …" at bounding box center [704, 236] width 672 height 50
click at [384, 67] on icon "button" at bounding box center [386, 68] width 15 height 15
click at [366, 70] on icon "button" at bounding box center [363, 70] width 7 height 4
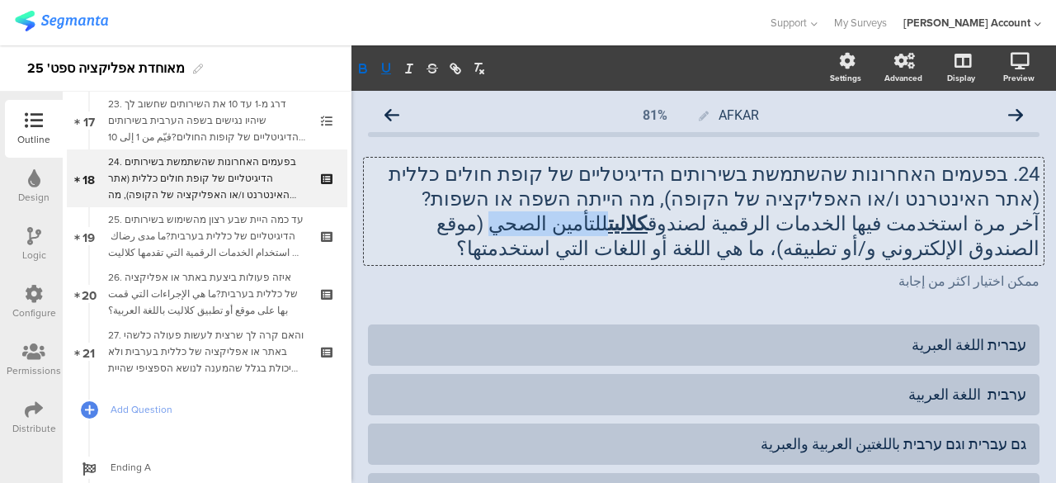
drag, startPoint x: 581, startPoint y: 229, endPoint x: 672, endPoint y: 222, distance: 91.1
click at [672, 222] on p "آخر مرة استخدمت فيها الخدمات الرقمية لصندوق كلاليت للتأمين الصحي (موقع الصندوق …" at bounding box center [704, 236] width 672 height 50
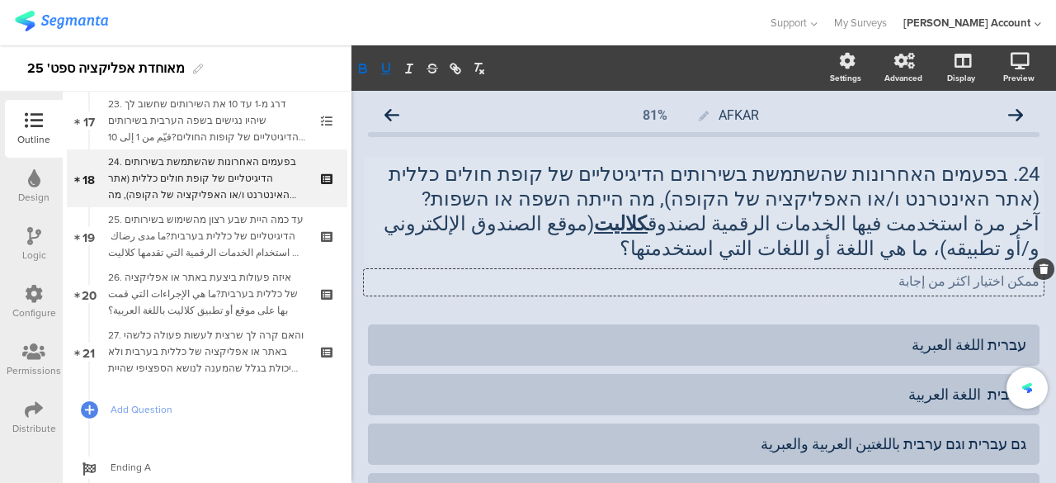
click at [649, 284] on div "ممكن اختيار اكثر من إجابة ممكن اختيار اكثر من إجابة ممكن اختيار اكثر من إجابة" at bounding box center [704, 282] width 680 height 26
drag, startPoint x: 777, startPoint y: 225, endPoint x: 717, endPoint y: 231, distance: 60.5
click at [717, 231] on div "24. בפעמים האחרונות שהשתמשת בשירותים הדיגיטליים של קופת חולים כללית (אתר האינטר…" at bounding box center [704, 211] width 680 height 107
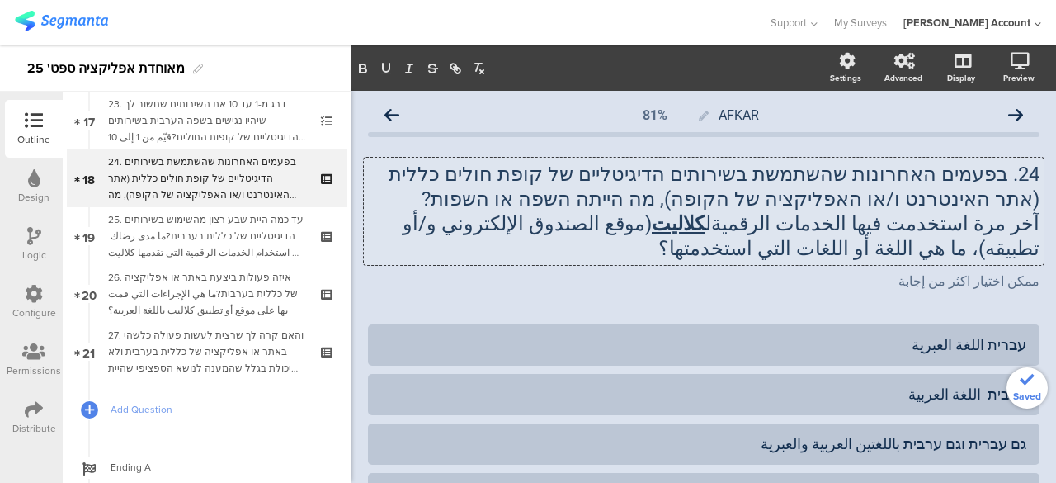
click at [781, 224] on p "آخر مرة استخدمت فيها الخدمات الرقميةل كلاليت (موقع الصندوق الإلكتروني و/أو تطبي…" at bounding box center [704, 236] width 672 height 50
click at [777, 279] on div "ممكن اختيار اكثر من إجابة ممكن اختيار اكثر من إجابة" at bounding box center [704, 282] width 680 height 26
click at [1026, 225] on div "24. בפעמים האחרונות שהשתמשת בשירותים הדיגיטליים של קופת חולים כללית (אתר האינטר…" at bounding box center [704, 211] width 680 height 107
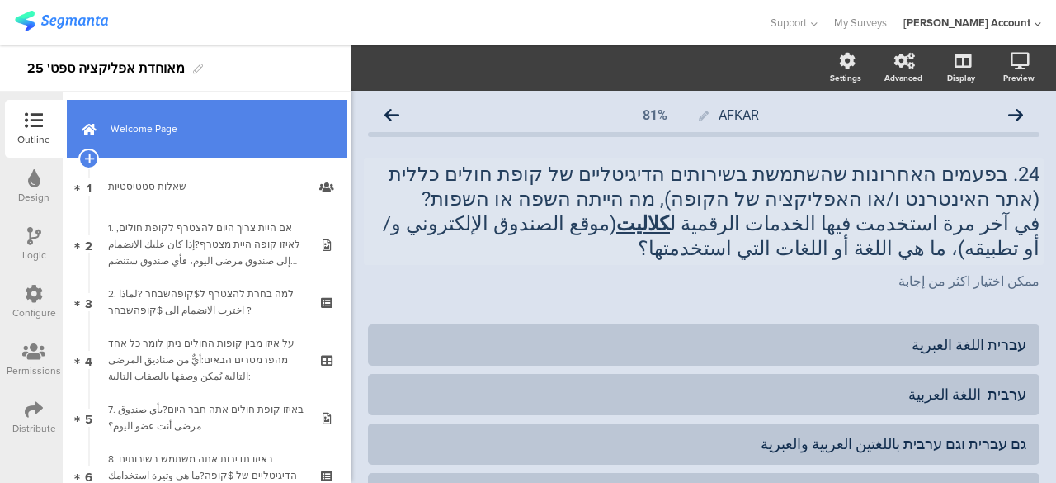
click at [229, 125] on span "Welcome Page" at bounding box center [216, 128] width 211 height 17
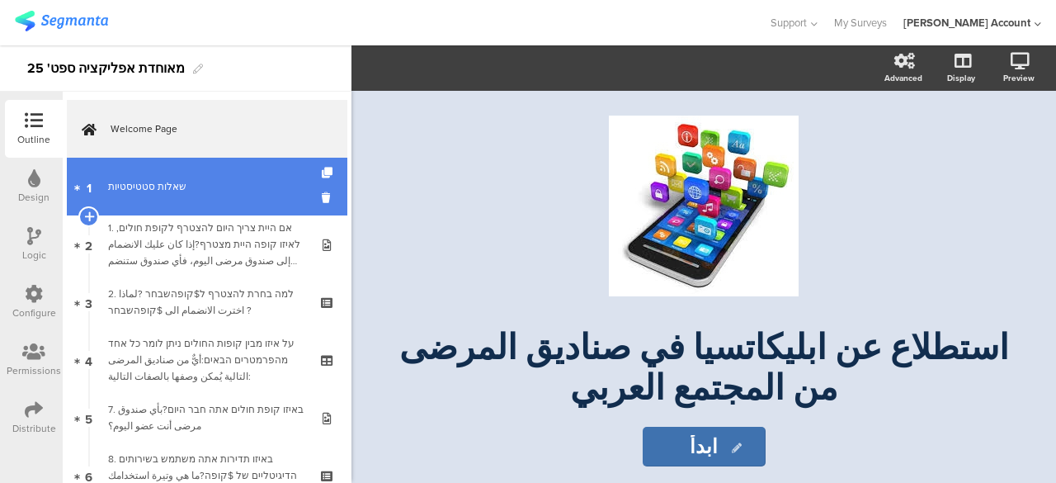
click at [234, 189] on div "שאלות סטטיסטיות" at bounding box center [206, 186] width 197 height 17
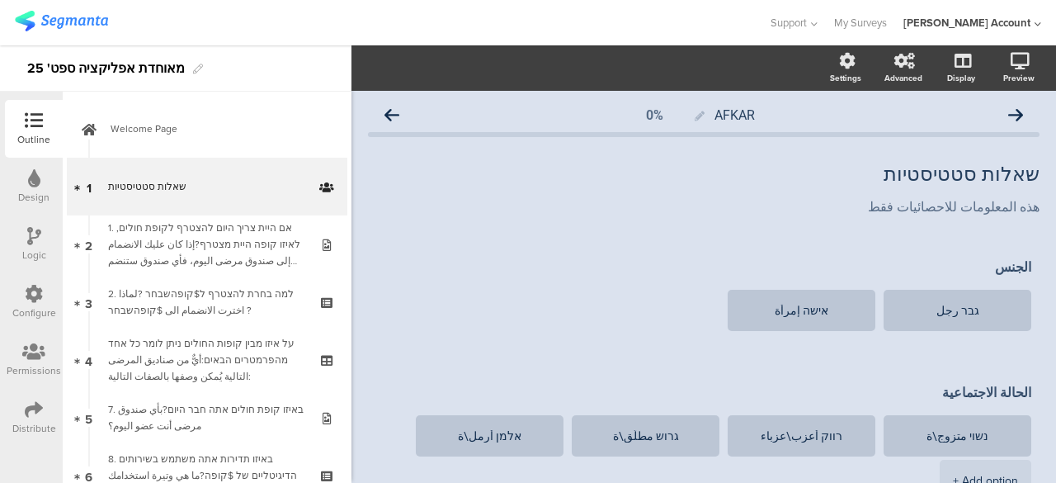
click at [31, 408] on icon at bounding box center [34, 409] width 18 height 18
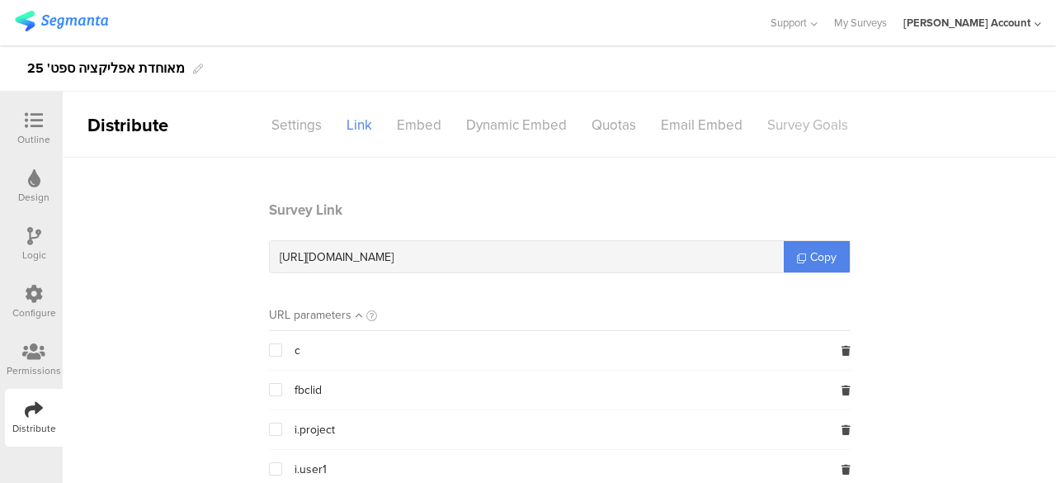
click at [795, 123] on div "Survey Goals" at bounding box center [808, 125] width 106 height 29
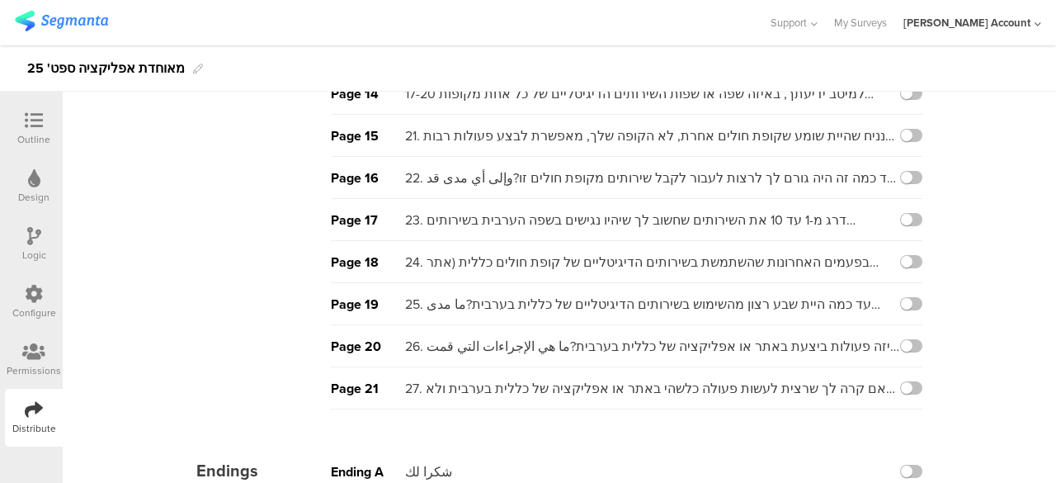
scroll to position [628, 0]
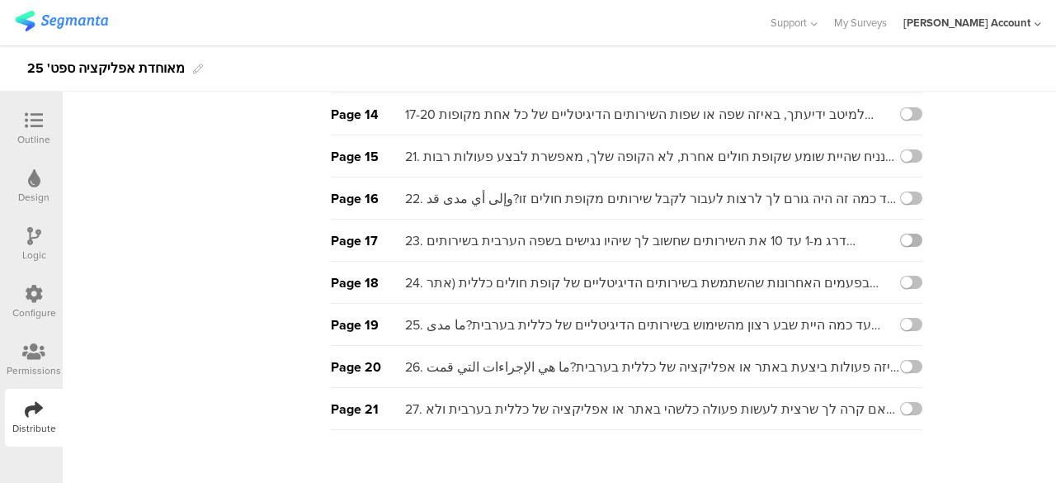
click at [903, 237] on label at bounding box center [911, 240] width 22 height 13
click at [0, 0] on input "checkbox" at bounding box center [0, 0] width 0 height 0
click at [902, 402] on label at bounding box center [911, 408] width 22 height 13
click at [0, 0] on input "checkbox" at bounding box center [0, 0] width 0 height 0
click at [799, 428] on div "Warning! There are multiple goals activated for this survey Pages Page 1 שאלות …" at bounding box center [559, 51] width 815 height 1042
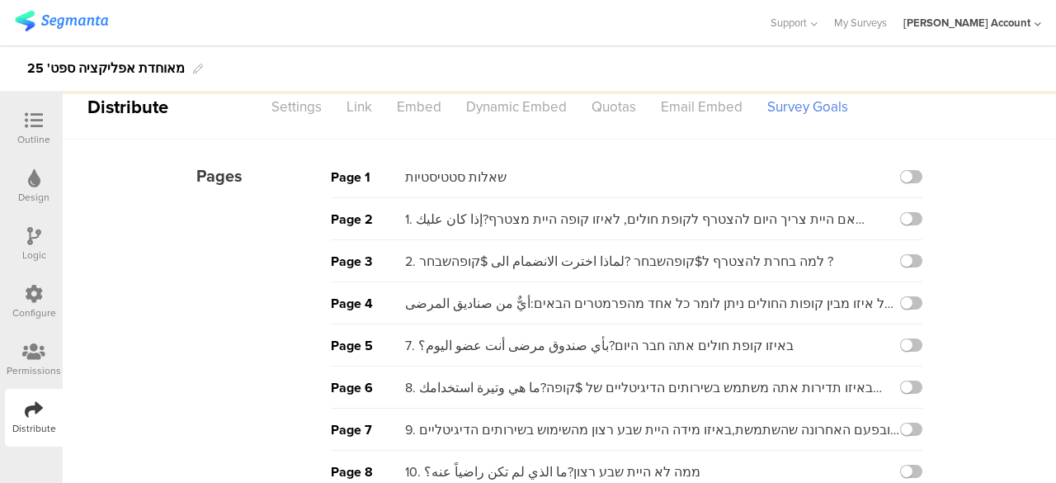
scroll to position [0, 0]
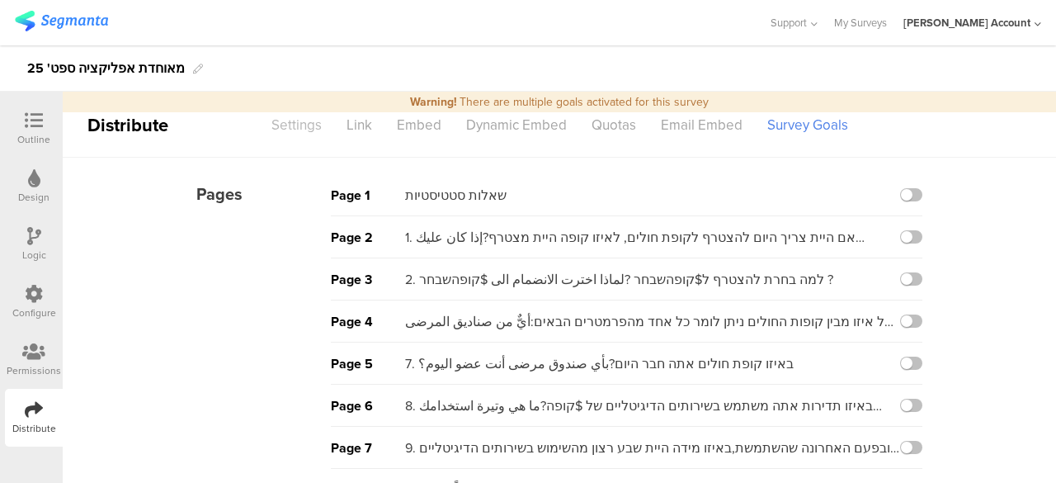
click at [285, 125] on div "Settings" at bounding box center [296, 125] width 75 height 29
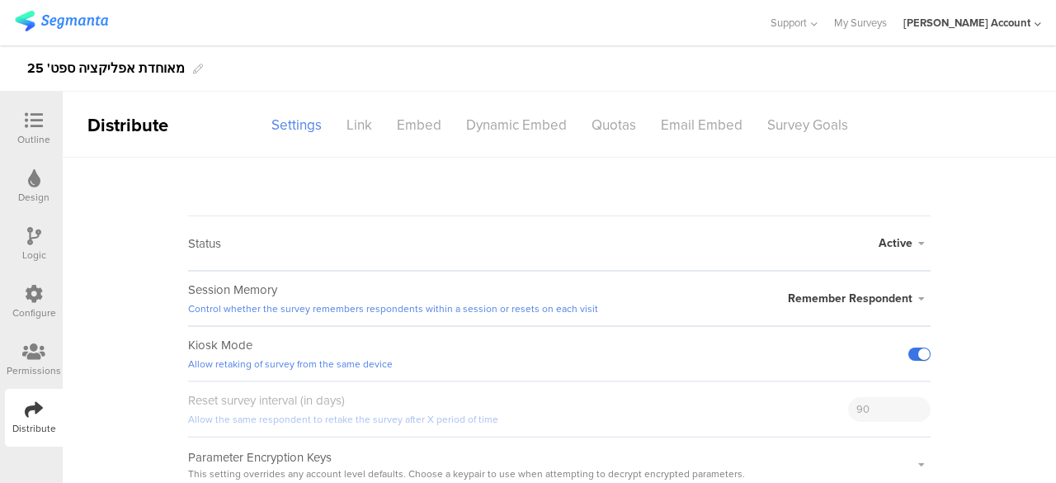
click at [917, 352] on label at bounding box center [919, 353] width 22 height 13
click at [0, 0] on input "checkbox" at bounding box center [0, 0] width 0 height 0
click at [414, 52] on div "מאוחדת אפליקציה ספט' 25" at bounding box center [528, 68] width 1056 height 46
click at [611, 126] on div "Quotas" at bounding box center [613, 125] width 69 height 29
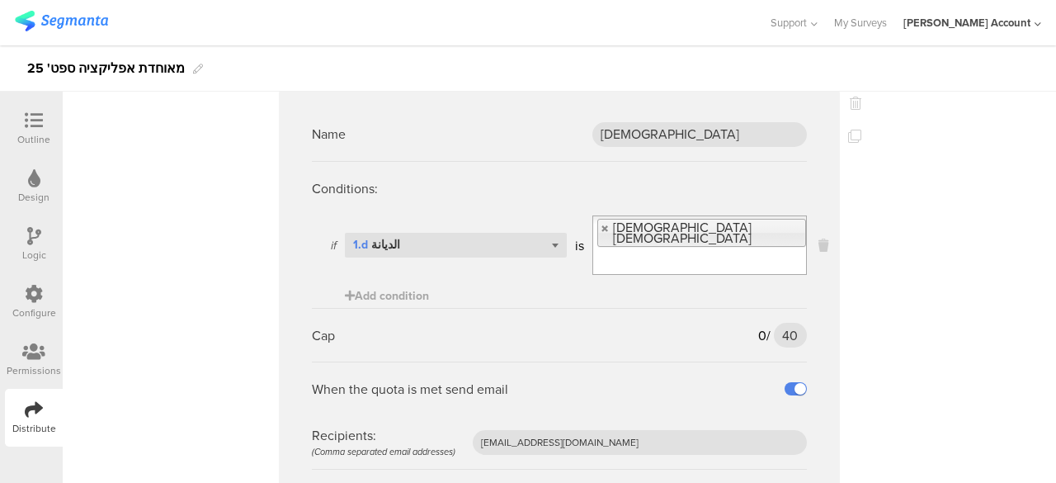
scroll to position [5820, 0]
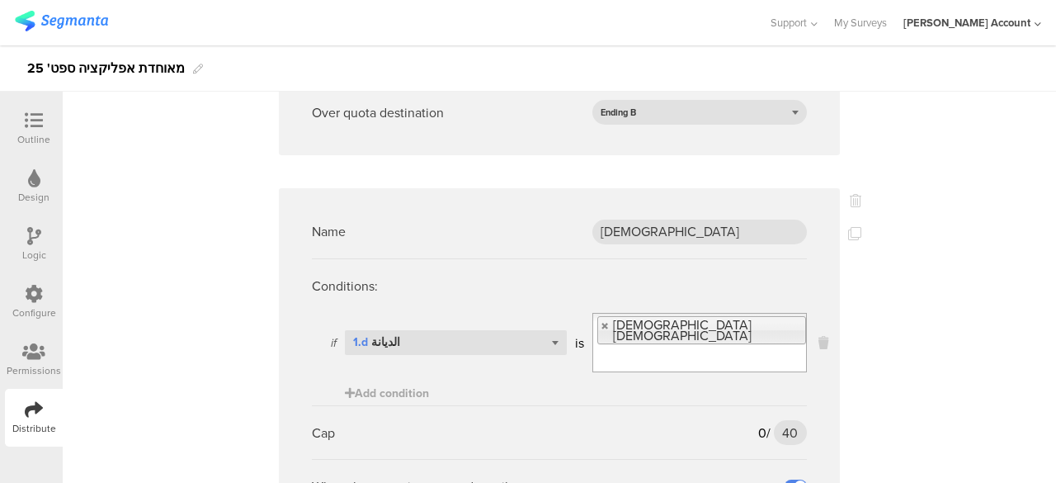
scroll to position [5655, 0]
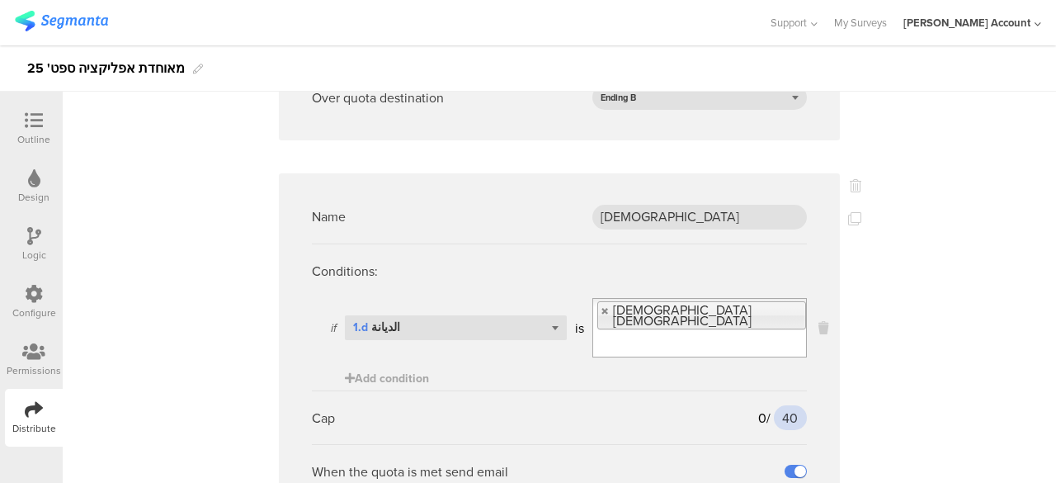
click at [785, 405] on input "40" at bounding box center [790, 417] width 33 height 25
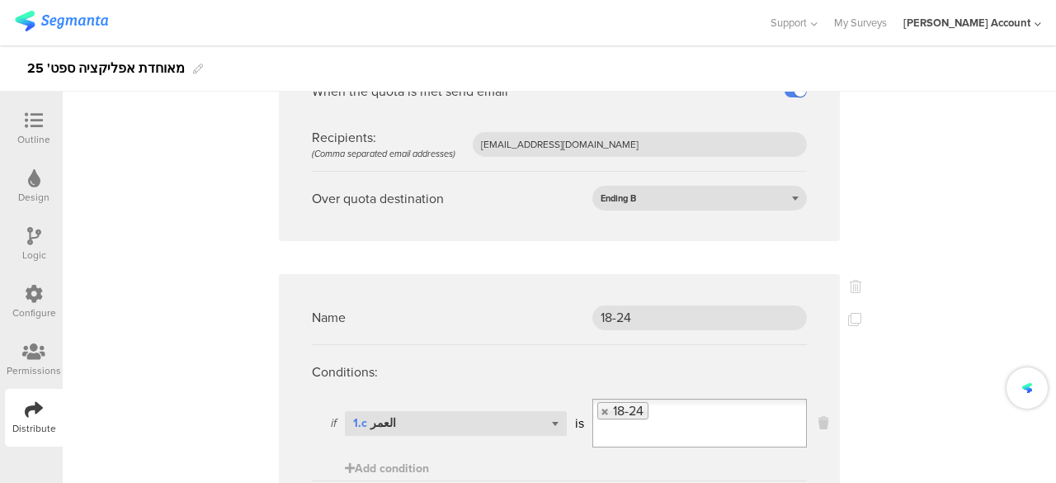
scroll to position [6068, 0]
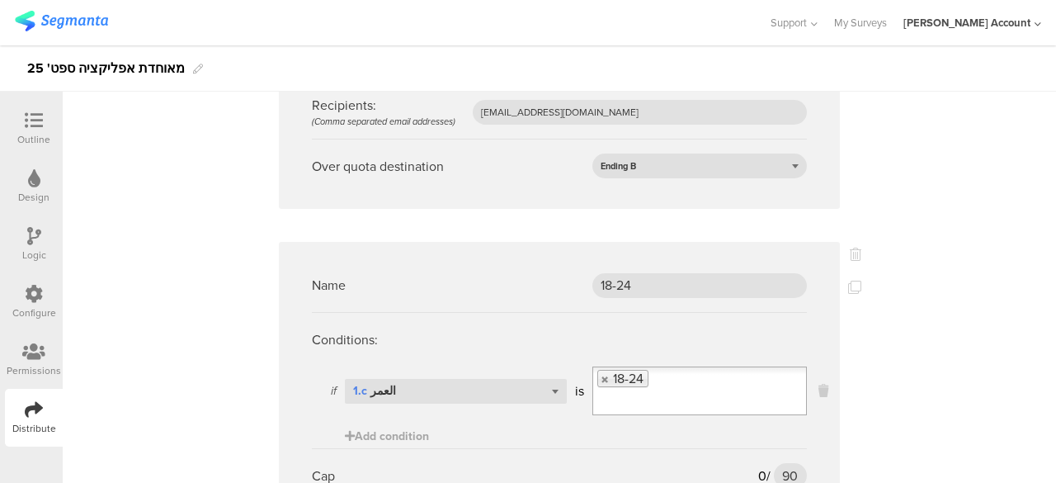
type input "30"
click at [781, 463] on input "90" at bounding box center [790, 475] width 33 height 25
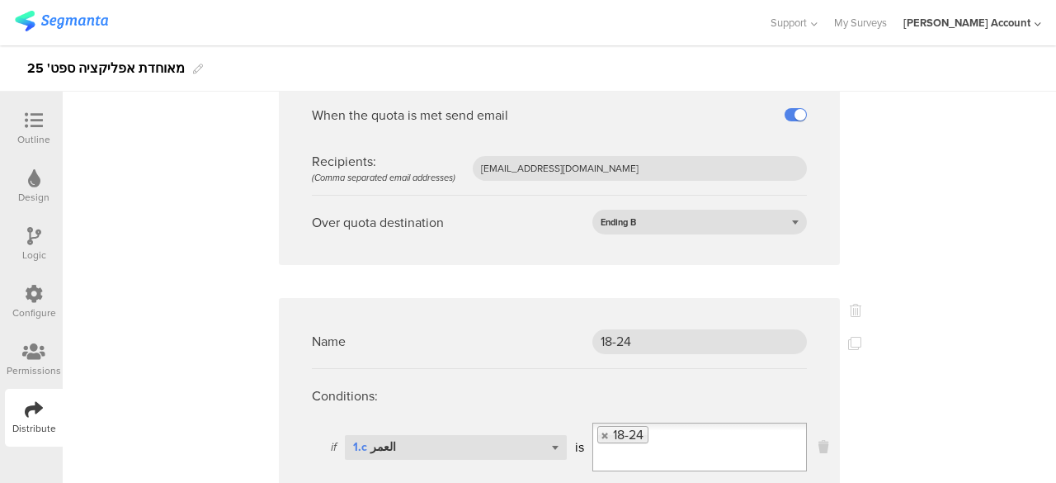
scroll to position [6069, 0]
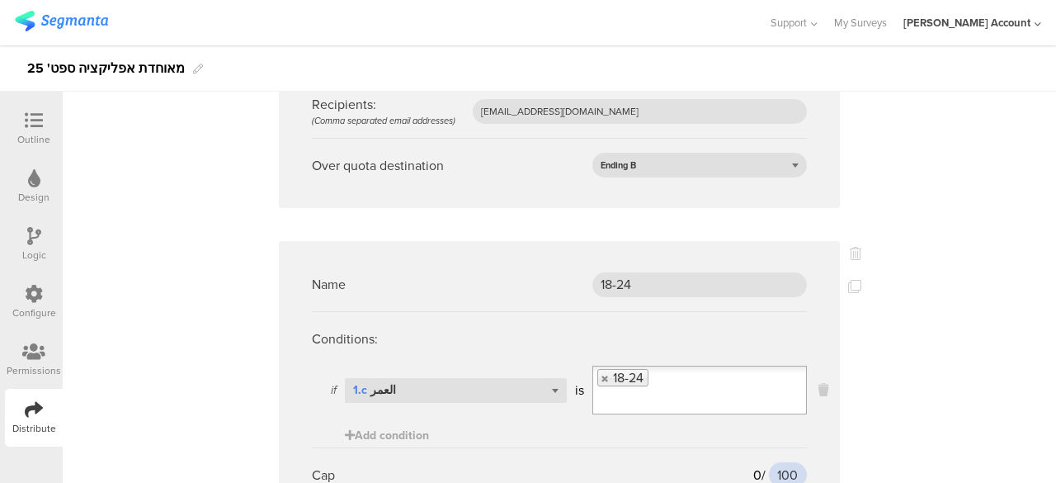
click at [781, 462] on input "100" at bounding box center [788, 474] width 38 height 25
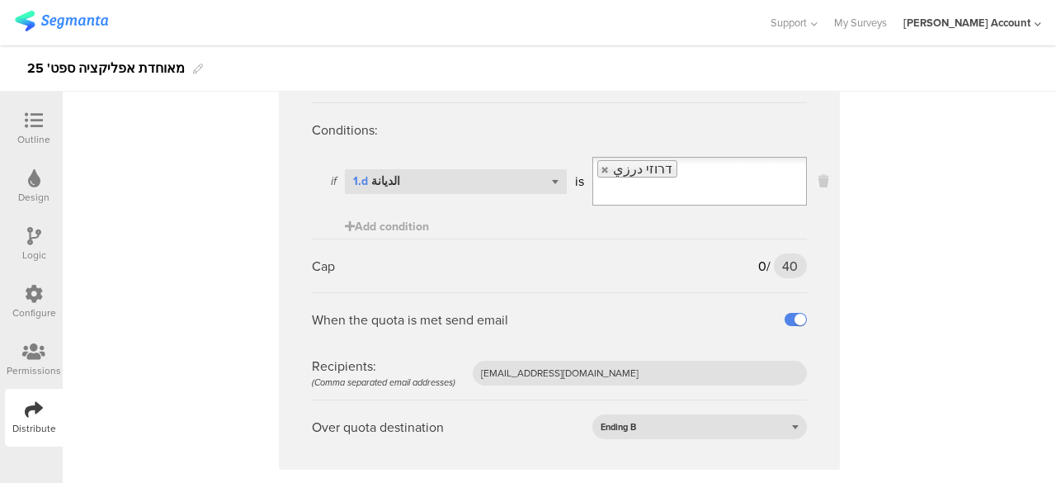
scroll to position [5244, 0]
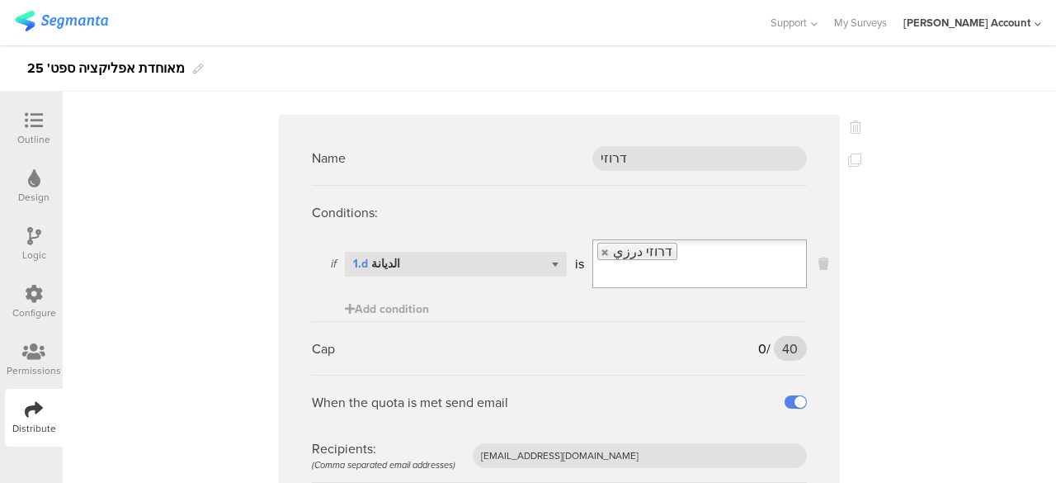
type input "110"
click at [786, 336] on input "40" at bounding box center [790, 348] width 33 height 25
type input "30"
click at [821, 356] on sg-quota-rule "Name דרוזי Conditions: if Select question... 1.d الديانة is דרוזי درزي Add cond…" at bounding box center [559, 333] width 561 height 437
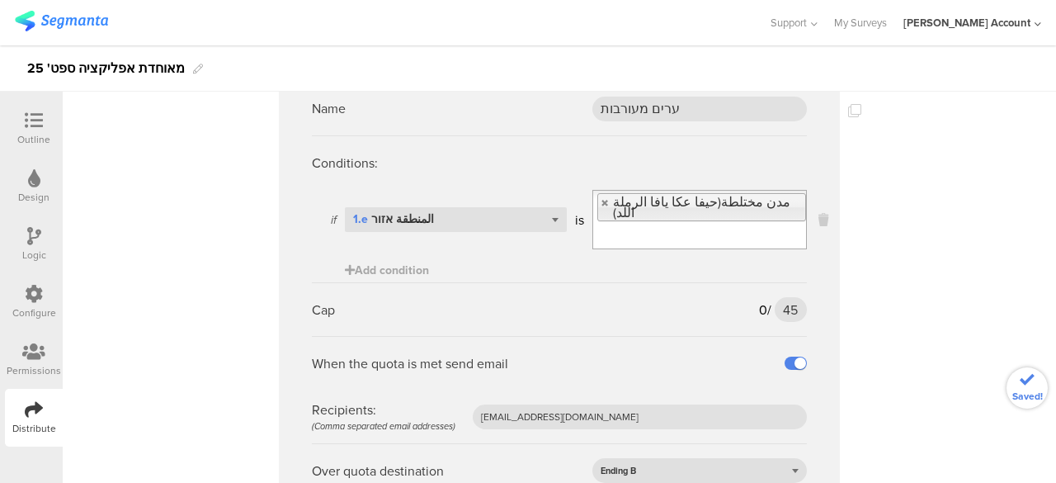
scroll to position [4749, 0]
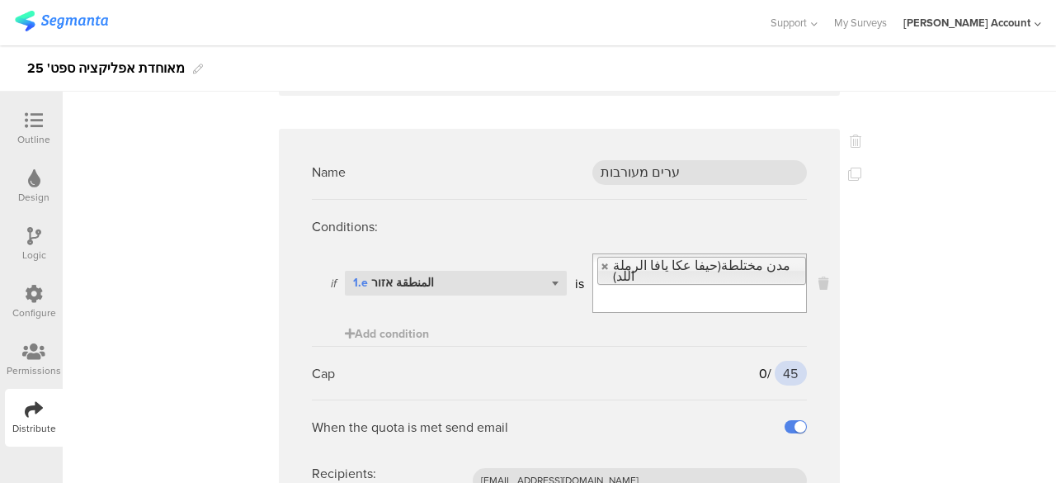
click at [788, 361] on input "45" at bounding box center [791, 373] width 32 height 25
click at [784, 361] on input "45" at bounding box center [791, 373] width 32 height 25
click at [811, 372] on sg-quota-rule "Name ערים מעורבות Conditions: if Select question... 1.e المنطقة אזור is مدن مخت…" at bounding box center [559, 353] width 561 height 448
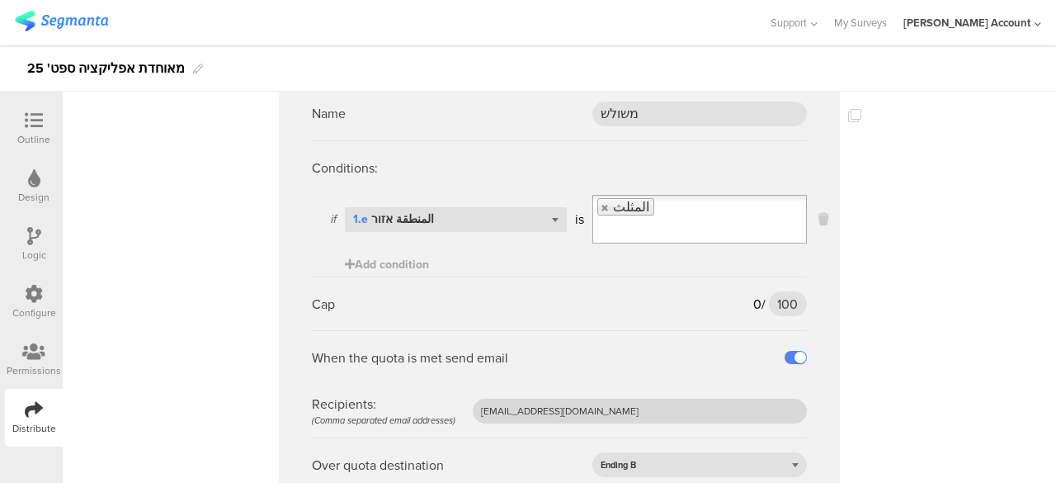
scroll to position [3841, 0]
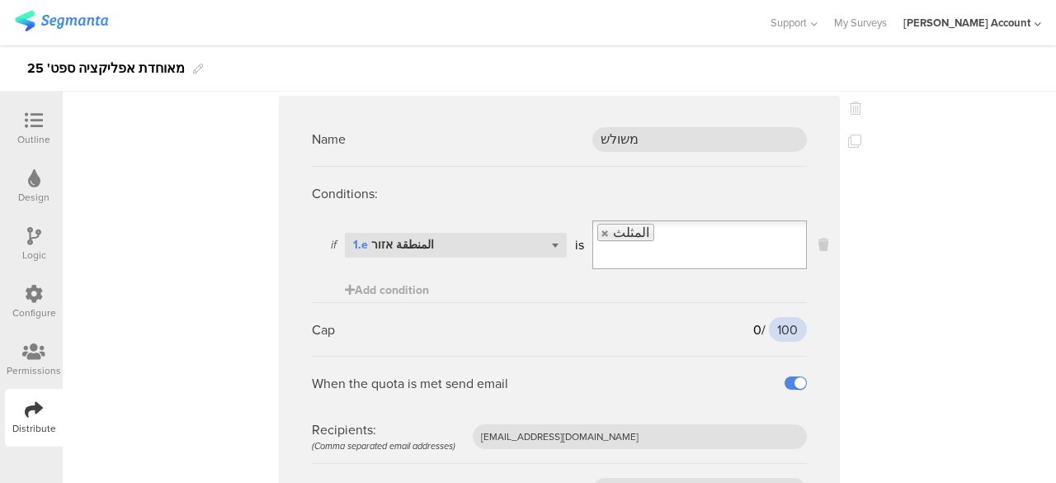
click at [787, 321] on input "100" at bounding box center [788, 329] width 38 height 25
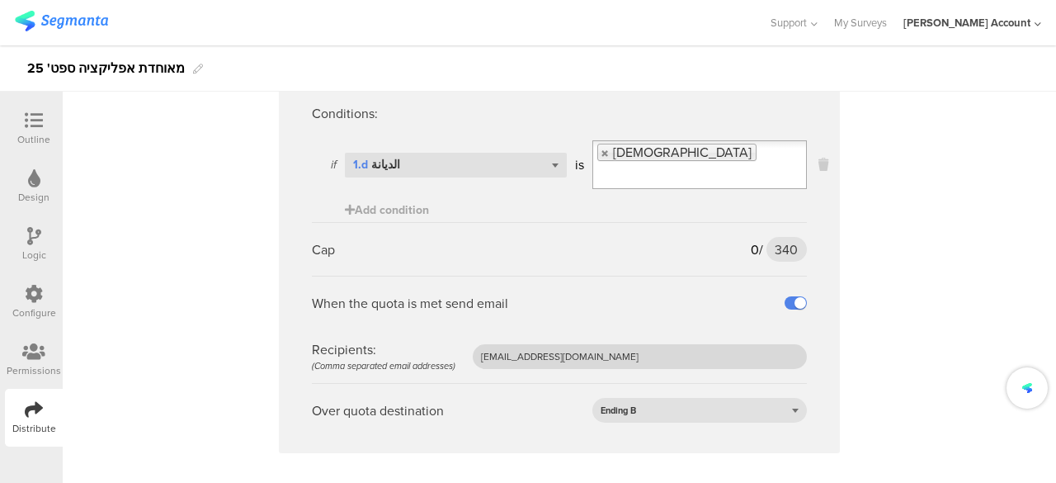
scroll to position [3428, 0]
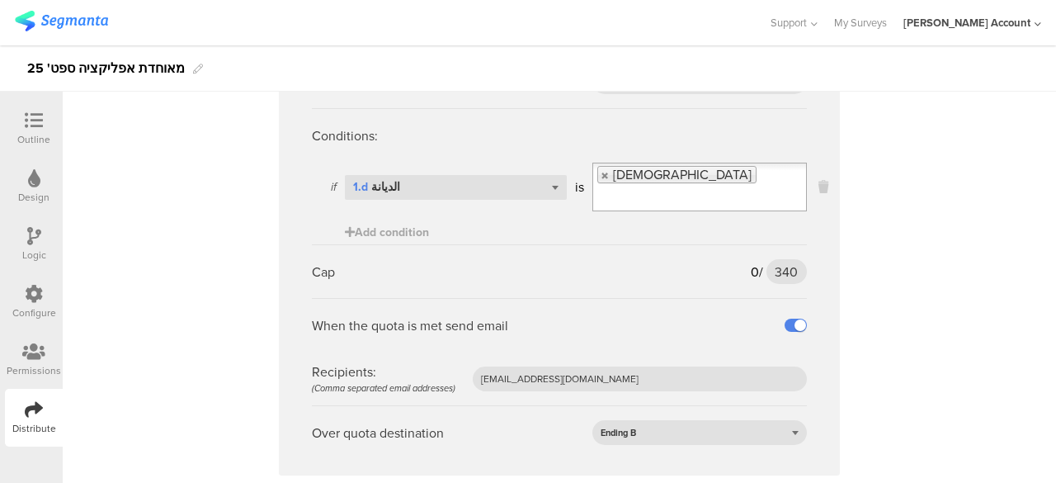
type input "80"
click at [789, 263] on input "340" at bounding box center [787, 271] width 40 height 25
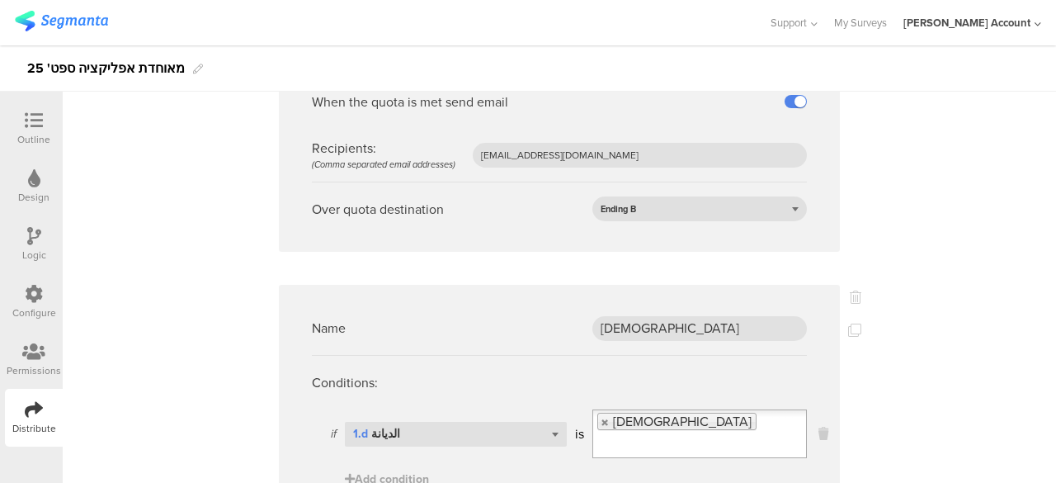
scroll to position [3181, 0]
type input "261"
click at [744, 277] on ul "Name גליל Conditions: if Select question... 1.e المنطقة אזור is الجليل Add cond…" at bounding box center [559, 296] width 561 height 6606
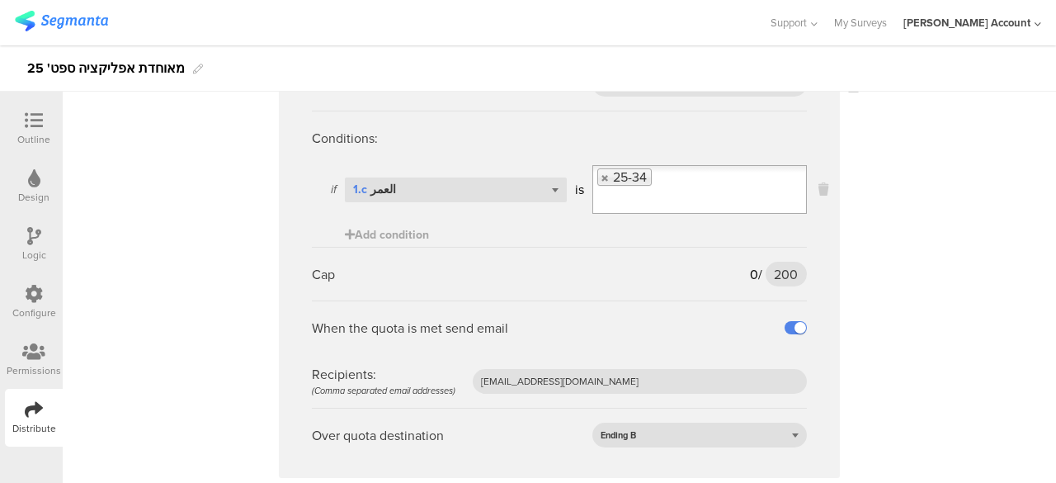
scroll to position [2933, 0]
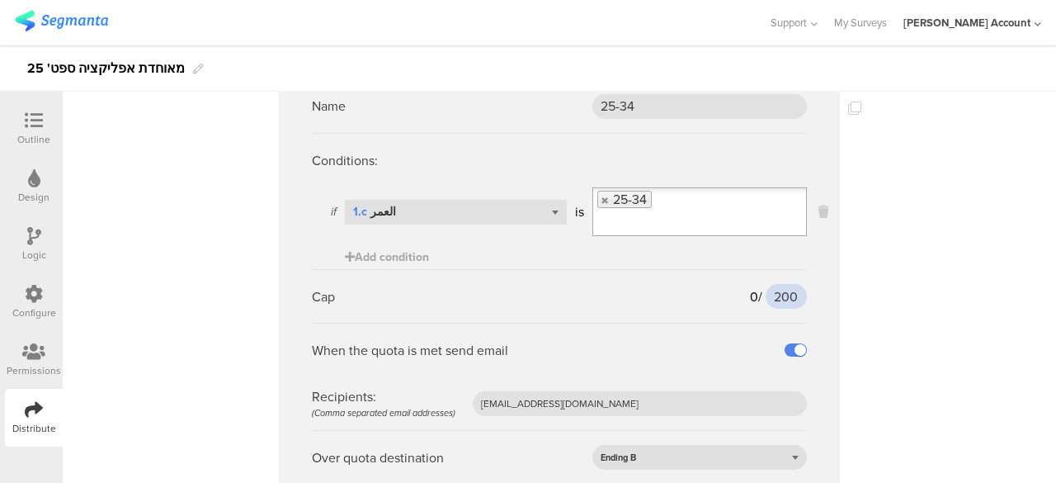
click at [779, 290] on input "200" at bounding box center [786, 296] width 41 height 25
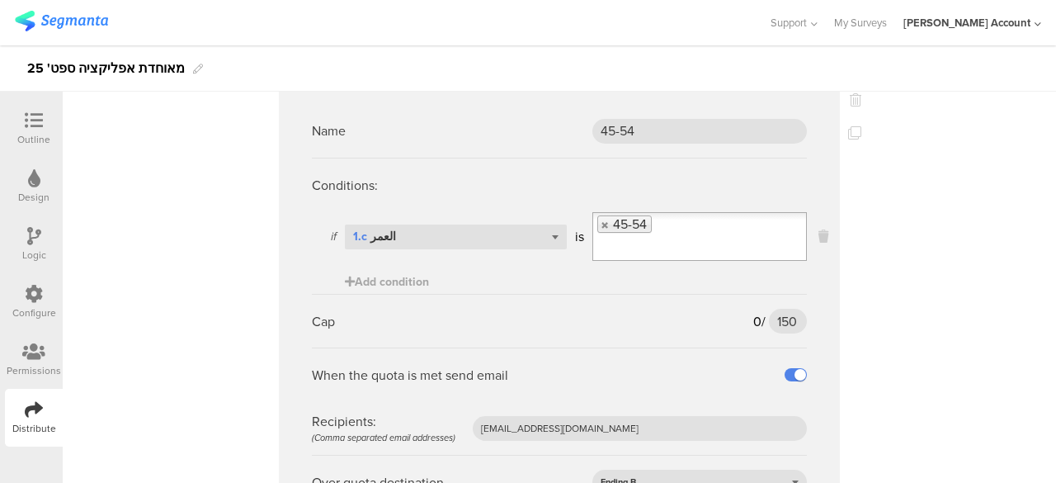
scroll to position [2356, 0]
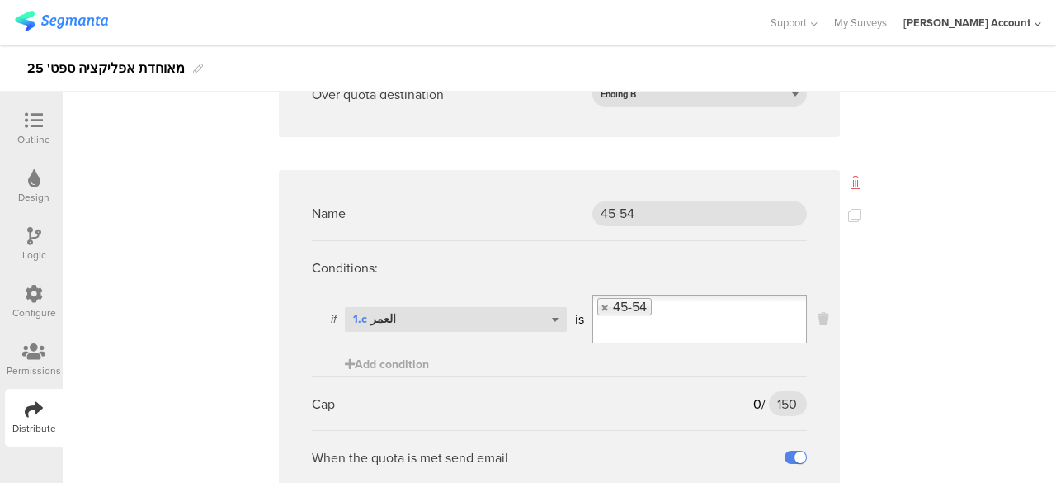
type input "100"
click at [850, 177] on icon at bounding box center [856, 182] width 12 height 13
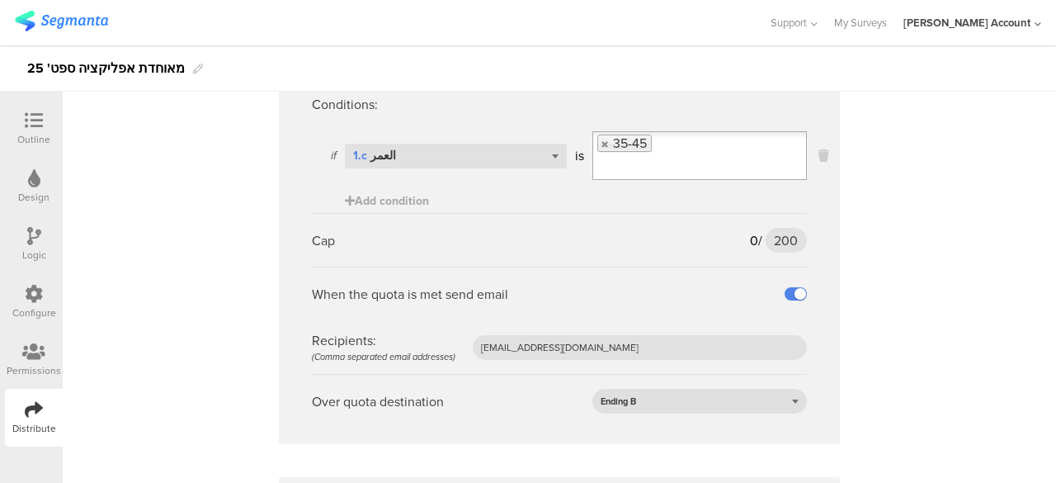
scroll to position [2026, 0]
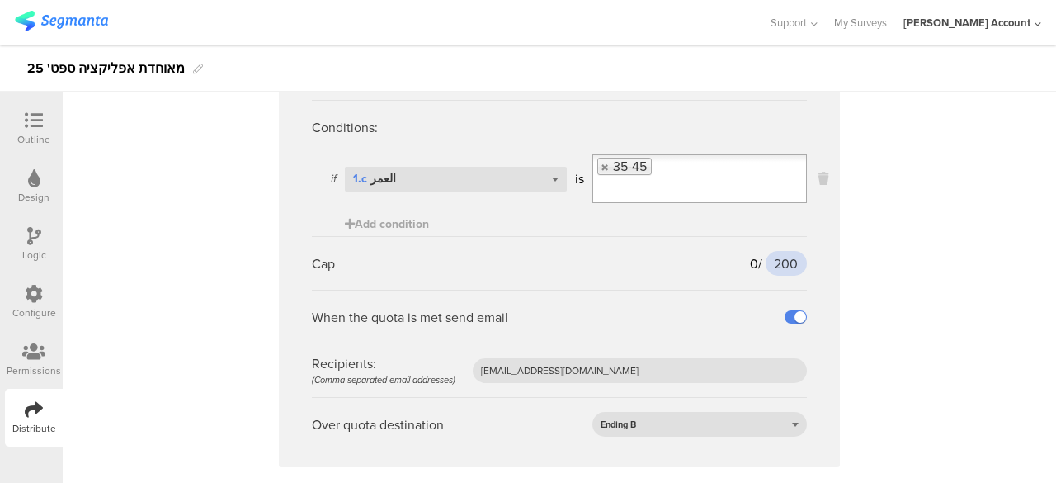
click at [781, 260] on input "200" at bounding box center [786, 263] width 41 height 25
type input "100"
click at [814, 281] on sg-quota-rule "Name 35-44 Conditions: if Select question... 1.c العمر is 35-45 Add condition C…" at bounding box center [559, 248] width 561 height 437
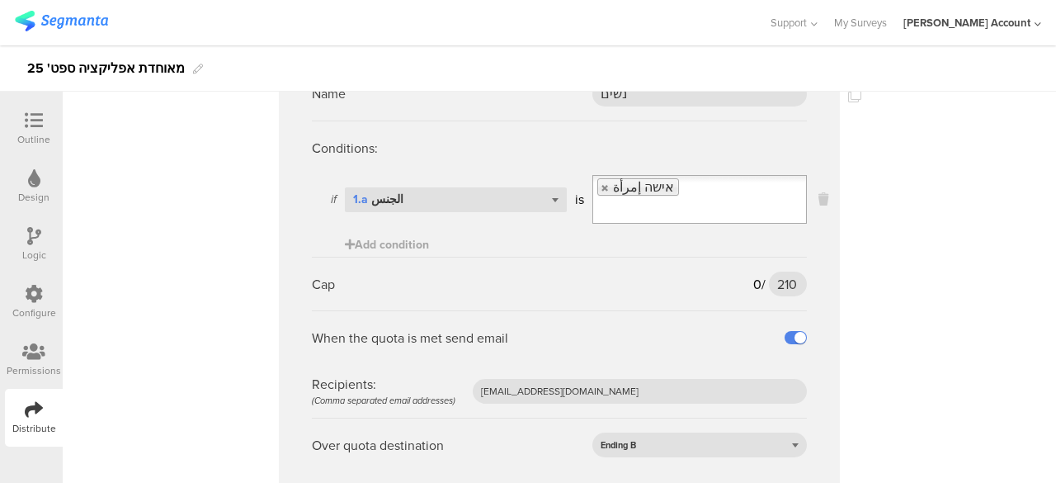
scroll to position [1531, 0]
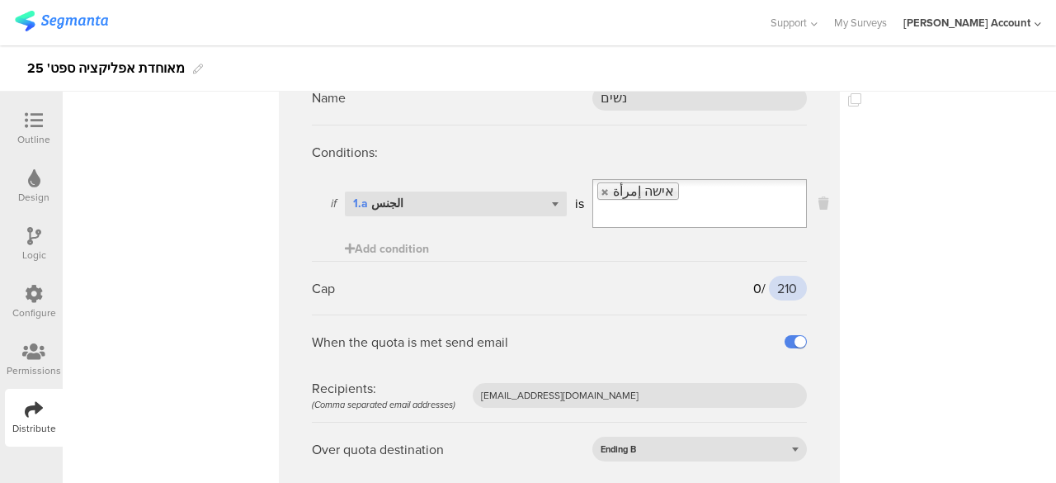
click at [786, 283] on input "210" at bounding box center [788, 288] width 38 height 25
click at [786, 284] on input "154" at bounding box center [788, 288] width 37 height 25
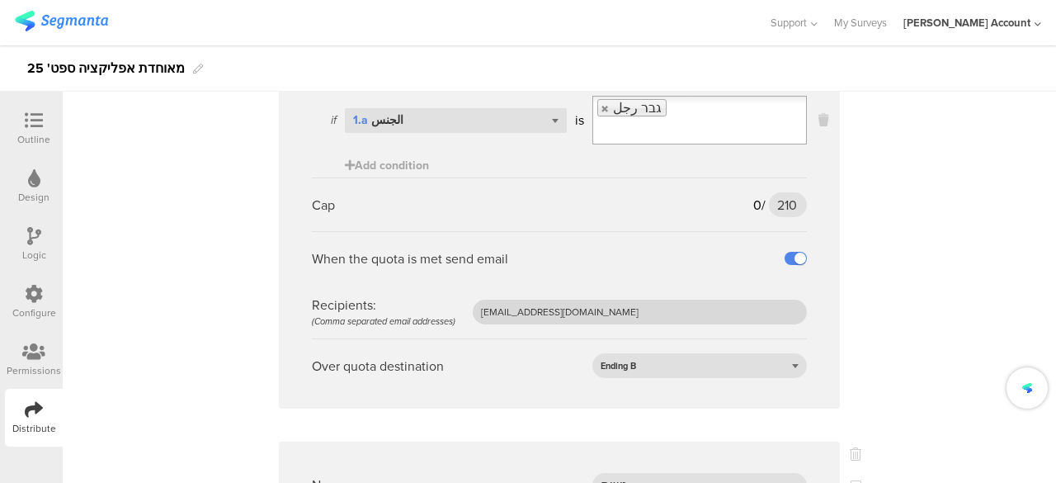
scroll to position [1118, 0]
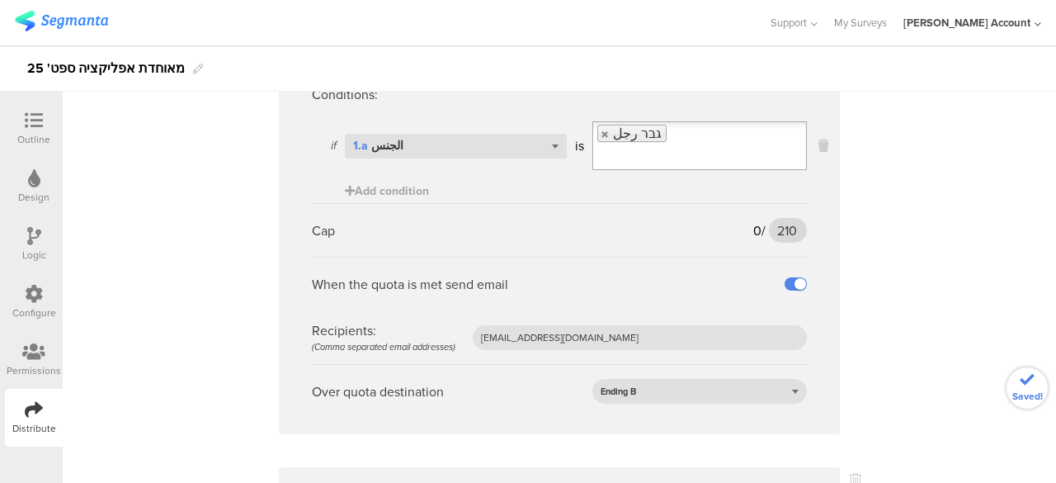
type input "156"
click at [784, 226] on input "210" at bounding box center [788, 230] width 38 height 25
type input "155"
click at [814, 263] on sg-quota-rule "Name גברים Conditions: if Select question... 1.a الجنس is גבר رجل Add condition…" at bounding box center [559, 215] width 561 height 437
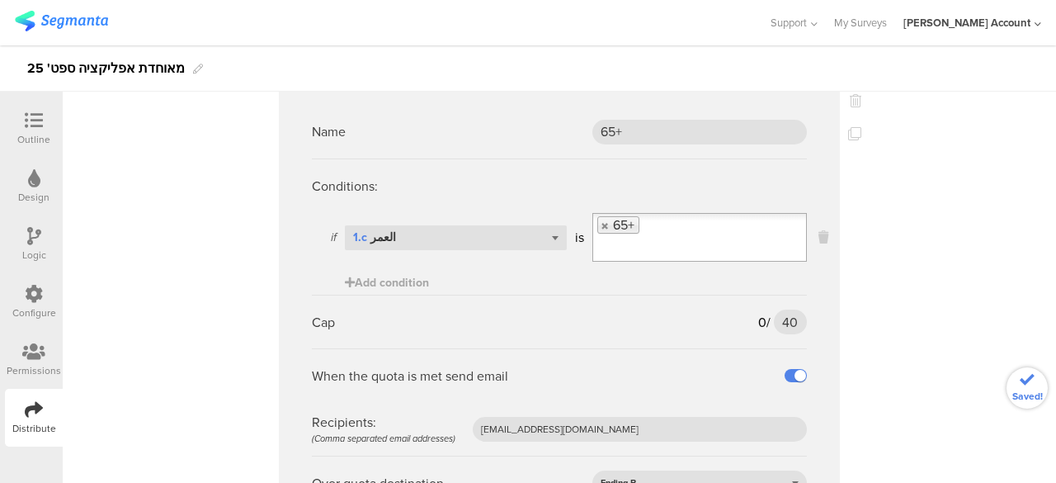
scroll to position [540, 0]
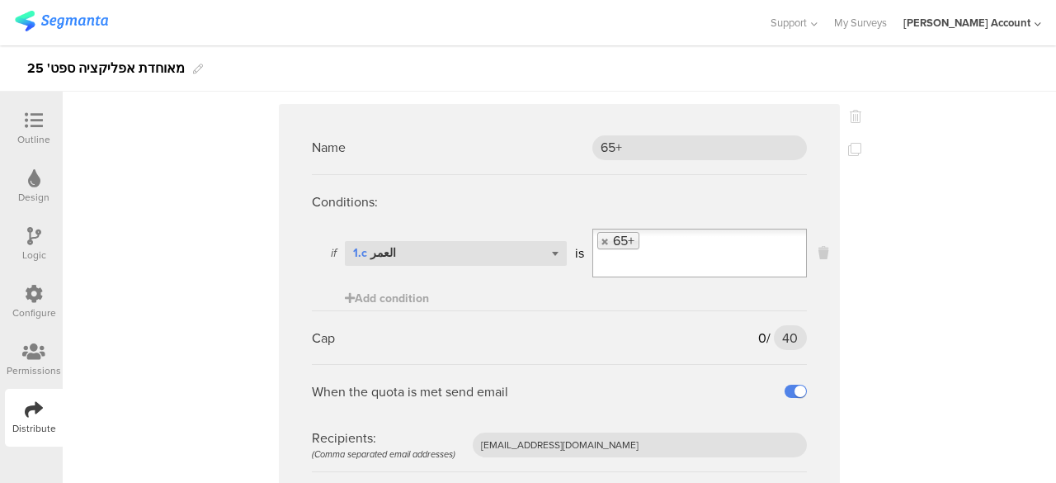
click at [852, 112] on icon at bounding box center [856, 116] width 12 height 13
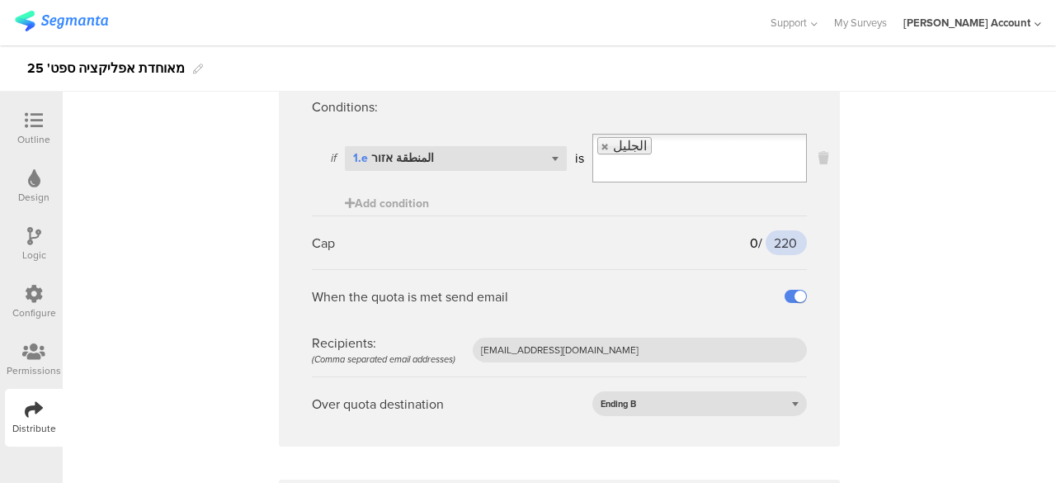
click at [786, 245] on input "220" at bounding box center [786, 242] width 41 height 25
type input "170"
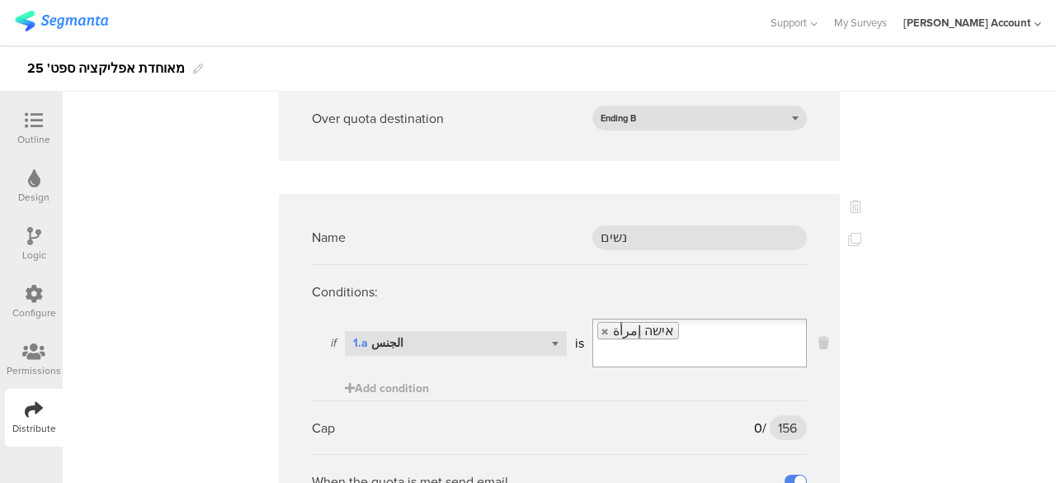
scroll to position [1485, 0]
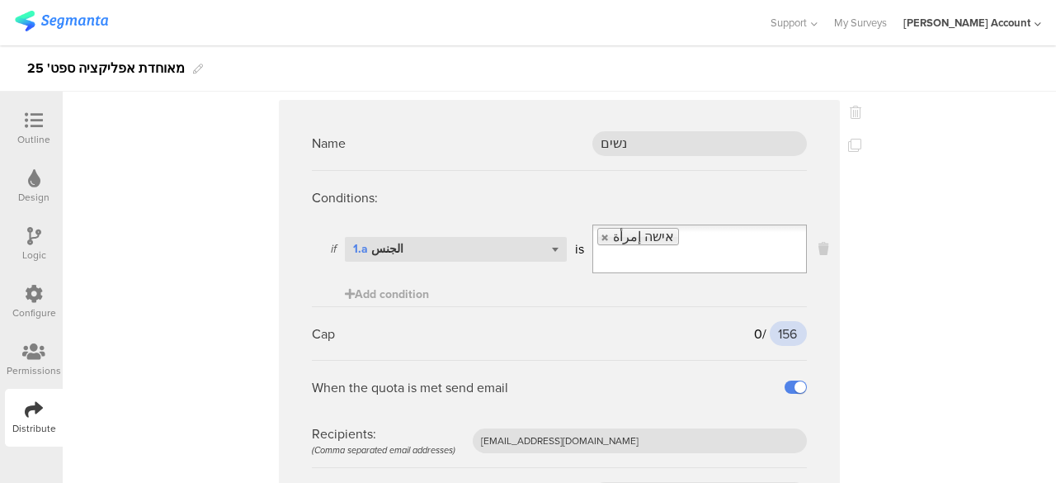
click at [786, 336] on input "156" at bounding box center [788, 333] width 37 height 25
type input "155"
click at [814, 351] on sg-quota-rule "Name נשים Conditions: if Select question... 1.a الجنس is אישה إمرأة Add conditi…" at bounding box center [559, 318] width 561 height 437
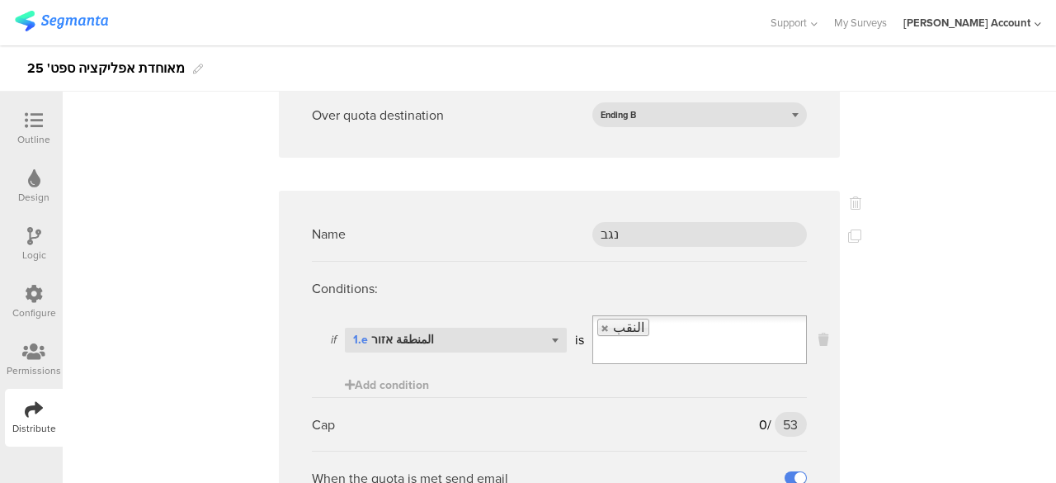
scroll to position [2970, 0]
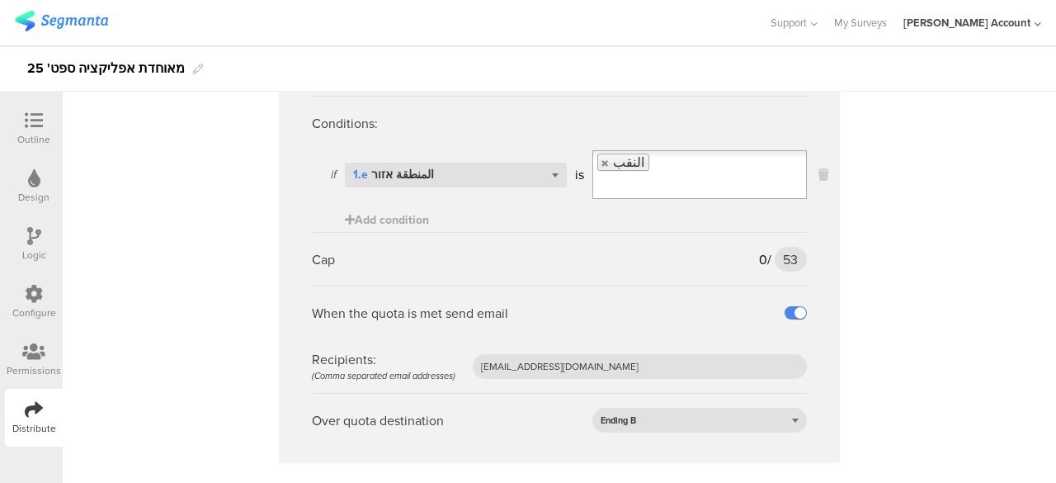
click at [843, 370] on div "Name מוסלמים Conditions: if Select question... 1.d الديانة is מוסלמי مسلم Add c…" at bounding box center [559, 54] width 993 height 5734
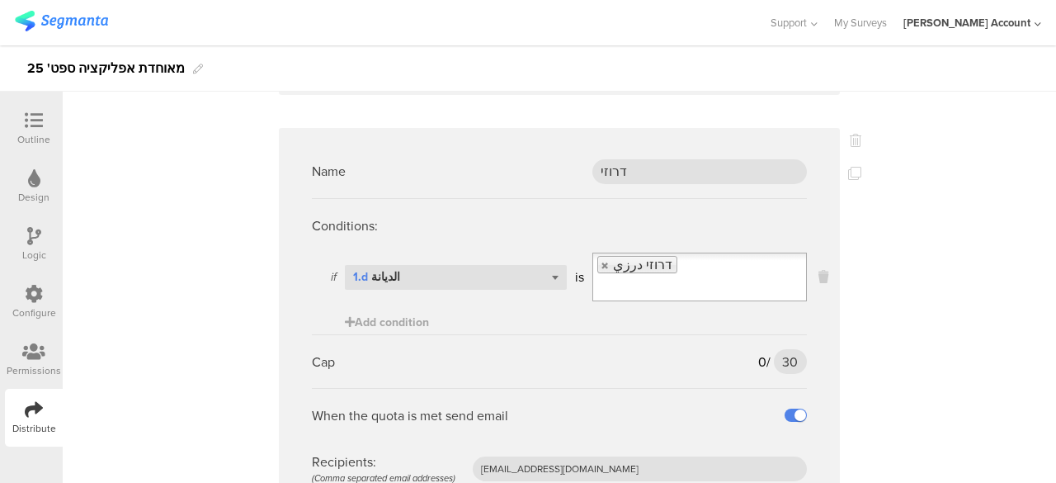
scroll to position [4635, 0]
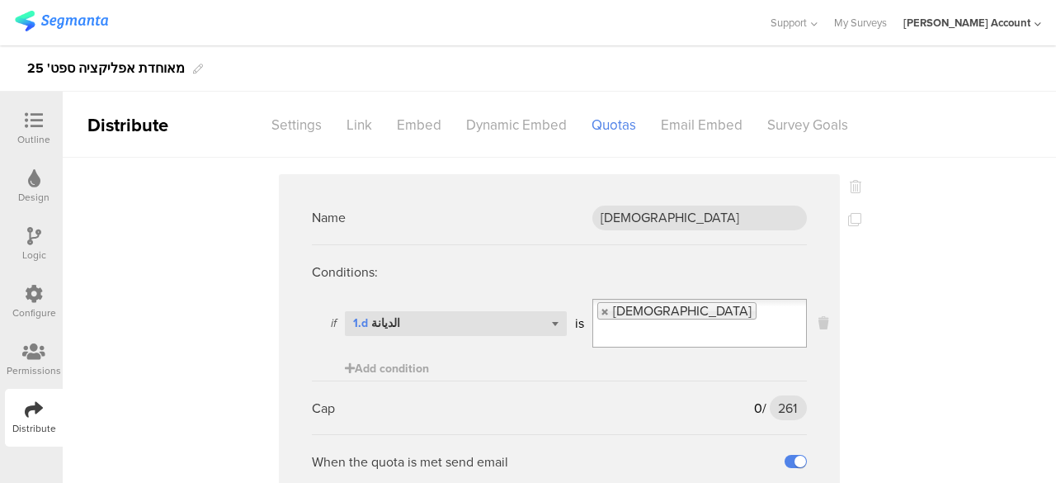
drag, startPoint x: 33, startPoint y: 124, endPoint x: 50, endPoint y: 148, distance: 29.5
click at [33, 124] on icon at bounding box center [34, 120] width 18 height 18
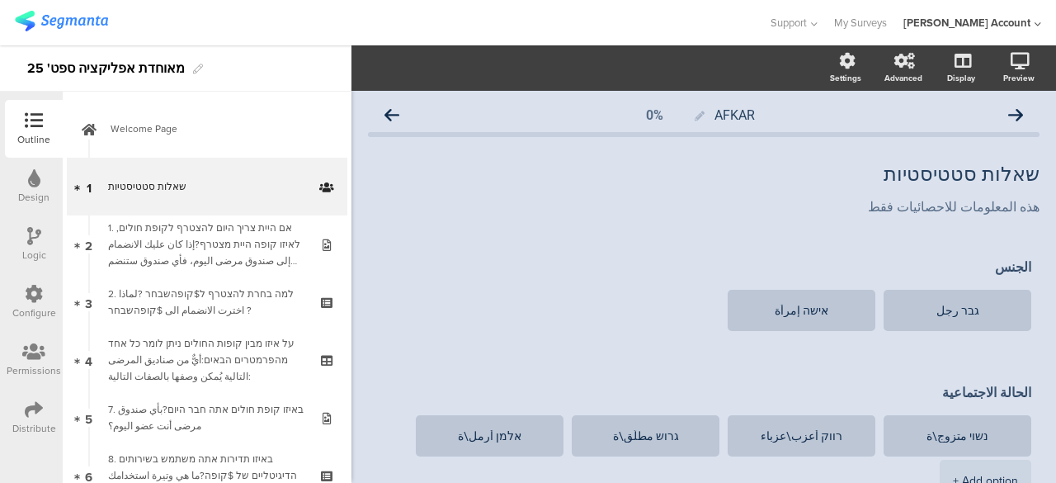
click at [265, 19] on div at bounding box center [384, 22] width 738 height 27
click at [21, 411] on div "Distribute" at bounding box center [34, 418] width 58 height 58
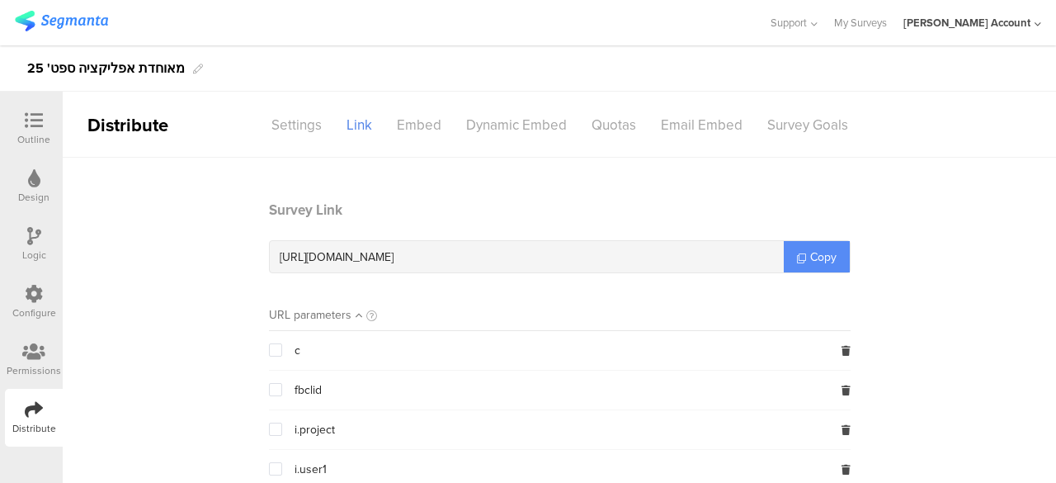
click at [797, 256] on icon at bounding box center [801, 257] width 9 height 9
click at [45, 124] on div at bounding box center [33, 121] width 33 height 21
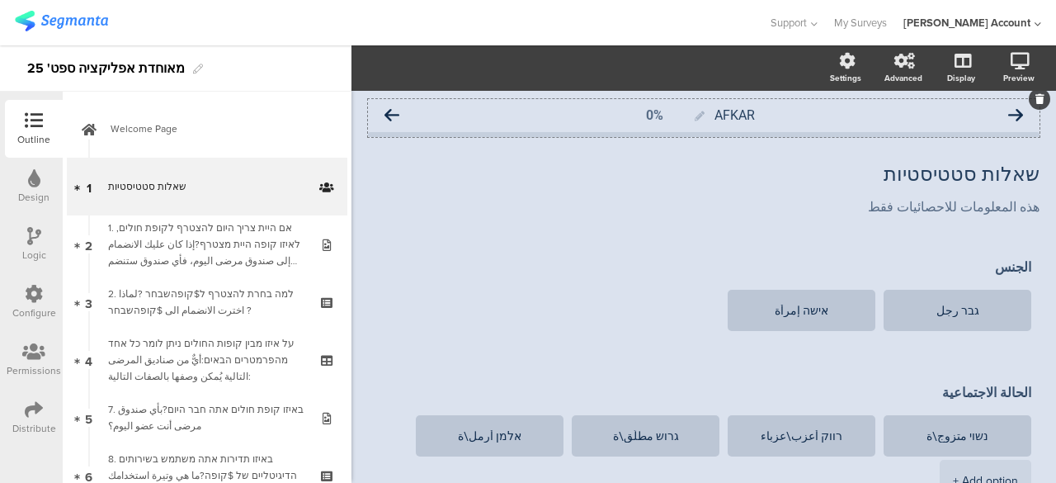
click at [1008, 121] on icon at bounding box center [1015, 115] width 15 height 15
